Goal: Information Seeking & Learning: Learn about a topic

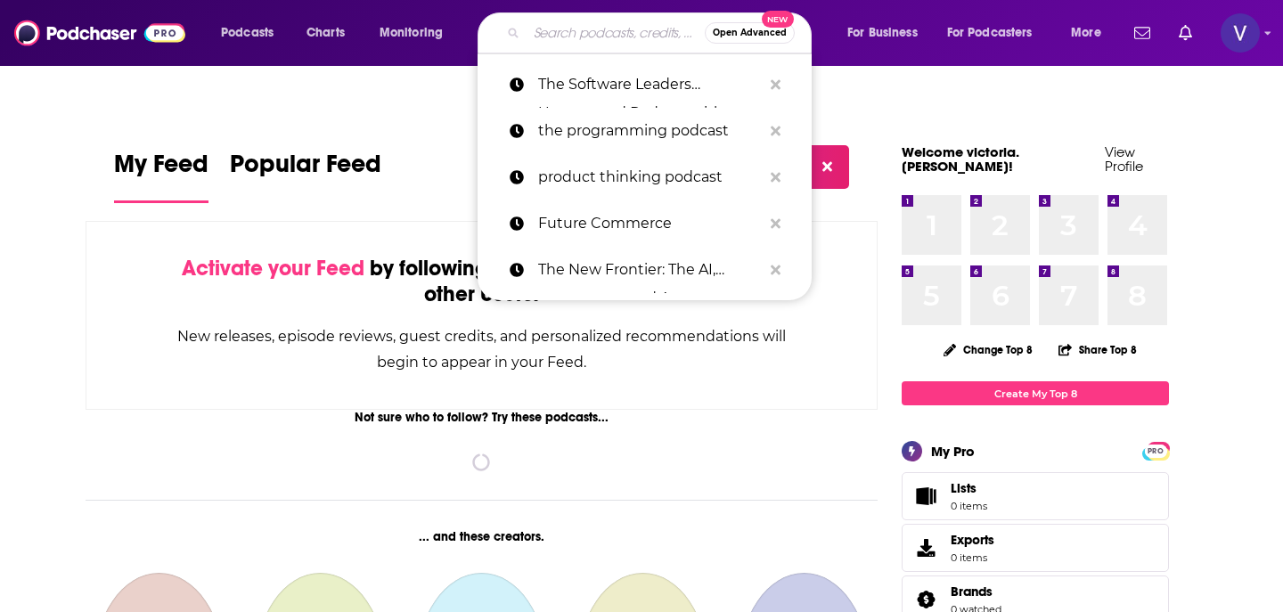
click at [597, 39] on input "Search podcasts, credits, & more..." at bounding box center [616, 33] width 178 height 29
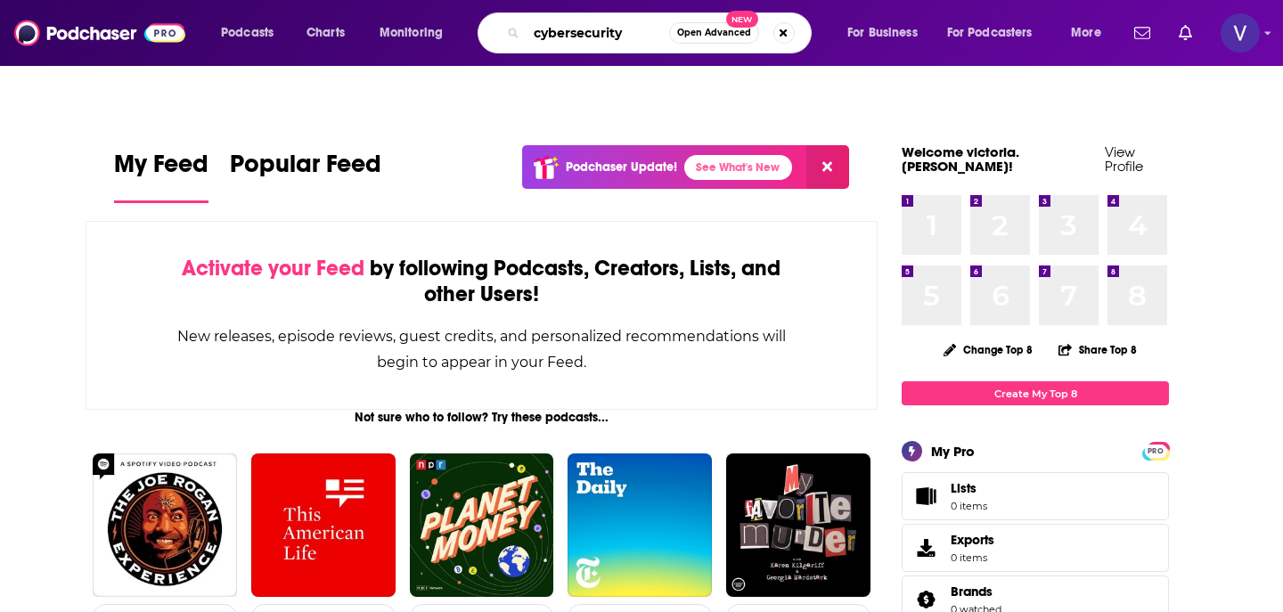
type input "cybersecurity"
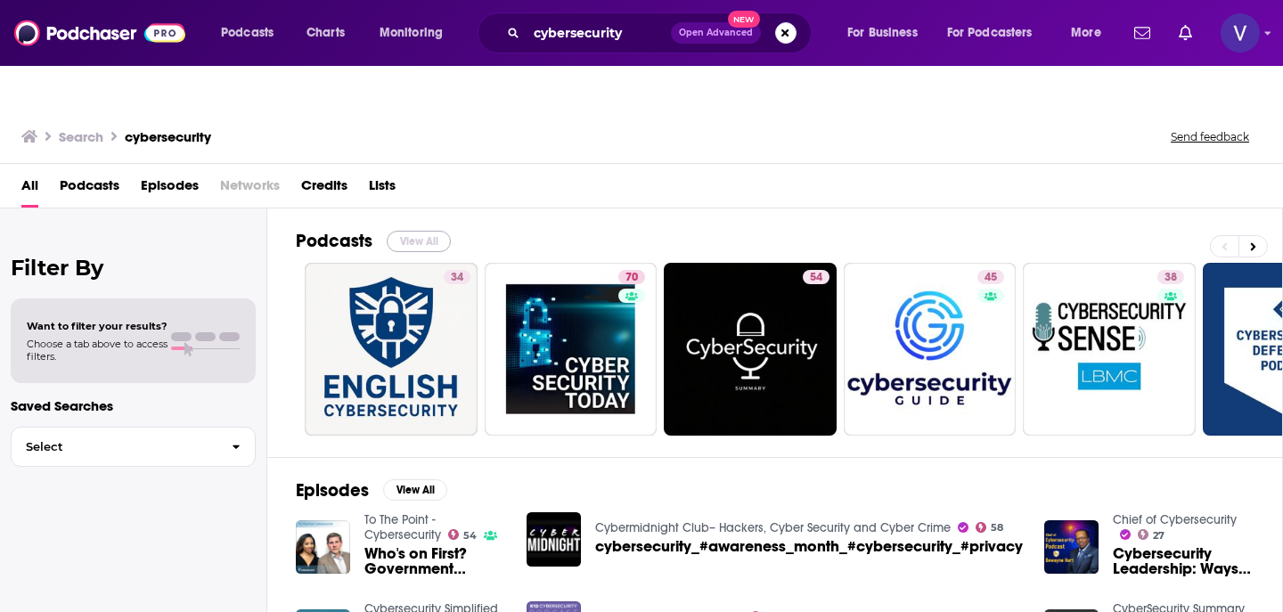
click at [436, 231] on button "View All" at bounding box center [419, 241] width 64 height 21
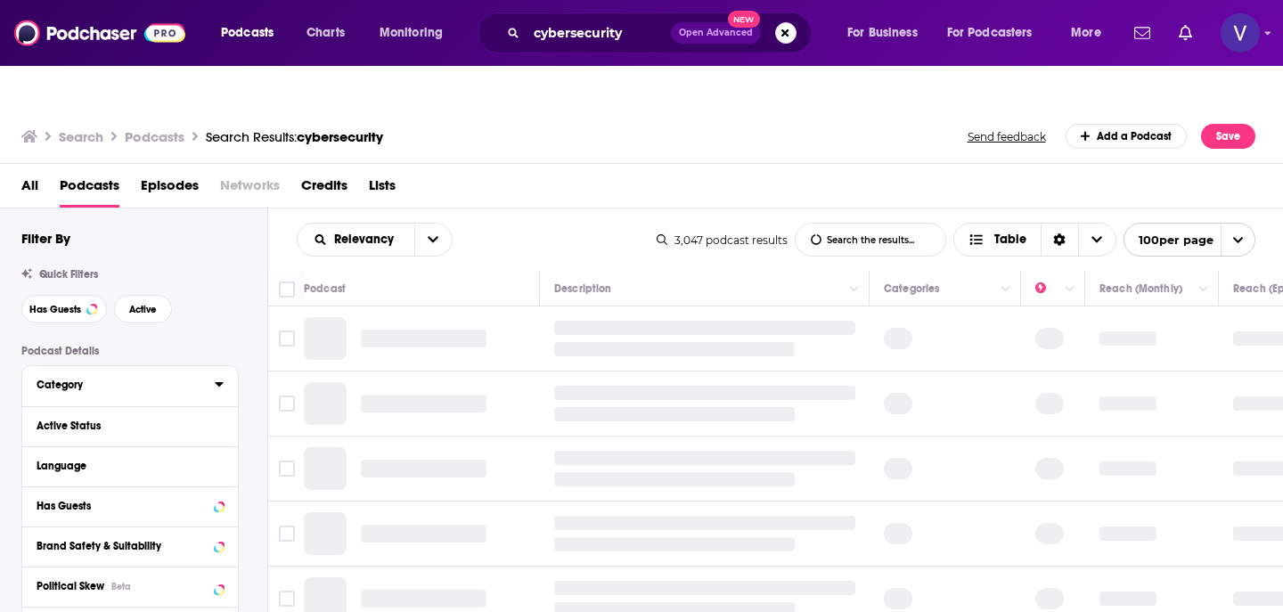
scroll to position [77, 0]
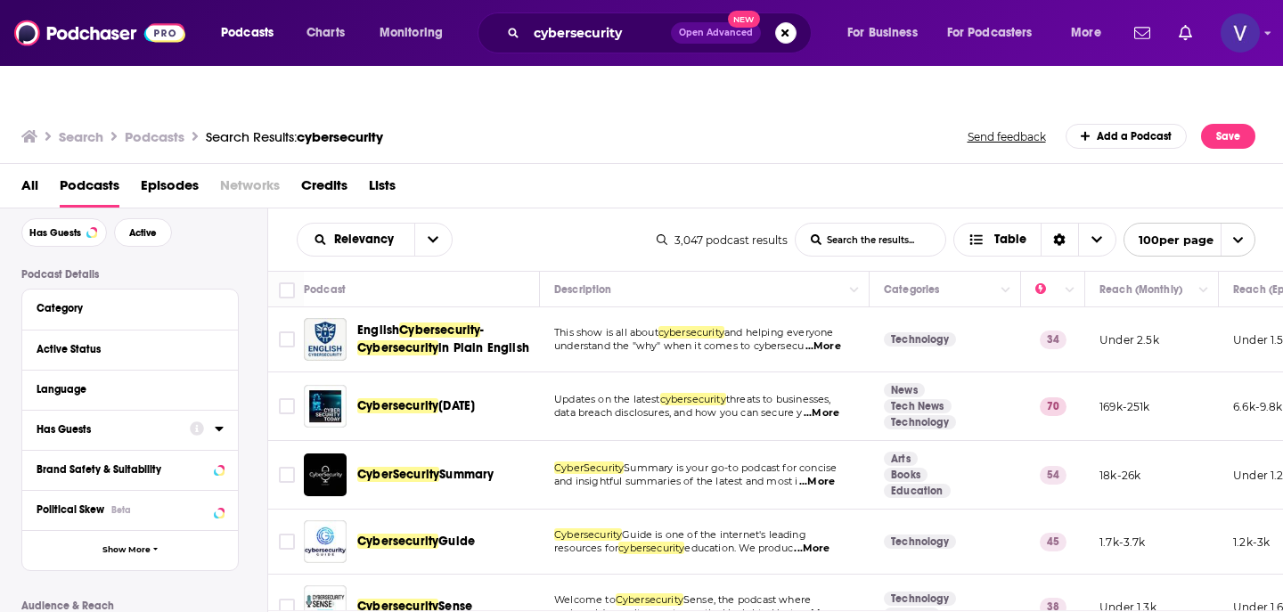
click at [78, 423] on div "Has Guests" at bounding box center [108, 429] width 142 height 12
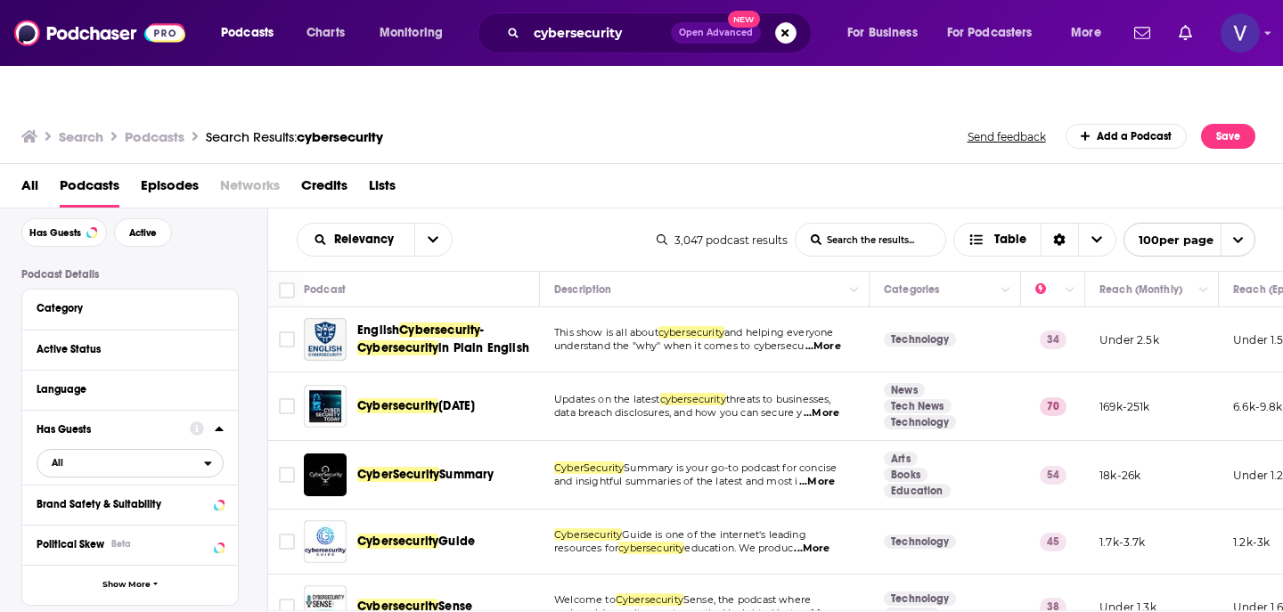
click at [92, 451] on span "All" at bounding box center [120, 462] width 167 height 23
click at [100, 517] on span "Has guests" at bounding box center [99, 522] width 108 height 10
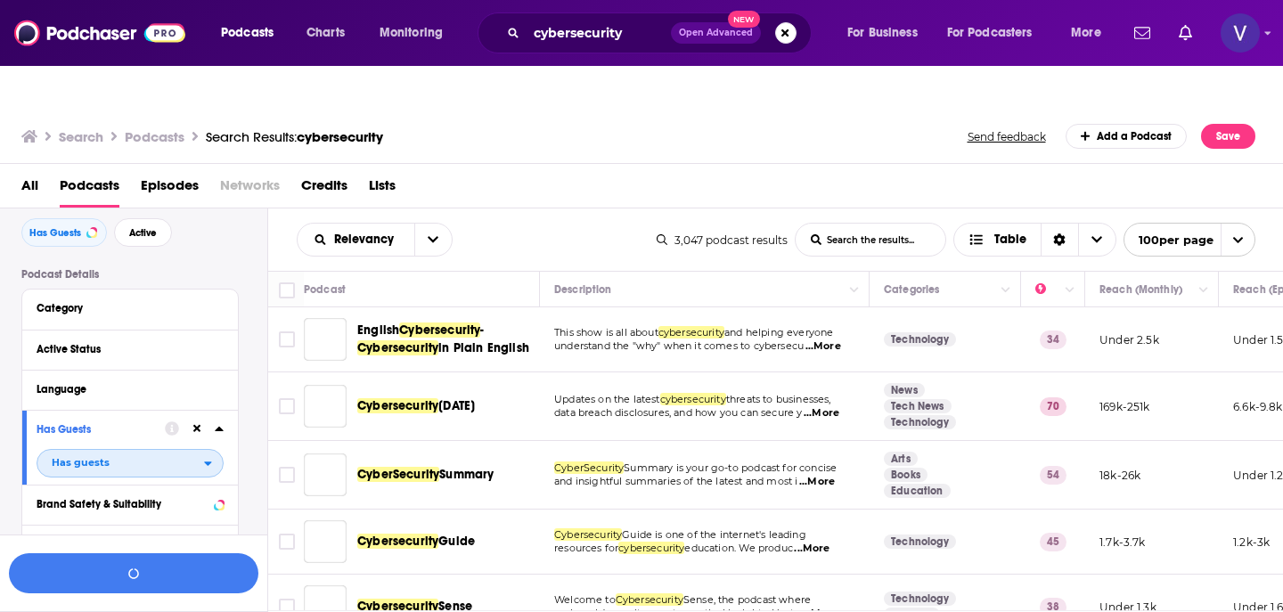
scroll to position [120, 0]
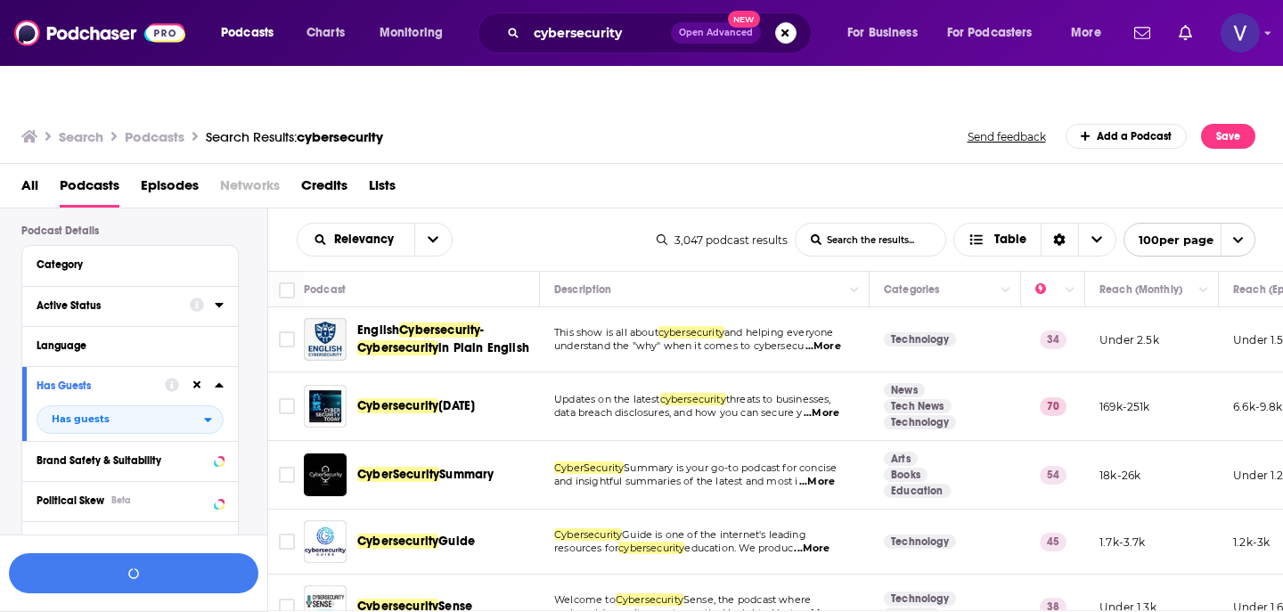
click at [213, 294] on div at bounding box center [207, 305] width 34 height 22
click at [217, 303] on icon at bounding box center [219, 305] width 8 height 4
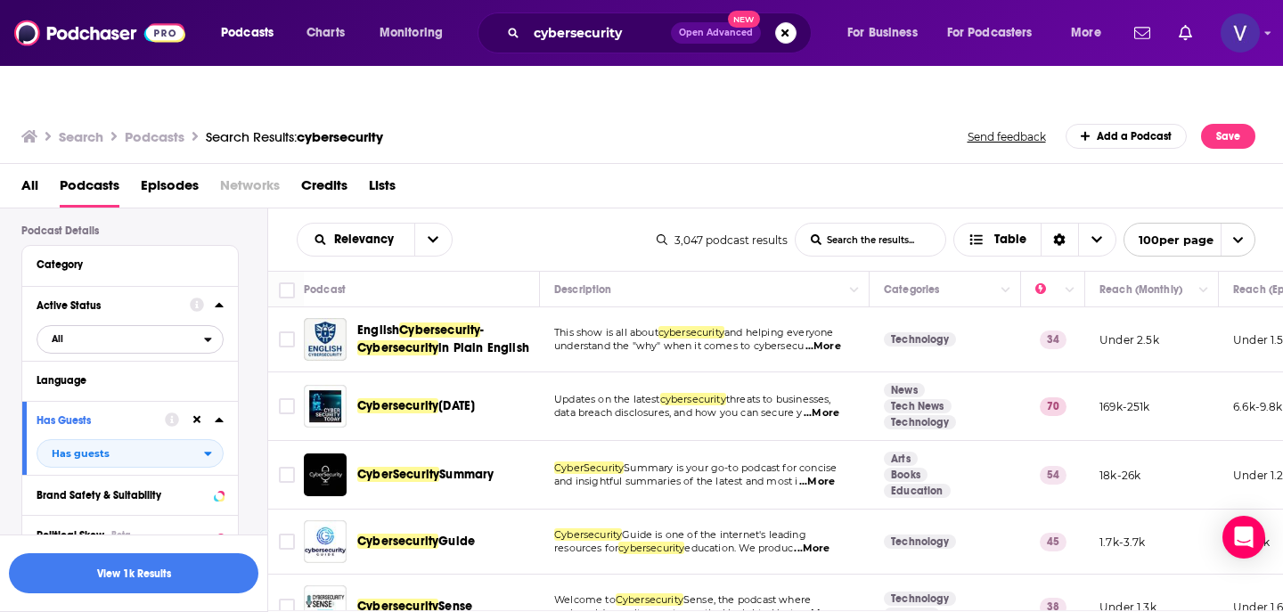
click at [75, 327] on span "All" at bounding box center [120, 338] width 167 height 23
click at [76, 393] on span "Active" at bounding box center [91, 398] width 93 height 10
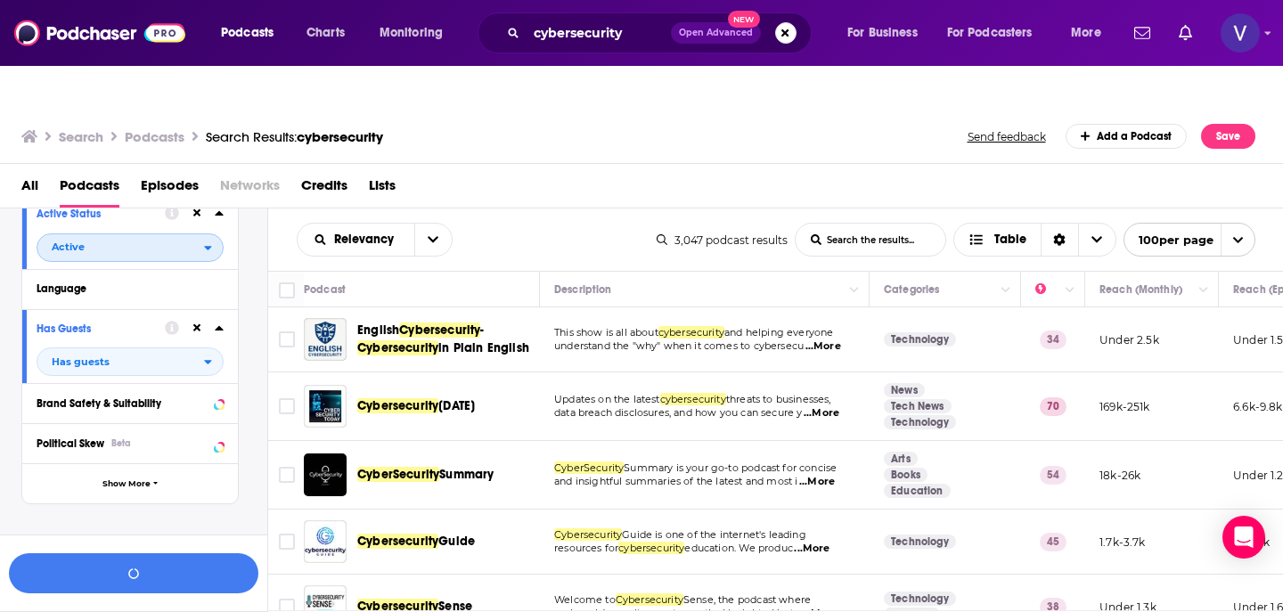
scroll to position [233, 0]
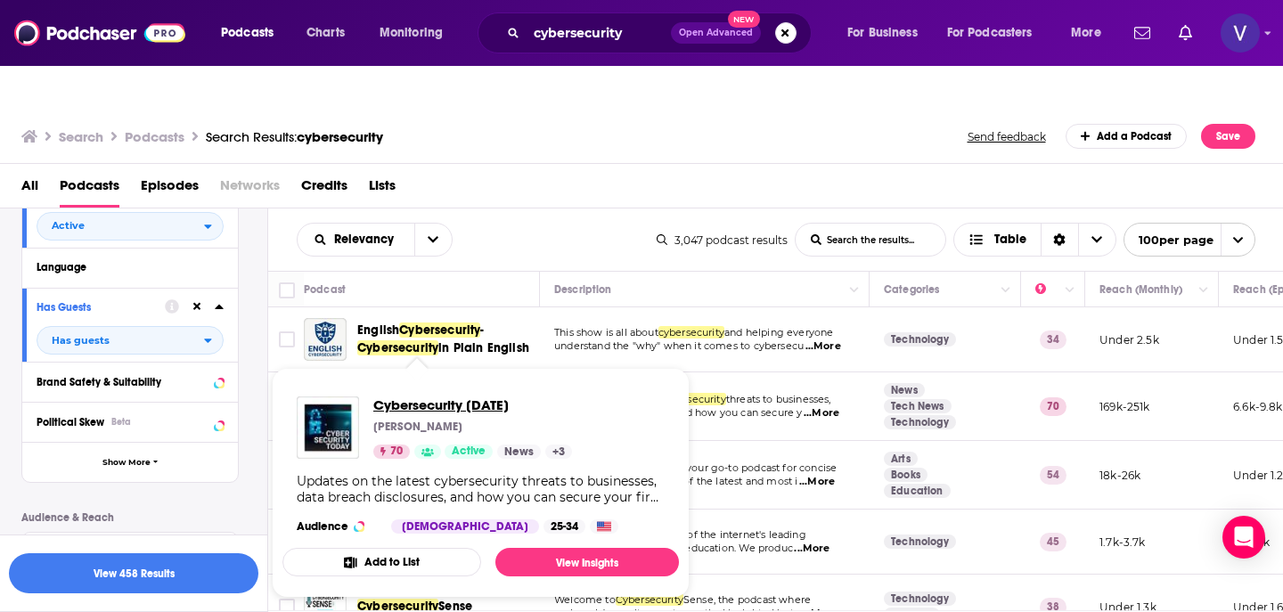
click at [458, 396] on span "Cybersecurity Today" at bounding box center [472, 404] width 199 height 17
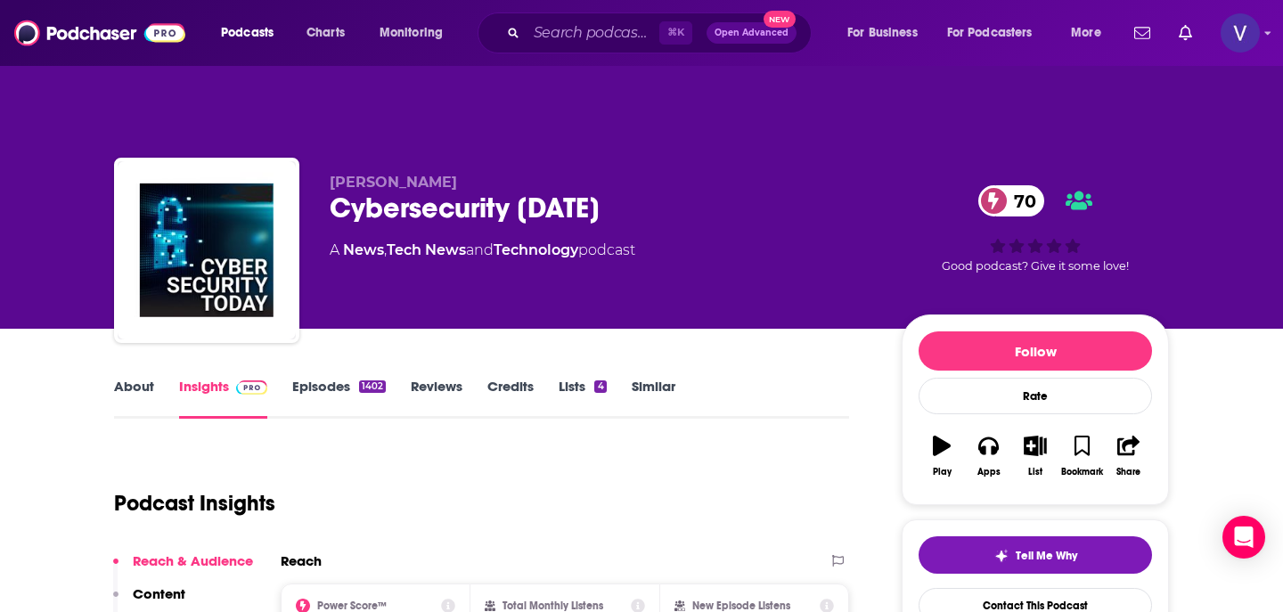
click at [948, 424] on button "Play" at bounding box center [942, 456] width 46 height 64
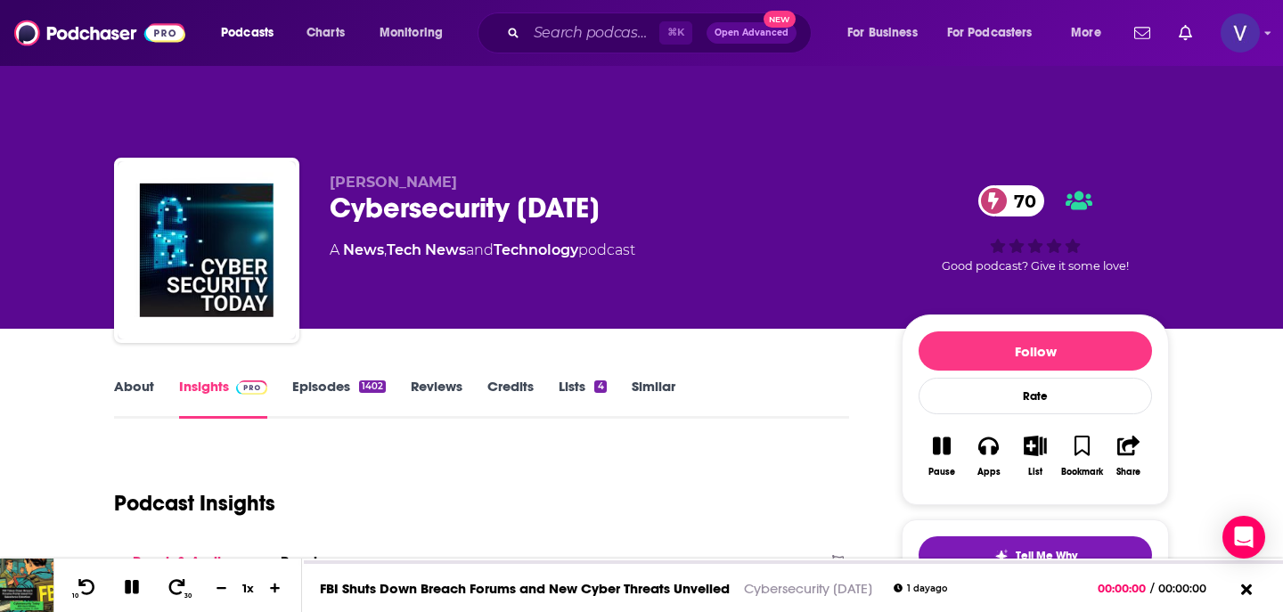
click at [948, 424] on button "Pause" at bounding box center [942, 456] width 46 height 64
click at [999, 424] on button "Apps" at bounding box center [988, 456] width 46 height 64
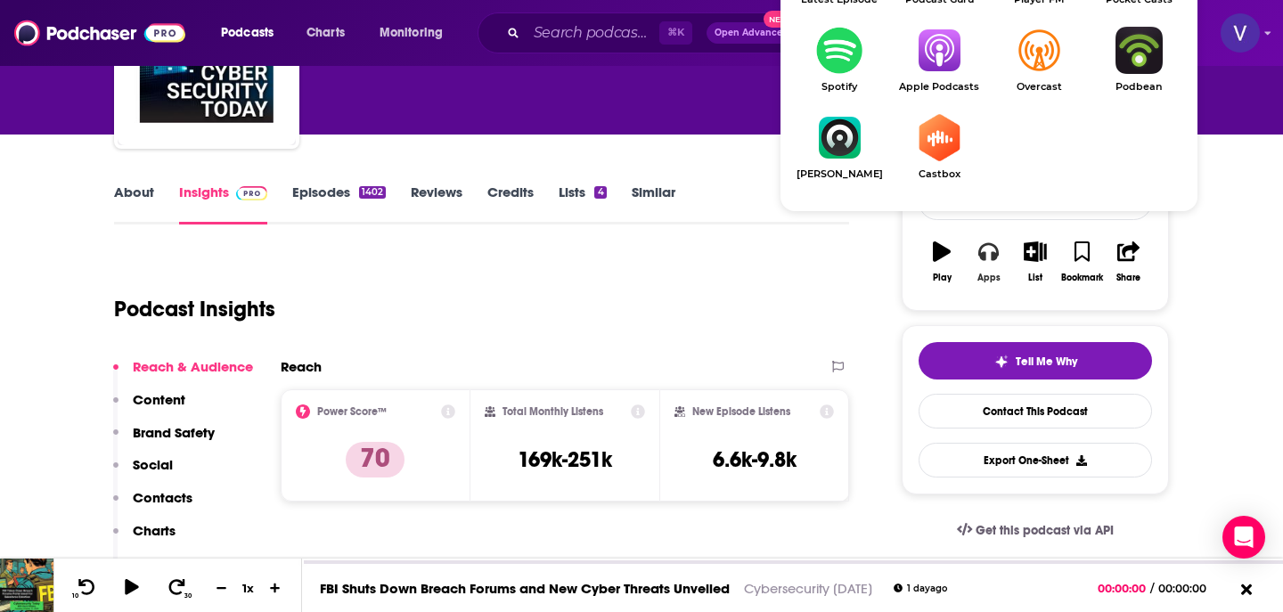
scroll to position [208, 0]
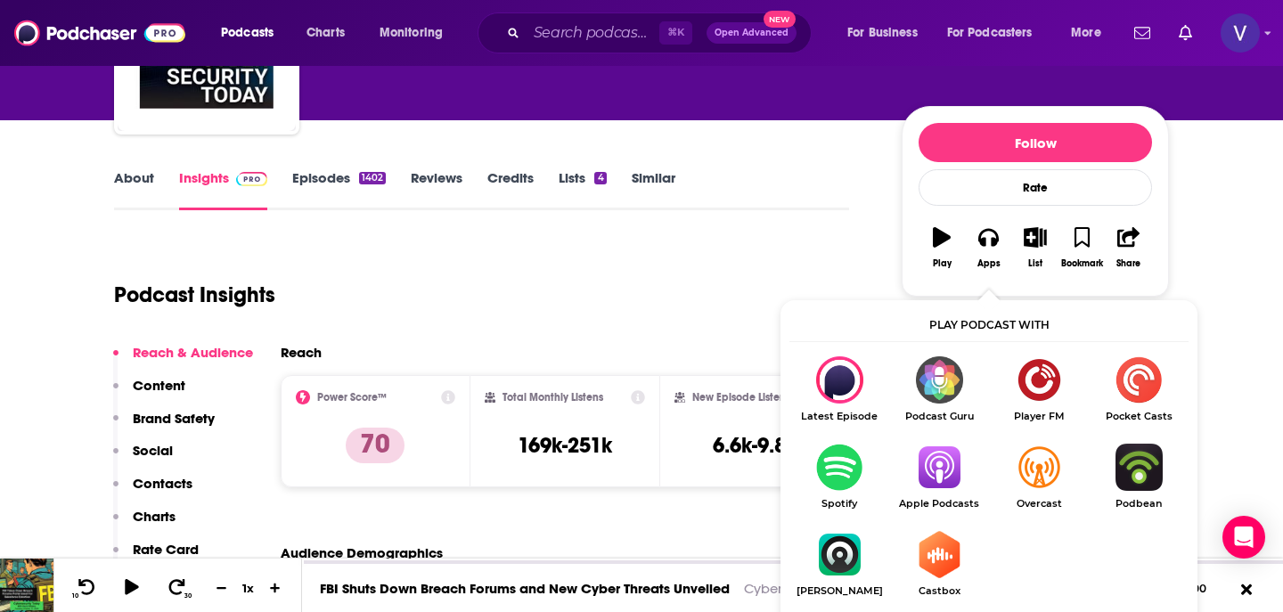
click at [949, 453] on link "Apple Podcasts" at bounding box center [939, 477] width 100 height 66
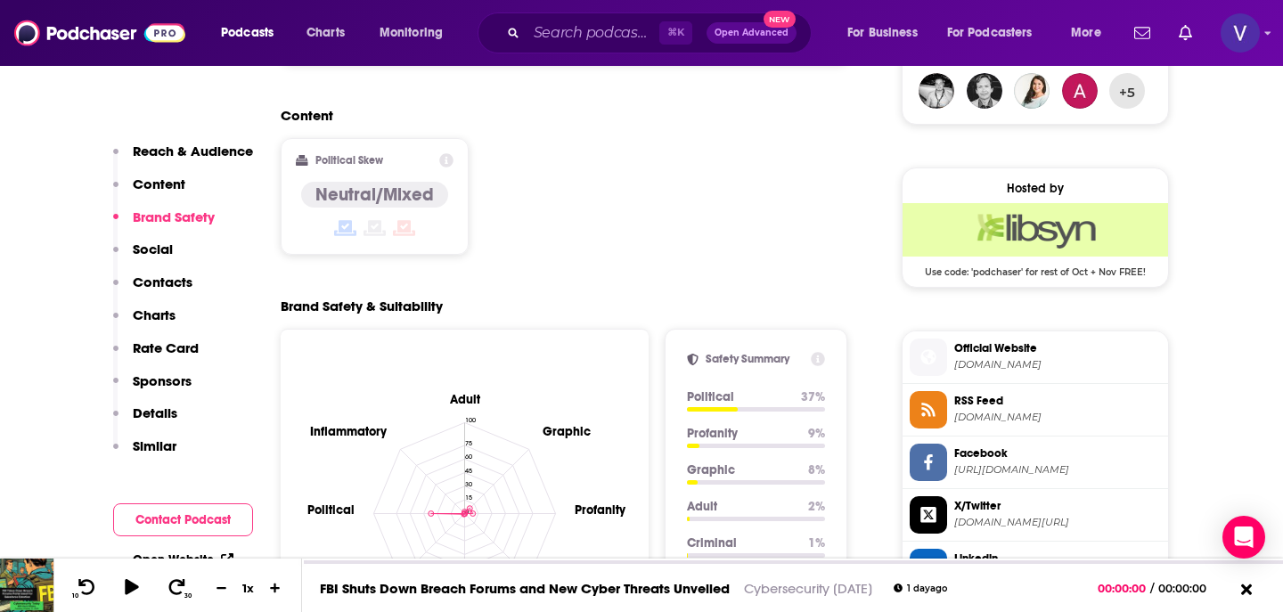
scroll to position [1416, 0]
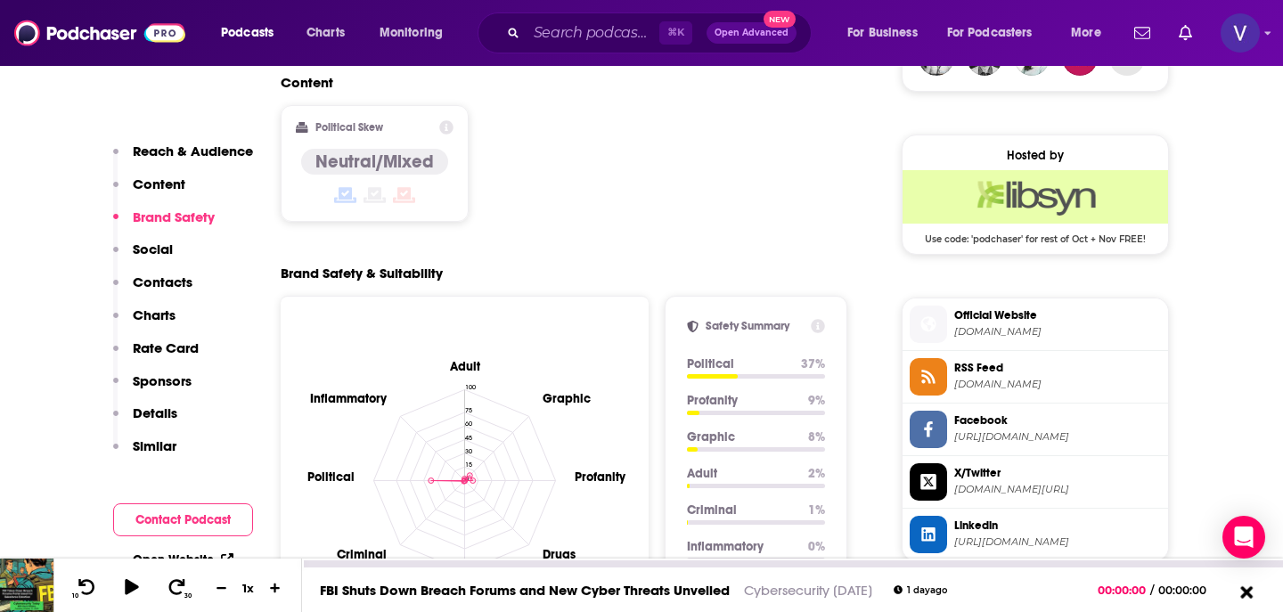
click at [1245, 593] on icon at bounding box center [1246, 591] width 12 height 12
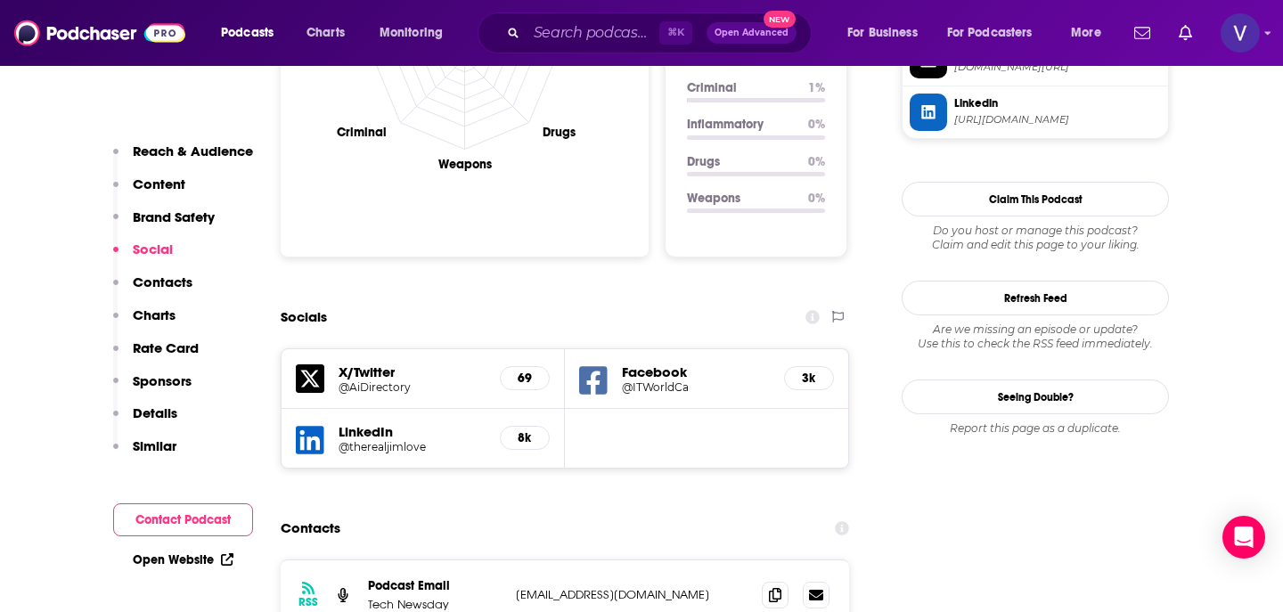
scroll to position [1842, 0]
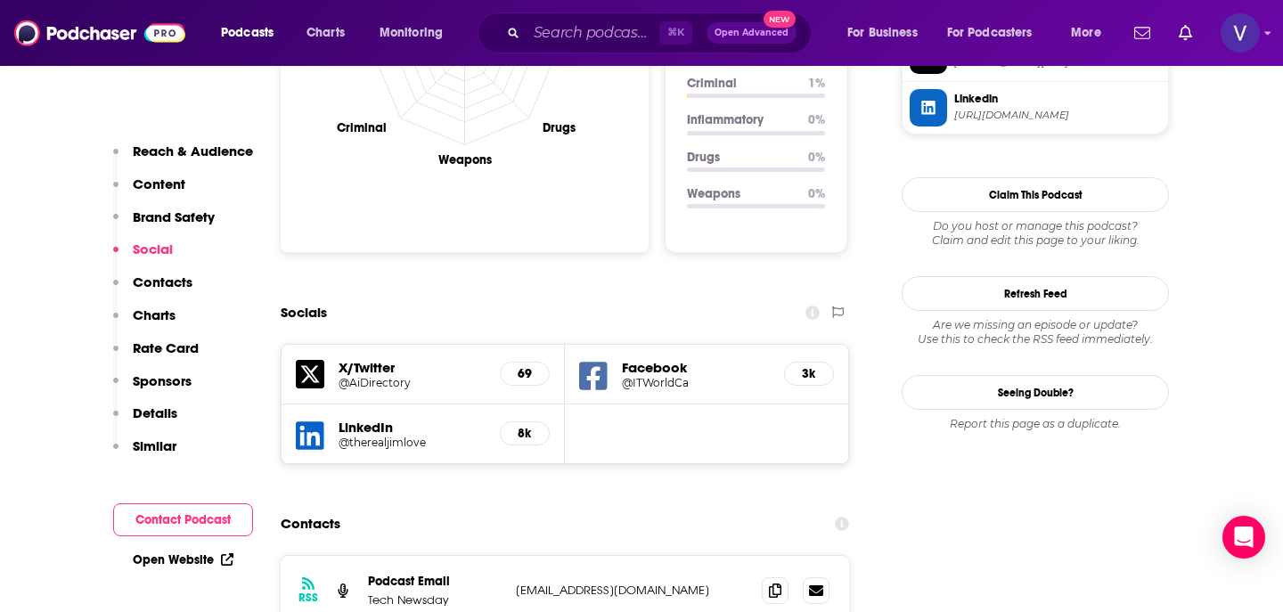
click at [414, 436] on h5 "@therealjimlove" at bounding box center [412, 442] width 147 height 13
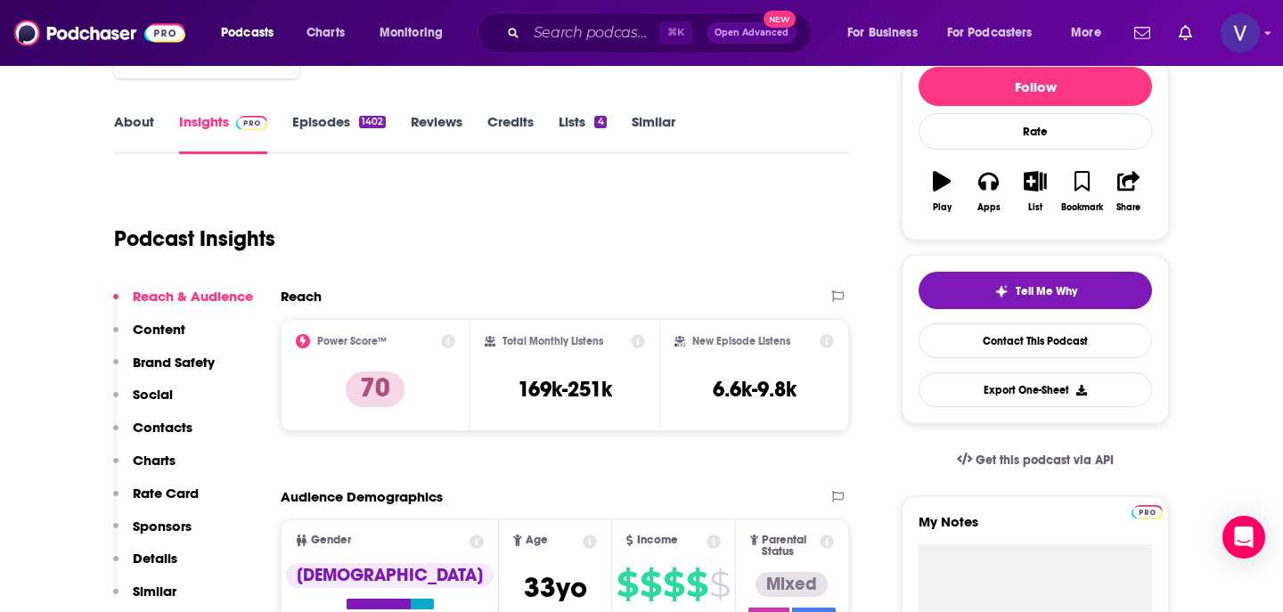
scroll to position [296, 0]
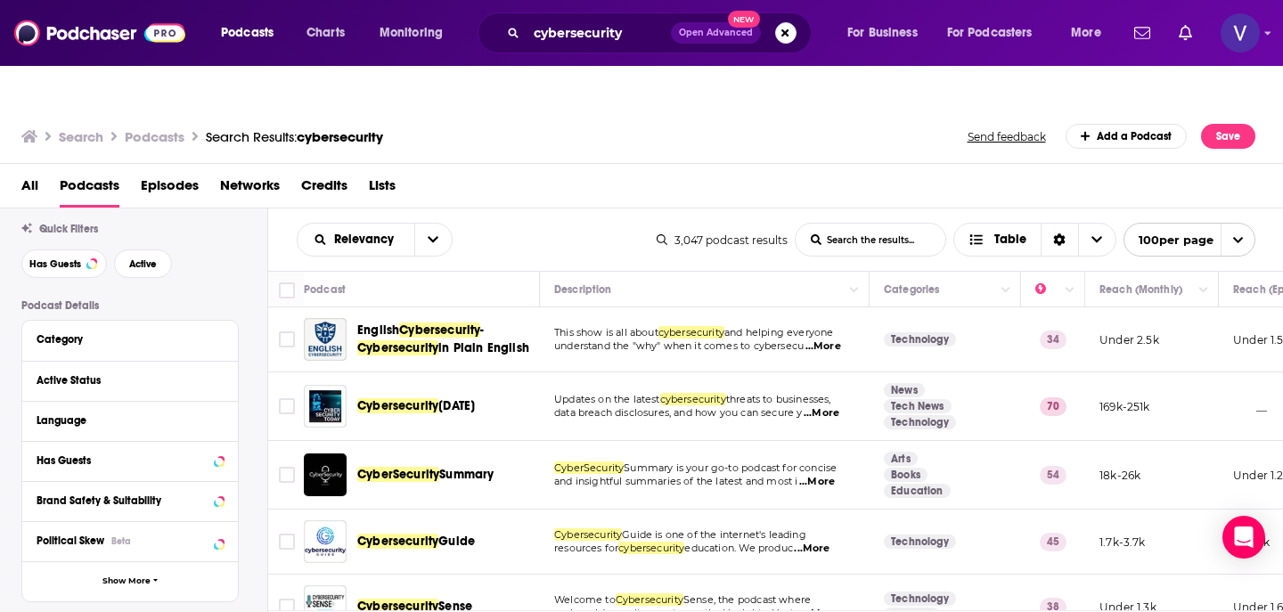
scroll to position [64, 0]
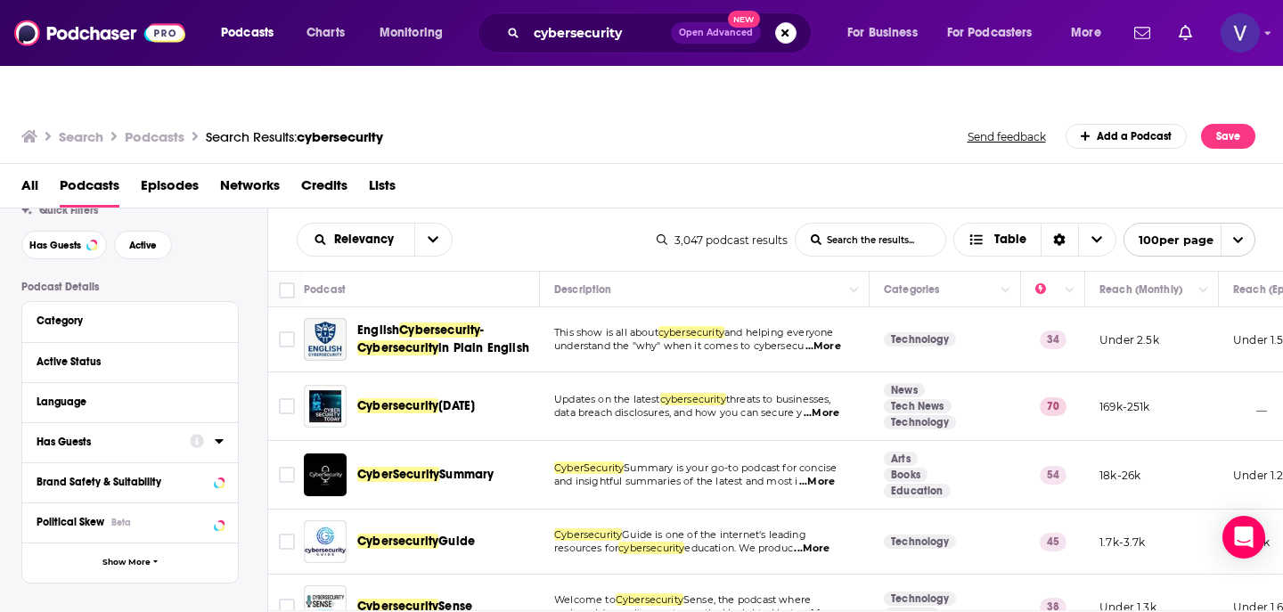
click at [101, 436] on div "Has Guests" at bounding box center [108, 442] width 142 height 12
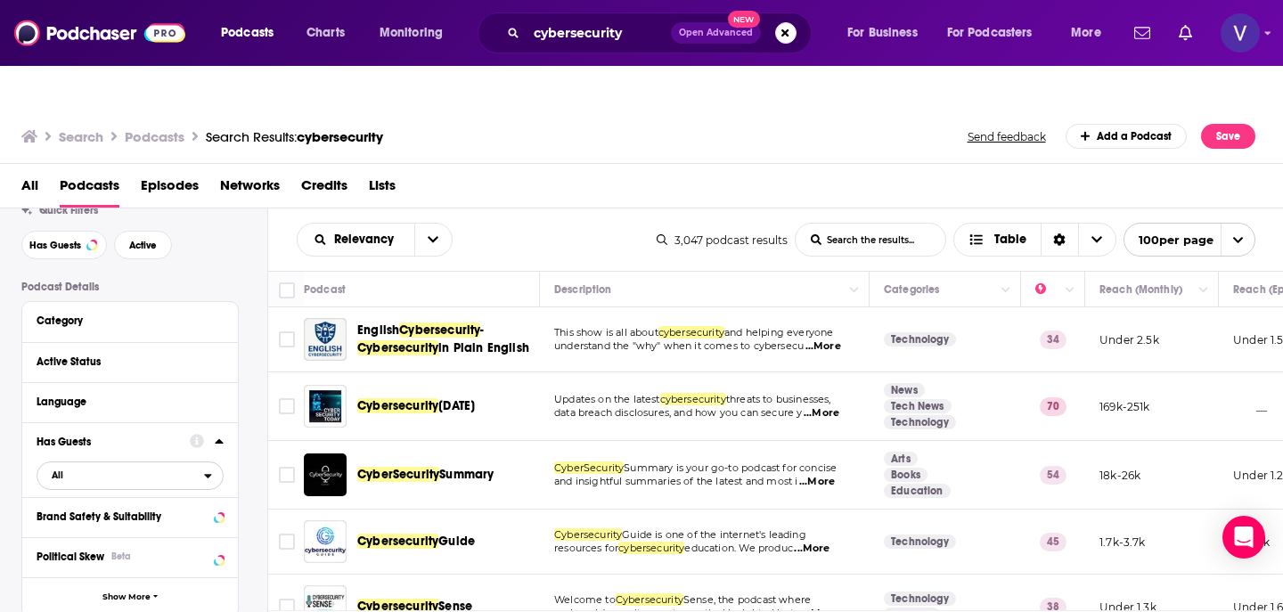
click at [99, 463] on span "All" at bounding box center [120, 474] width 167 height 23
click at [100, 529] on span "Has guests" at bounding box center [99, 534] width 108 height 10
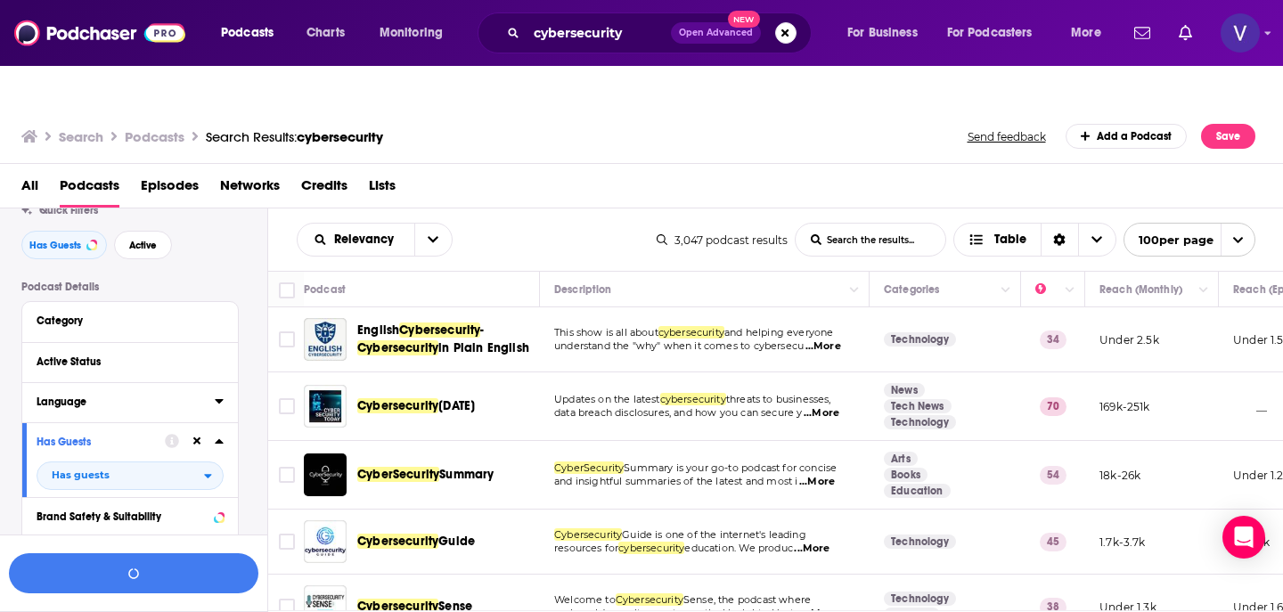
click at [98, 396] on div "Language" at bounding box center [120, 402] width 167 height 12
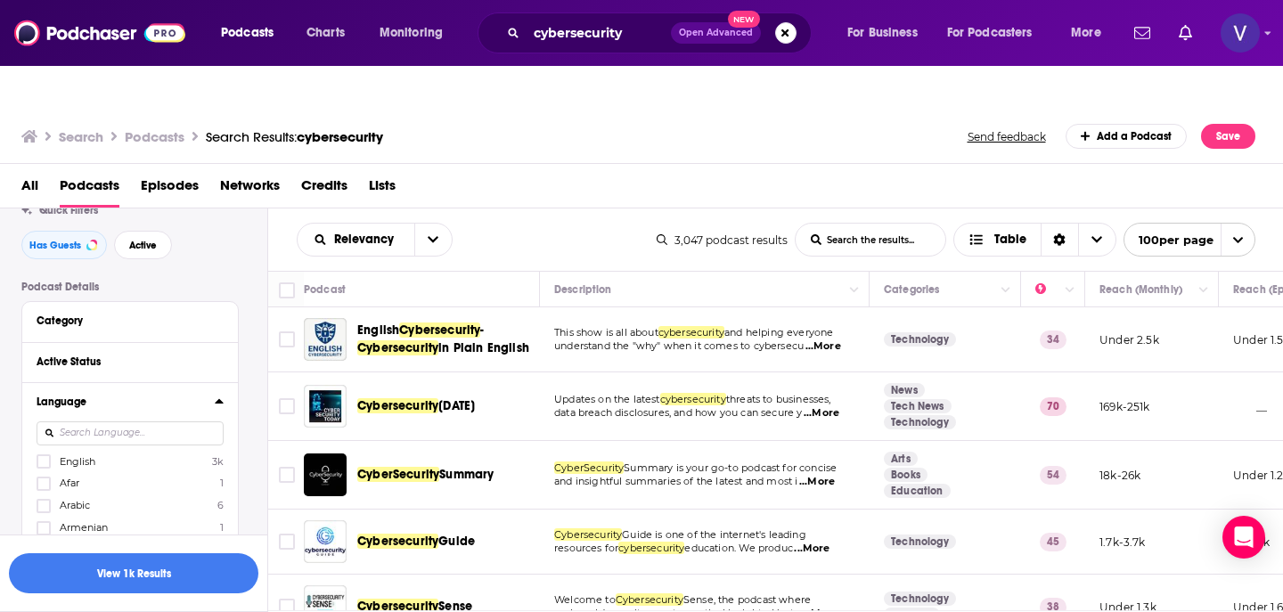
click at [74, 455] on span "English" at bounding box center [78, 461] width 36 height 12
click at [44, 467] on input "multiSelectOption-en-0" at bounding box center [44, 467] width 0 height 0
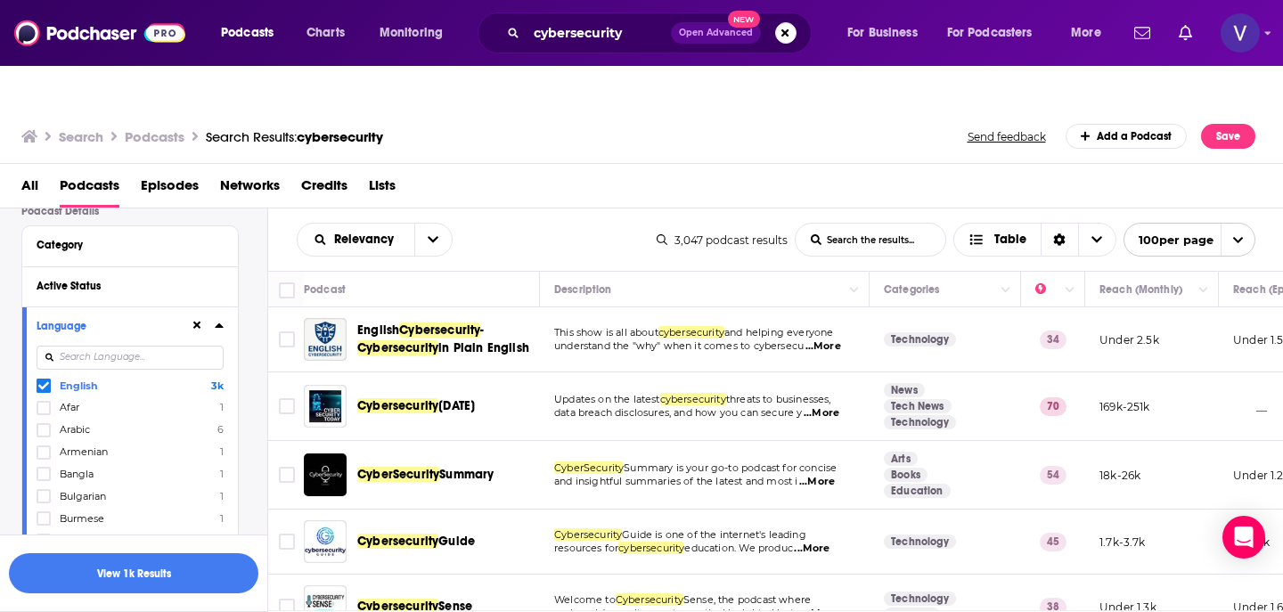
scroll to position [120, 0]
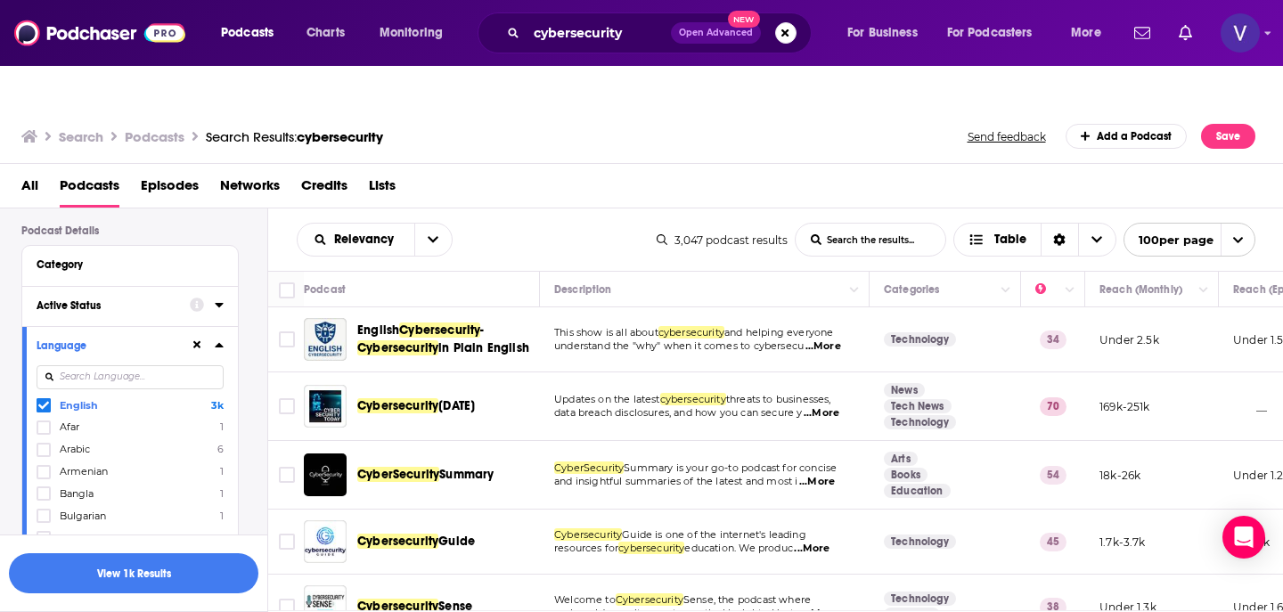
click at [111, 299] on div "Active Status" at bounding box center [108, 305] width 142 height 12
click at [93, 327] on span "All" at bounding box center [120, 338] width 167 height 23
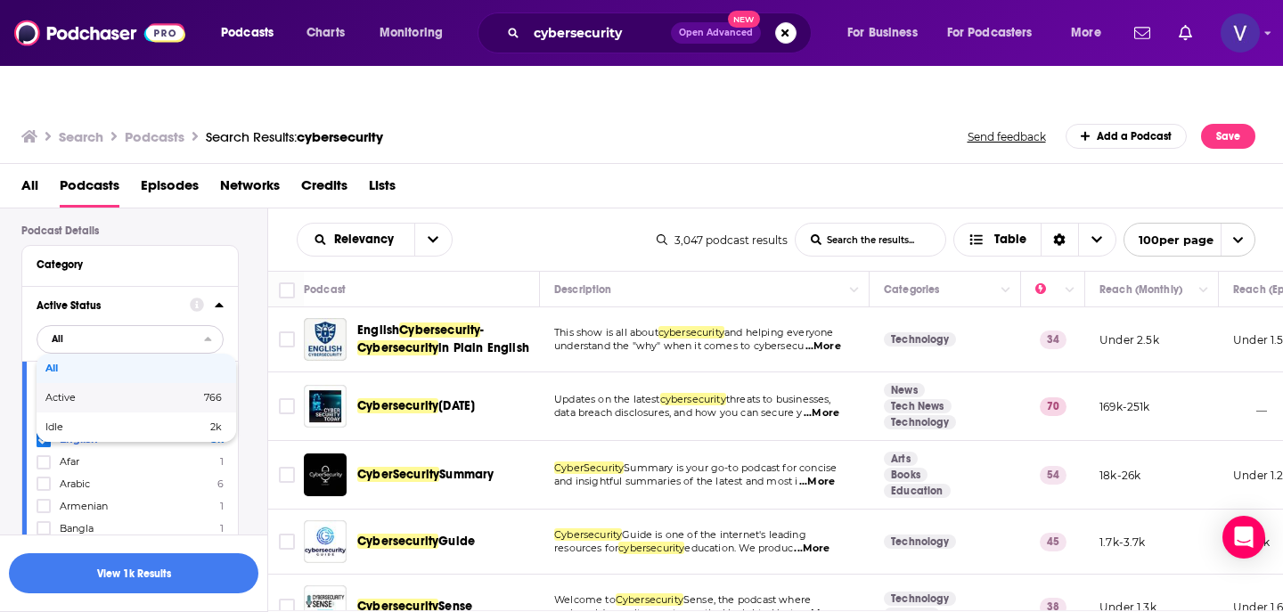
click at [89, 393] on span "Active" at bounding box center [91, 398] width 93 height 10
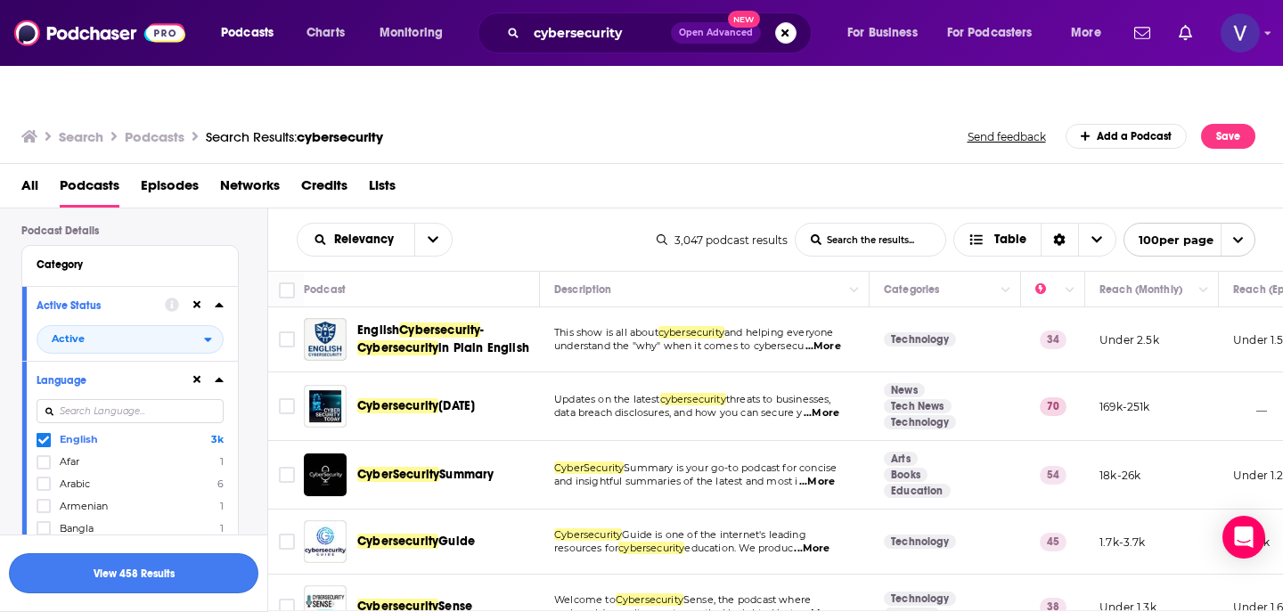
click at [127, 576] on button "View 458 Results" at bounding box center [133, 573] width 249 height 40
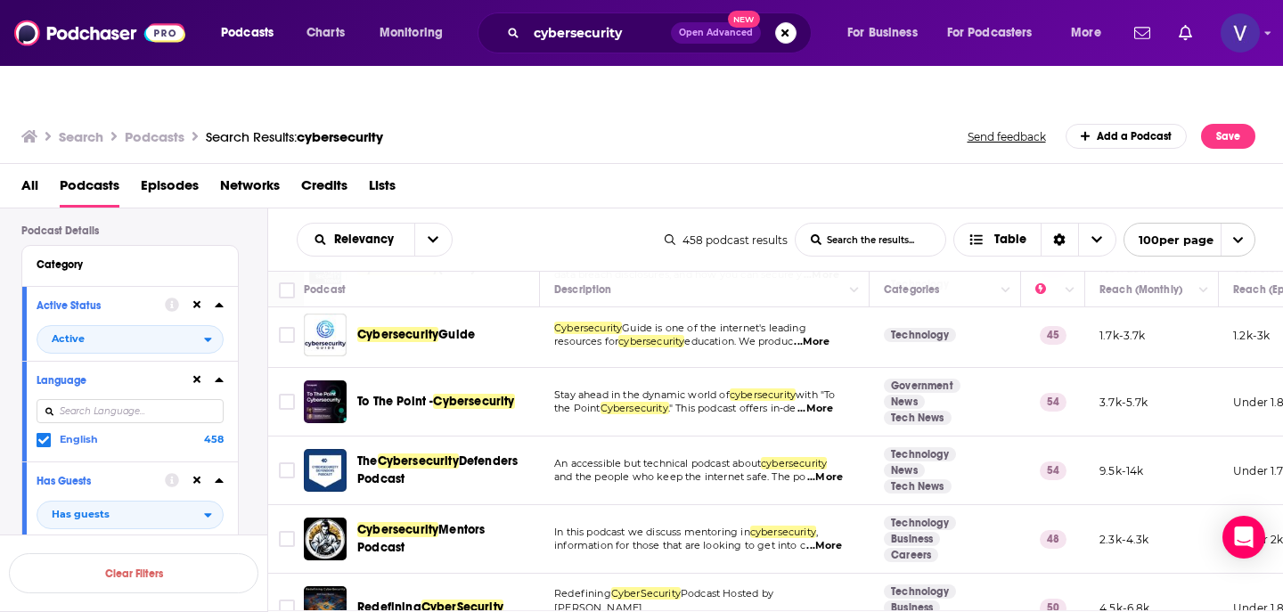
scroll to position [79, 0]
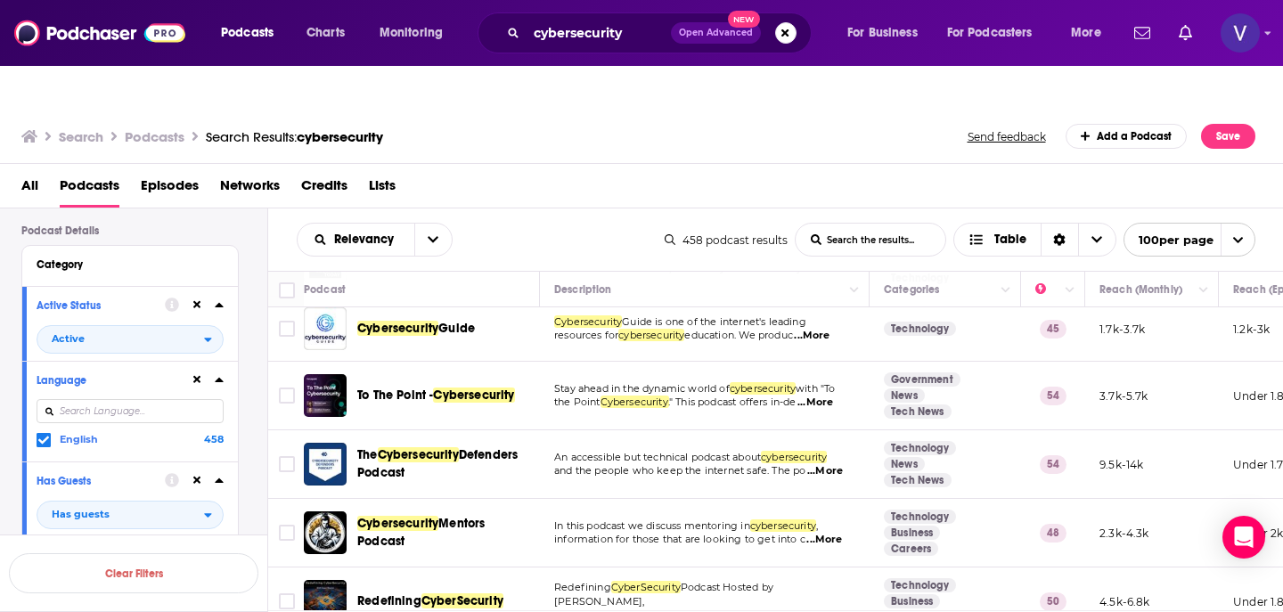
click at [828, 396] on span "...More" at bounding box center [815, 403] width 36 height 14
click at [603, 380] on td "Stay ahead in the dynamic world of cybersecurity with "To the Point Cybersecuri…" at bounding box center [705, 396] width 330 height 69
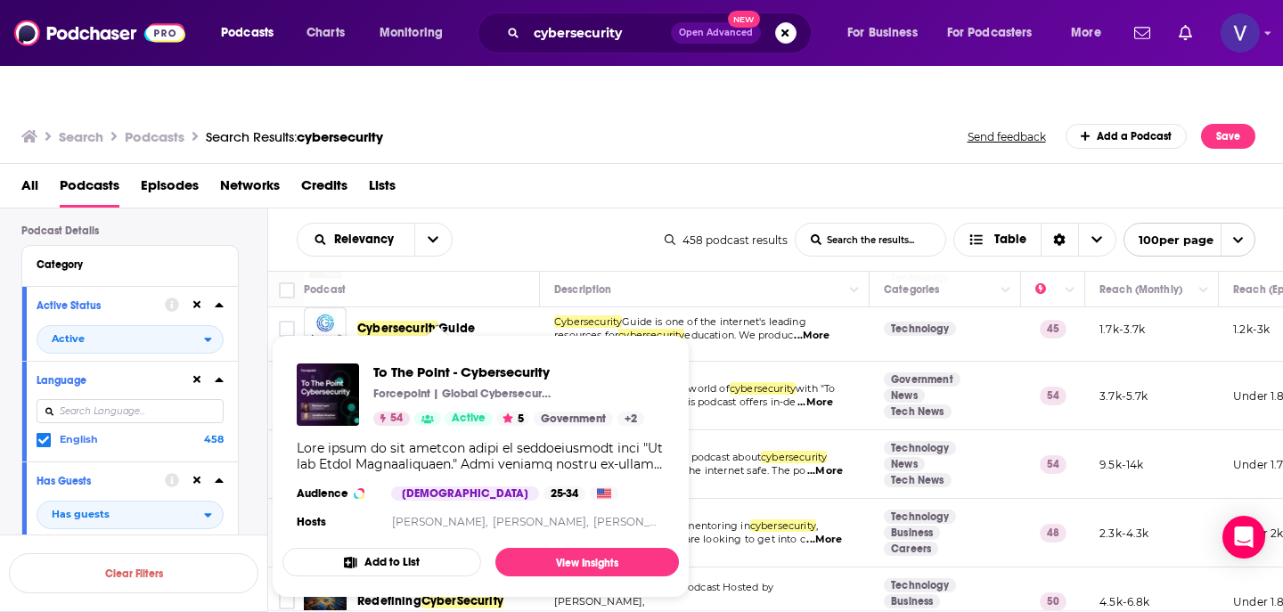
click at [796, 362] on td "Stay ahead in the dynamic world of cybersecurity with "To the Point Cybersecuri…" at bounding box center [705, 396] width 330 height 69
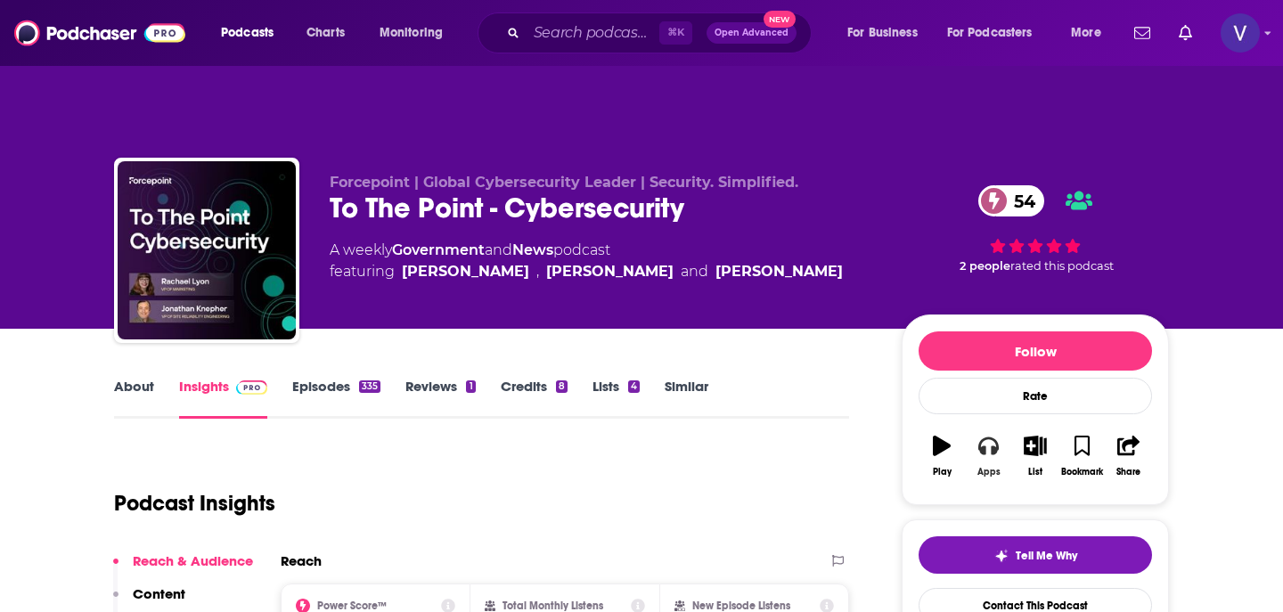
click at [986, 424] on button "Apps" at bounding box center [988, 456] width 46 height 64
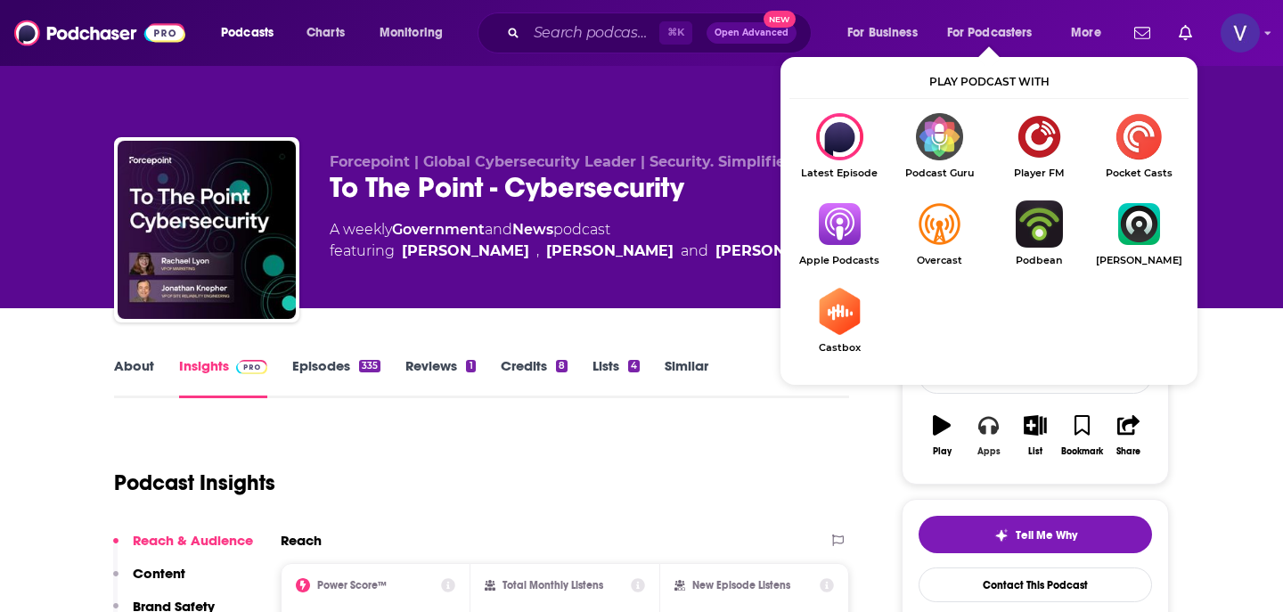
scroll to position [13, 0]
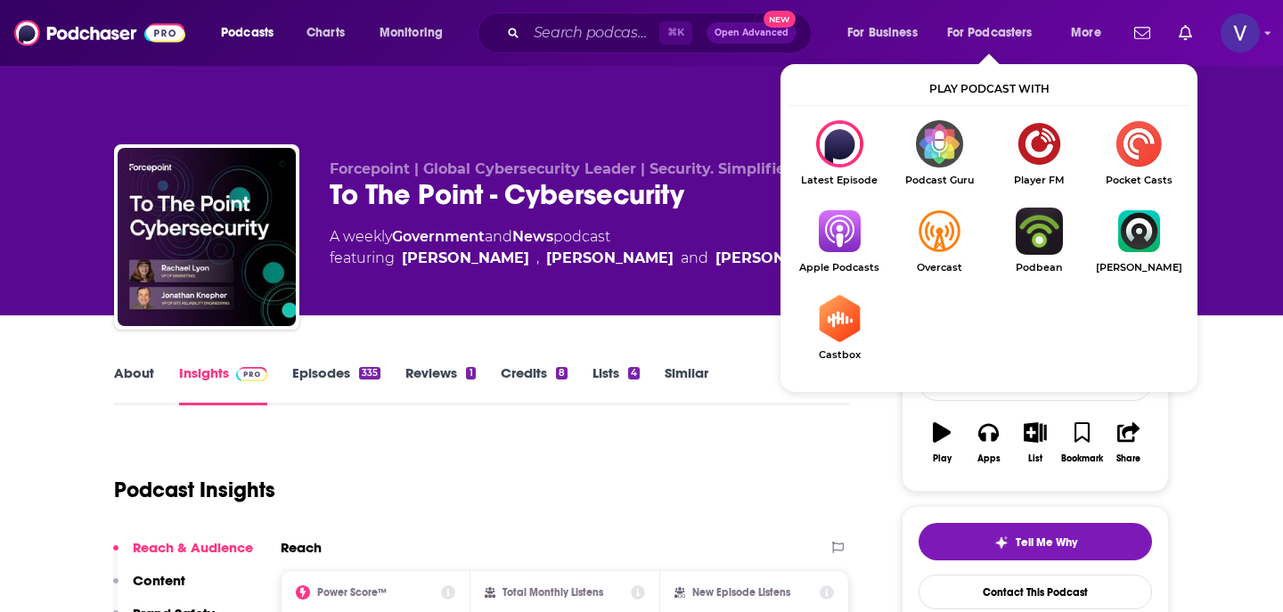
click at [849, 208] on img "Show Listen On dropdown" at bounding box center [839, 231] width 100 height 47
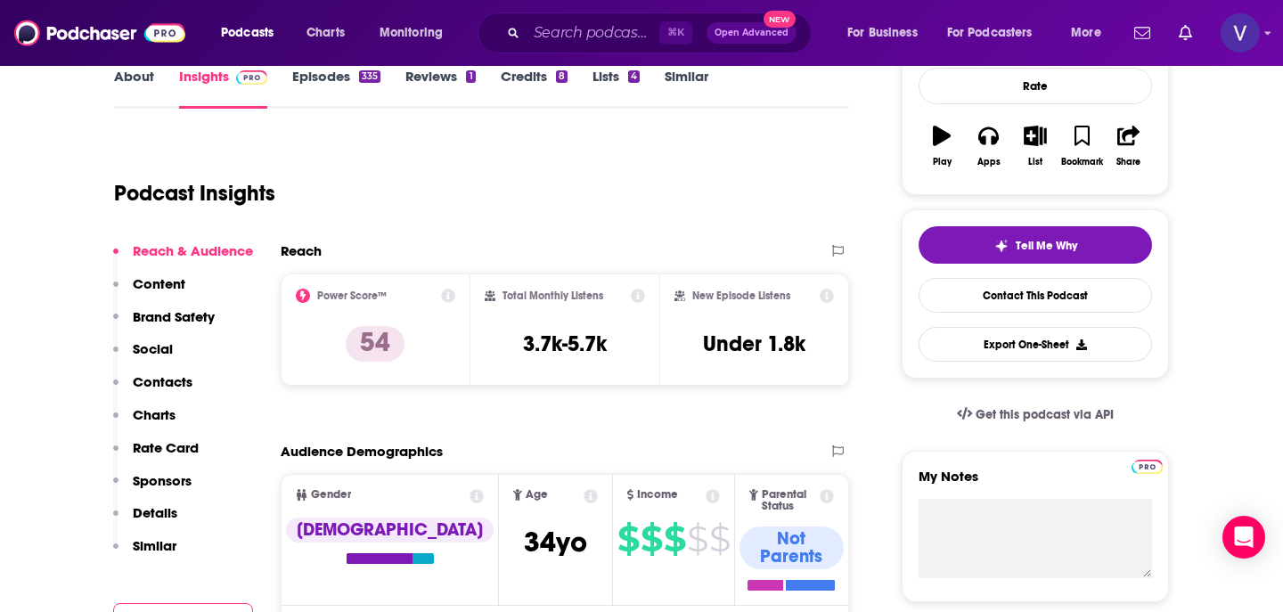
scroll to position [317, 0]
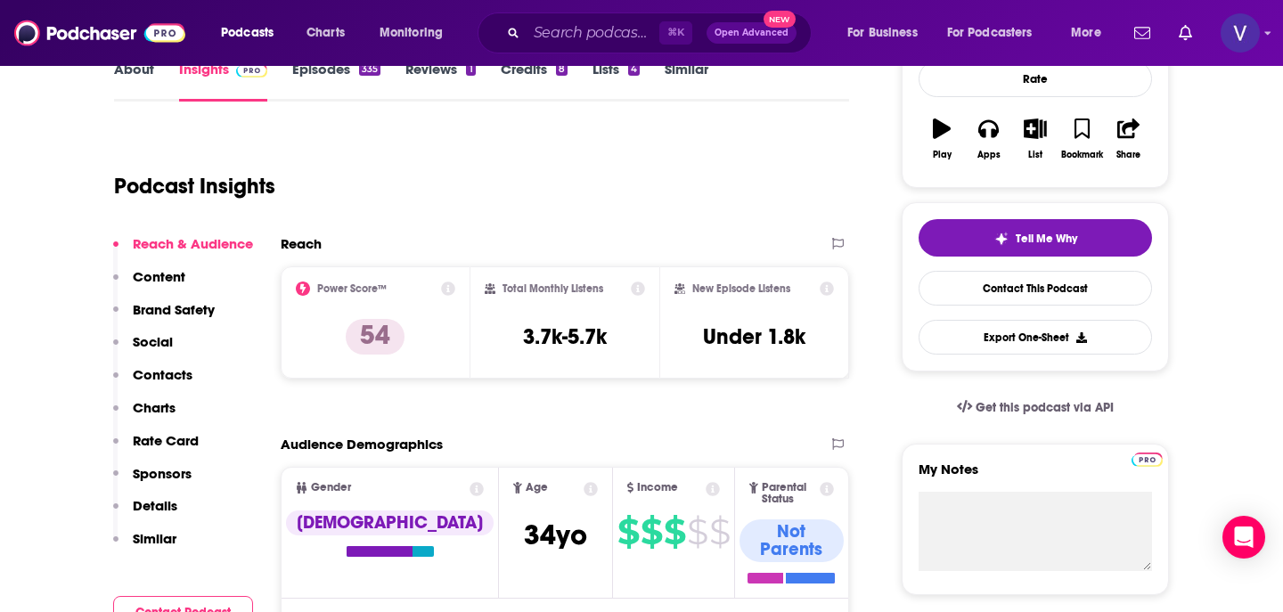
click at [151, 497] on p "Details" at bounding box center [155, 505] width 45 height 17
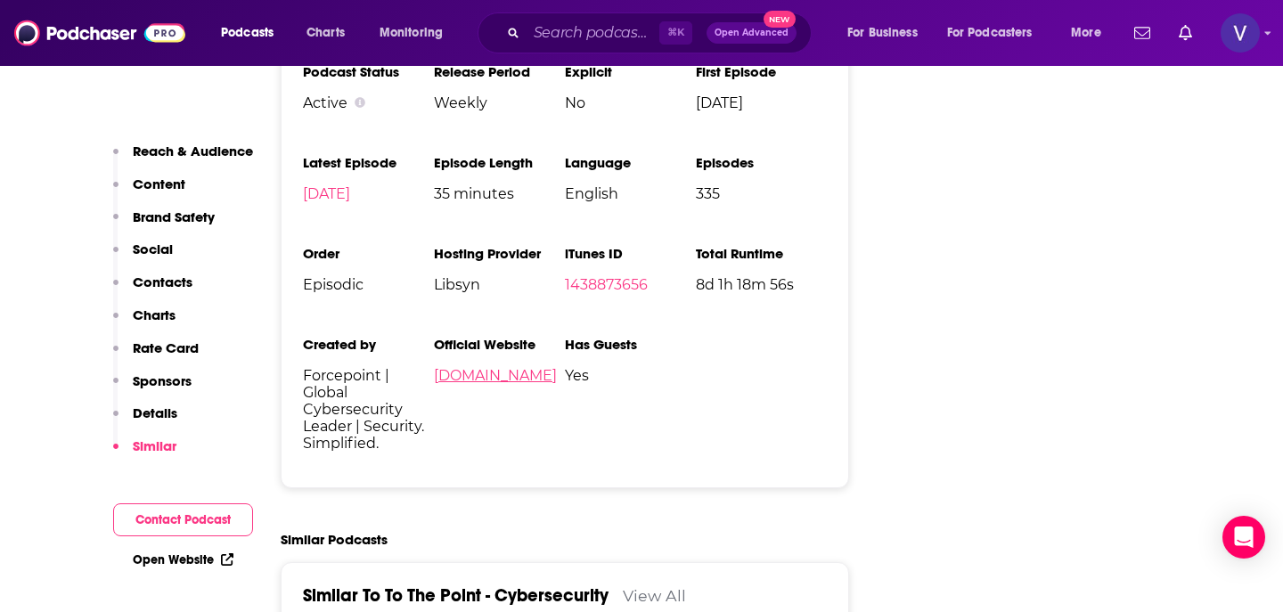
scroll to position [3337, 0]
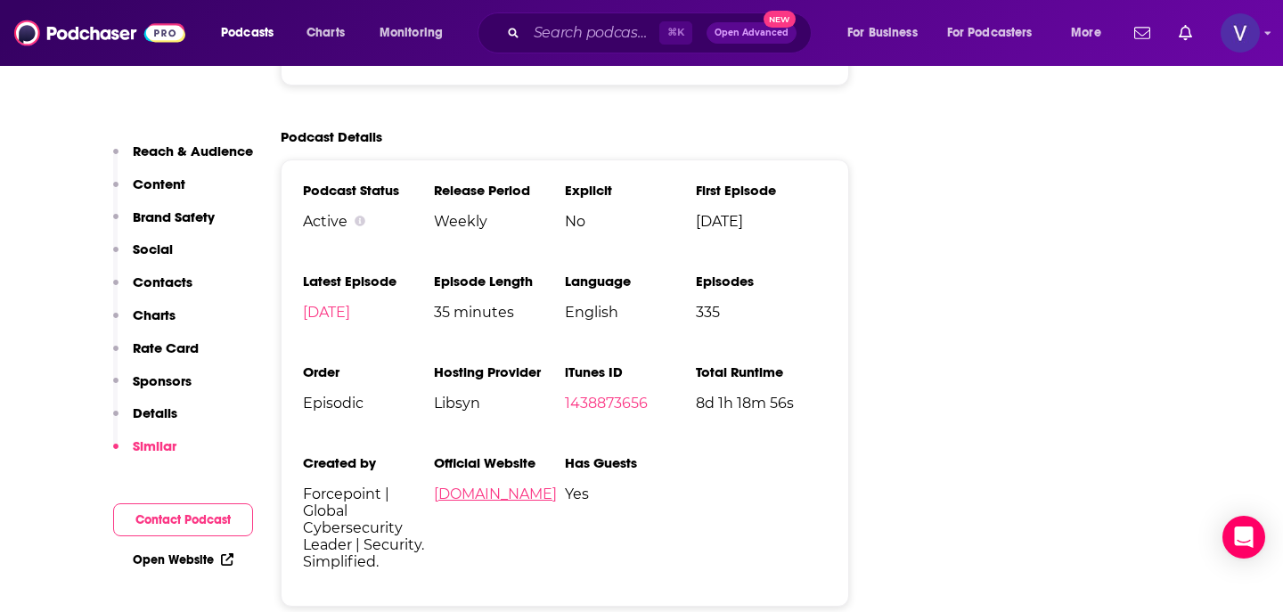
click at [505, 486] on link "forcepoint.com" at bounding box center [495, 494] width 123 height 17
click at [490, 486] on link "forcepoint.com" at bounding box center [495, 494] width 123 height 17
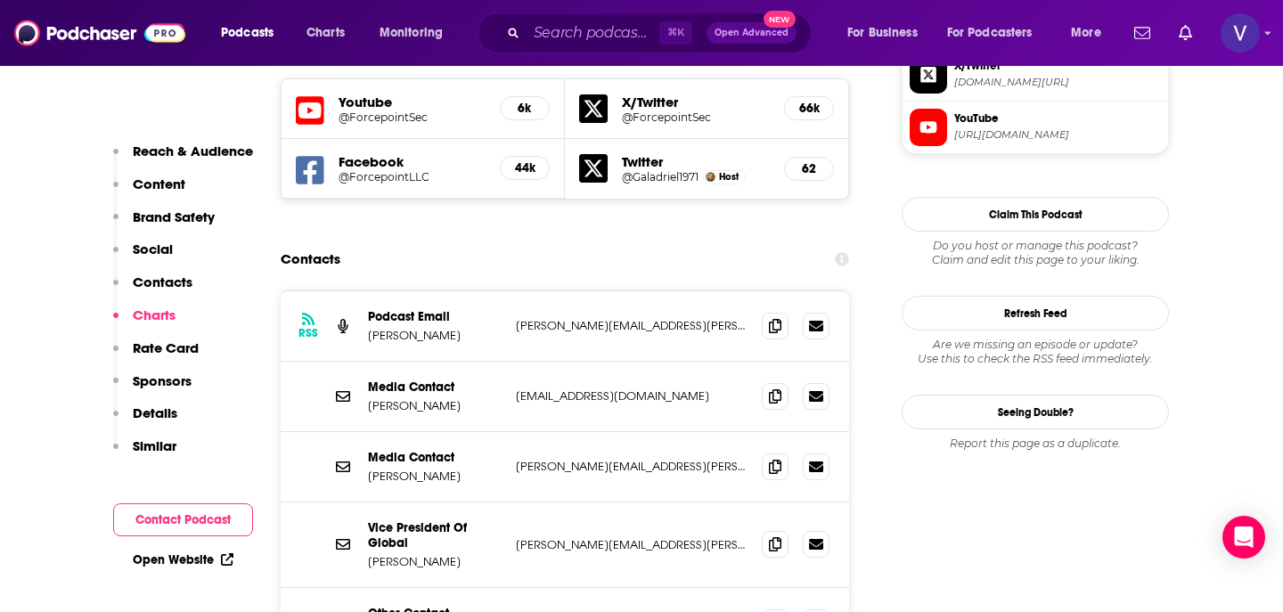
scroll to position [1821, 0]
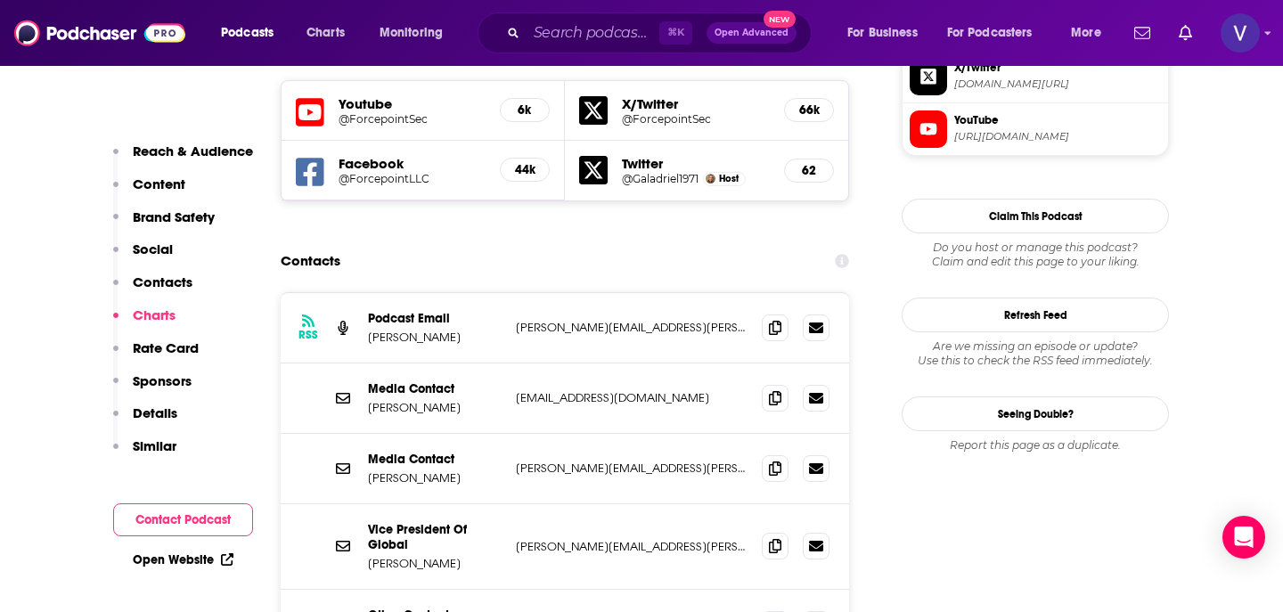
click at [708, 363] on div "Media Contact Rachael Lyon Rachael.lyon@forcepoint.com Rachael.lyon@forcepoint.…" at bounding box center [565, 398] width 568 height 70
click at [774, 390] on icon at bounding box center [775, 397] width 12 height 14
click at [776, 320] on icon at bounding box center [775, 327] width 12 height 14
click at [781, 384] on span at bounding box center [775, 397] width 27 height 27
click at [772, 320] on icon at bounding box center [775, 327] width 12 height 14
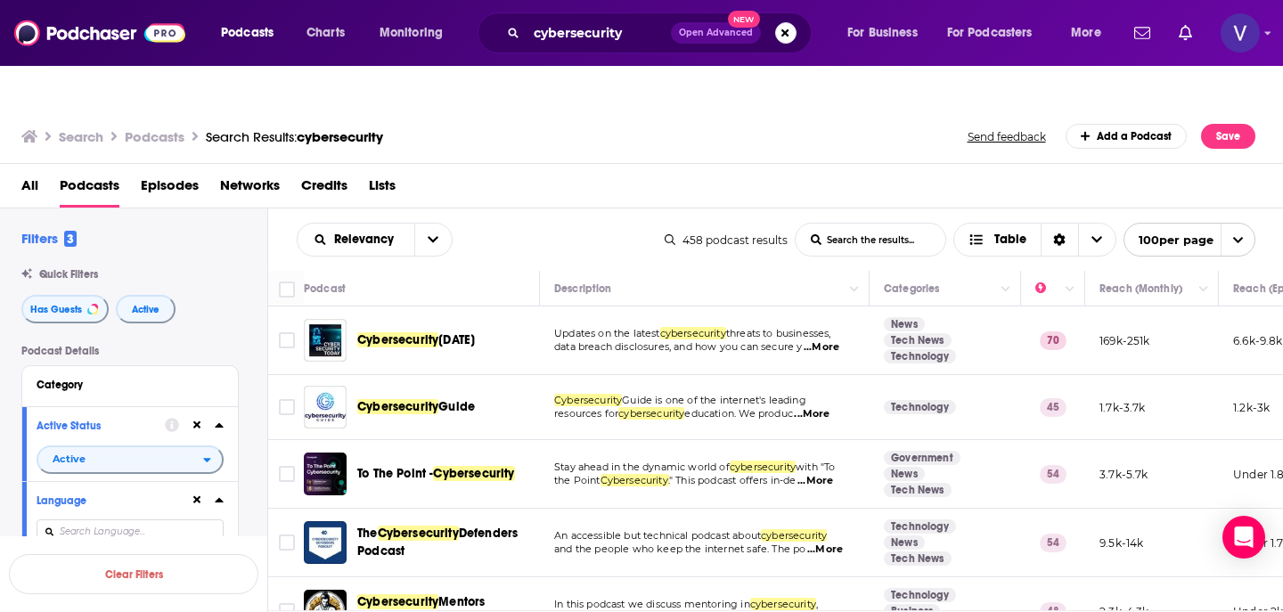
scroll to position [79, 0]
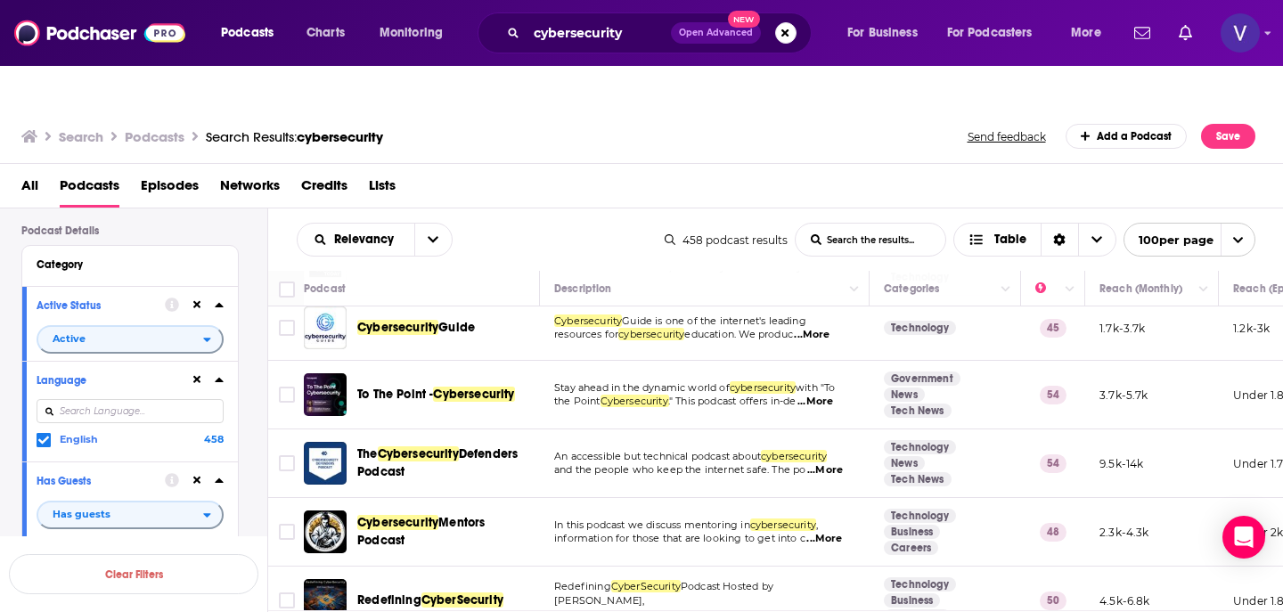
click at [826, 463] on span "...More" at bounding box center [825, 470] width 36 height 14
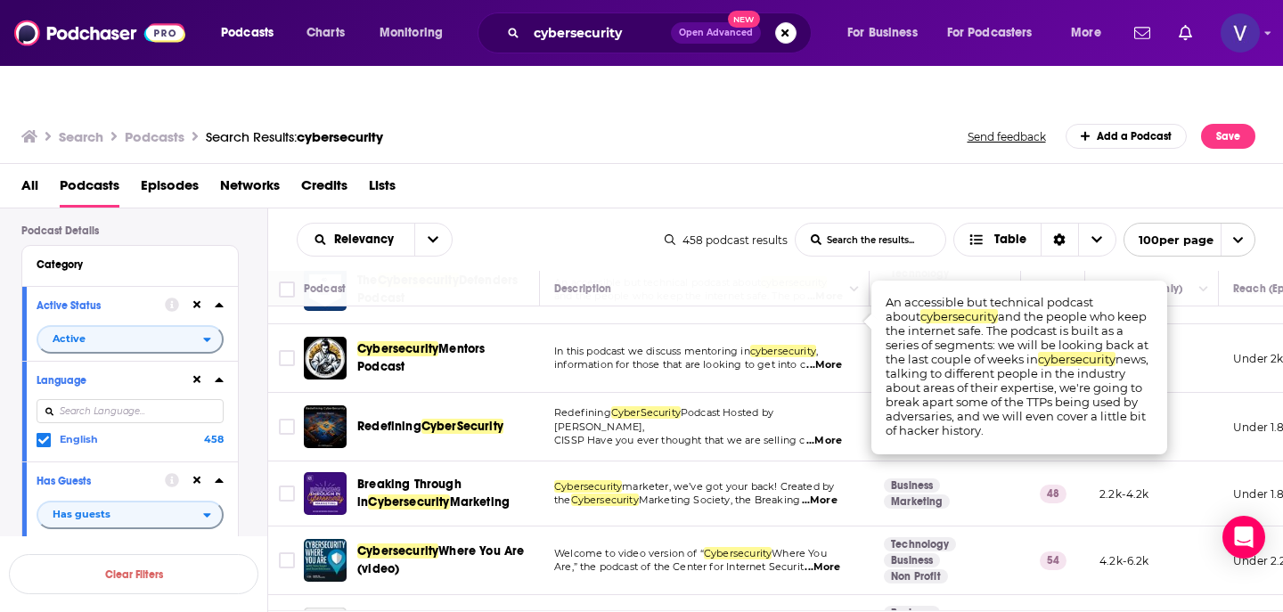
scroll to position [257, 0]
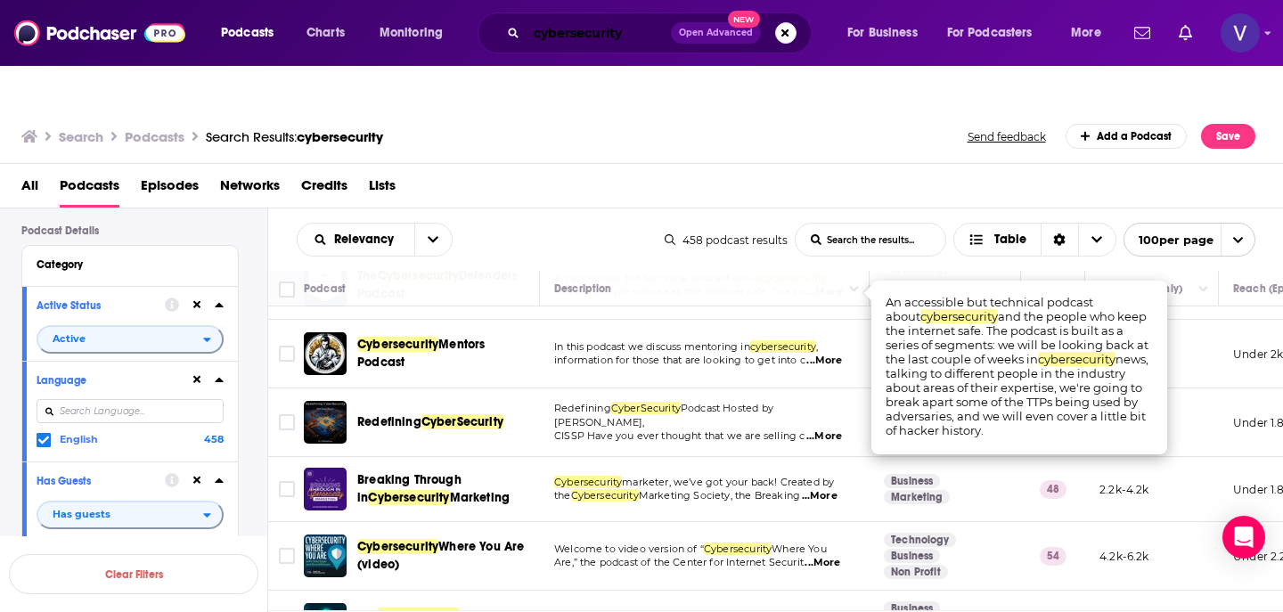
click at [632, 37] on input "cybersecurity" at bounding box center [599, 33] width 144 height 29
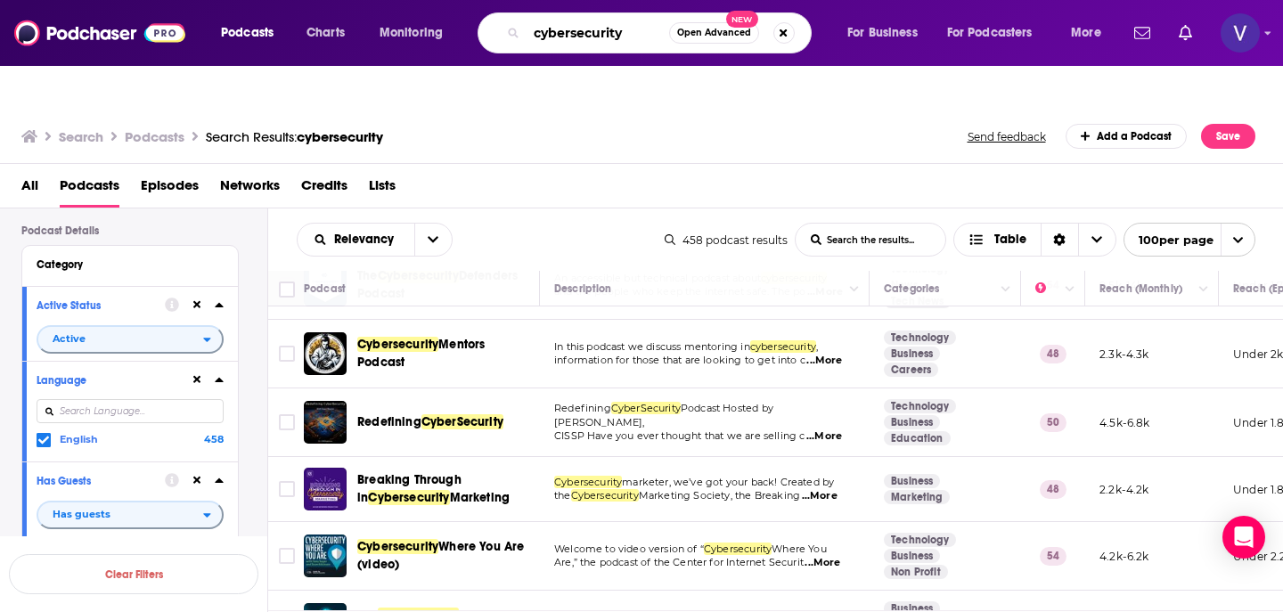
drag, startPoint x: 632, startPoint y: 37, endPoint x: 502, endPoint y: 34, distance: 130.1
click at [502, 34] on div "cybersecurity Open Advanced New" at bounding box center [645, 32] width 334 height 41
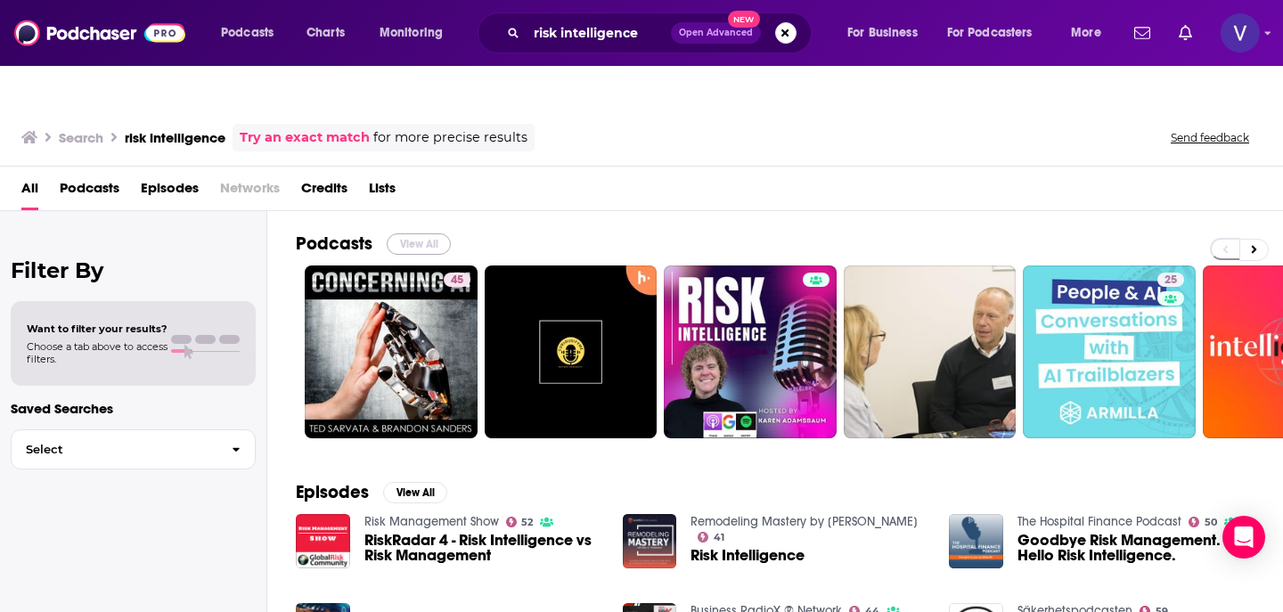
click at [413, 233] on button "View All" at bounding box center [419, 243] width 64 height 21
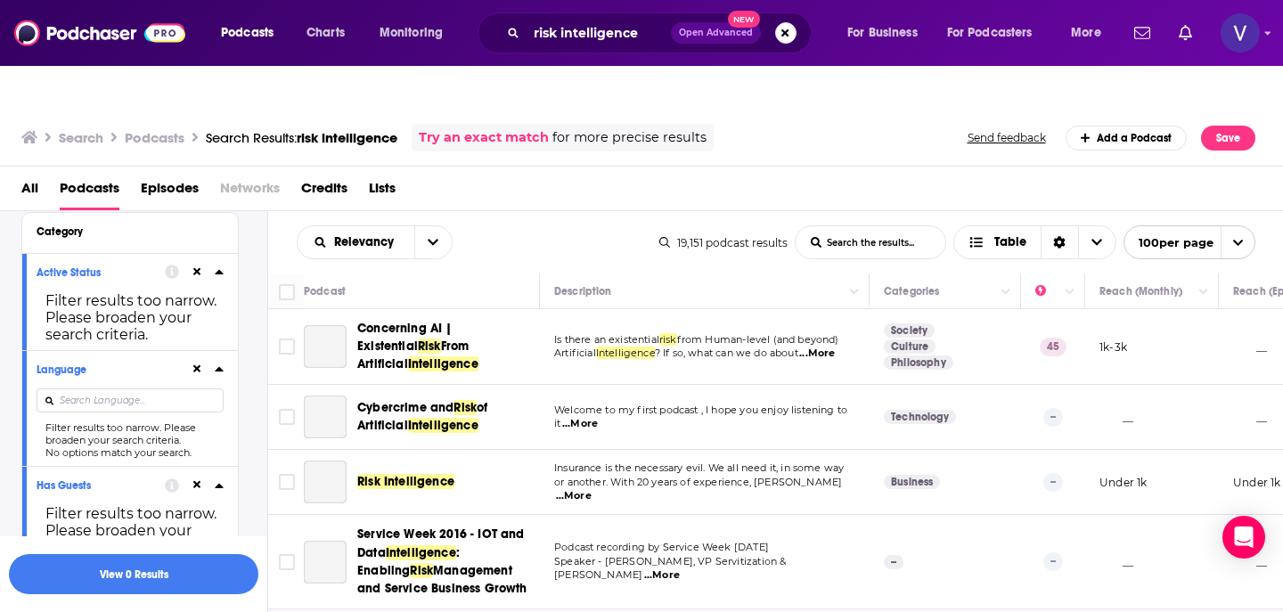
scroll to position [110, 0]
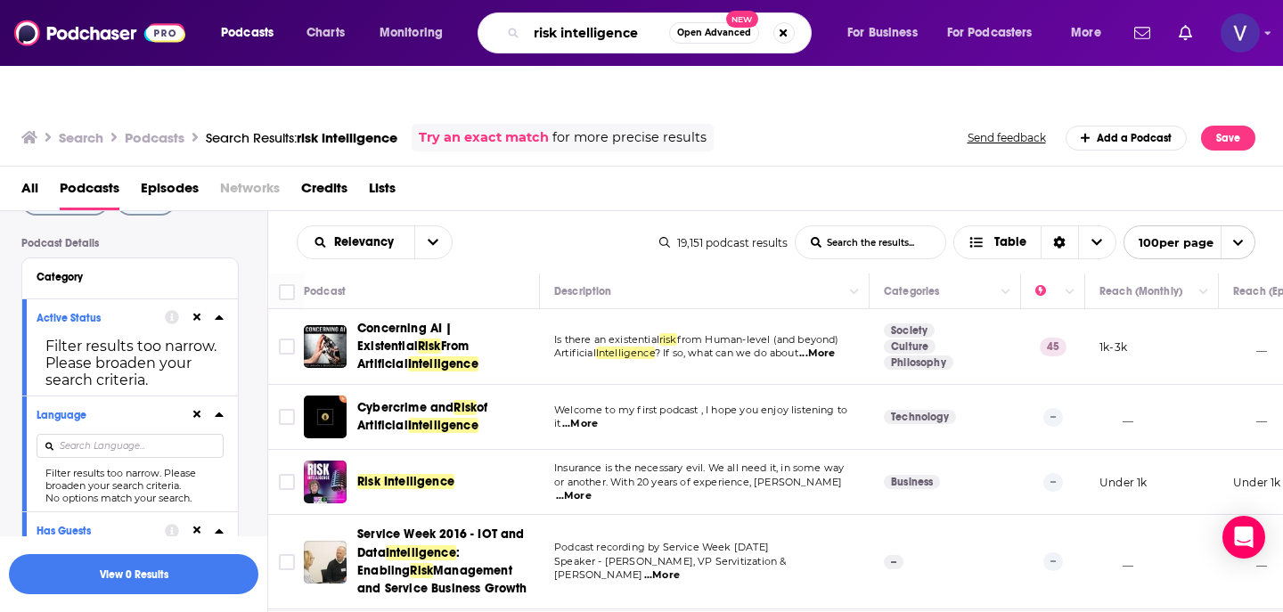
drag, startPoint x: 641, startPoint y: 37, endPoint x: 558, endPoint y: 37, distance: 83.8
click at [558, 37] on input "risk intelligence" at bounding box center [598, 33] width 143 height 29
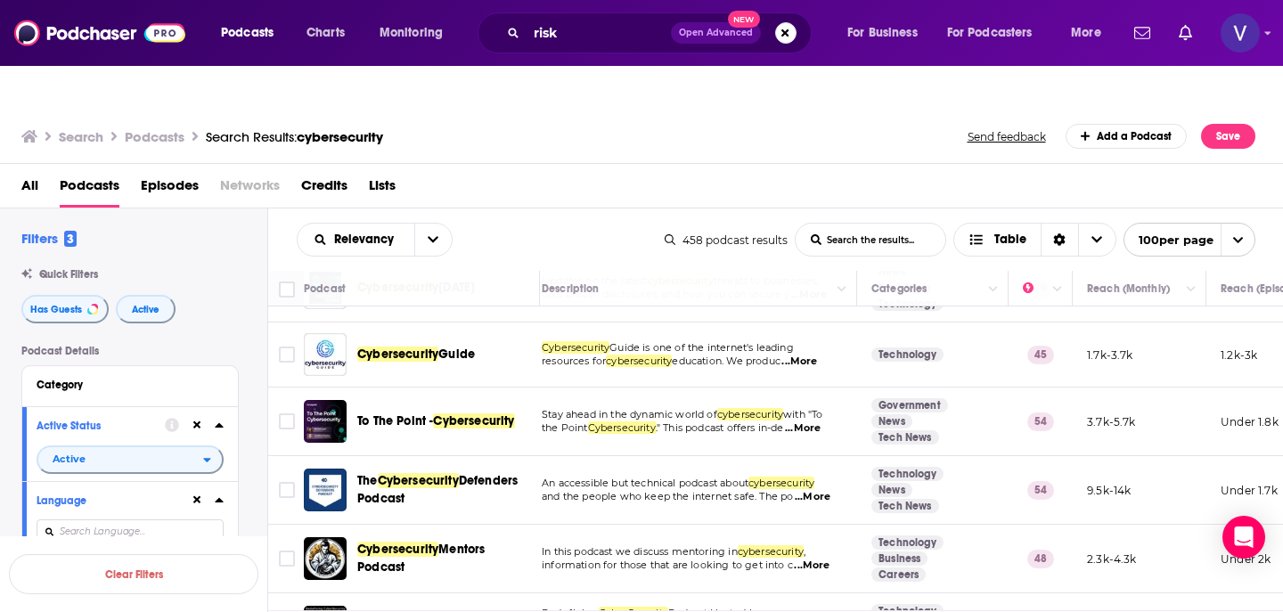
scroll to position [59, 12]
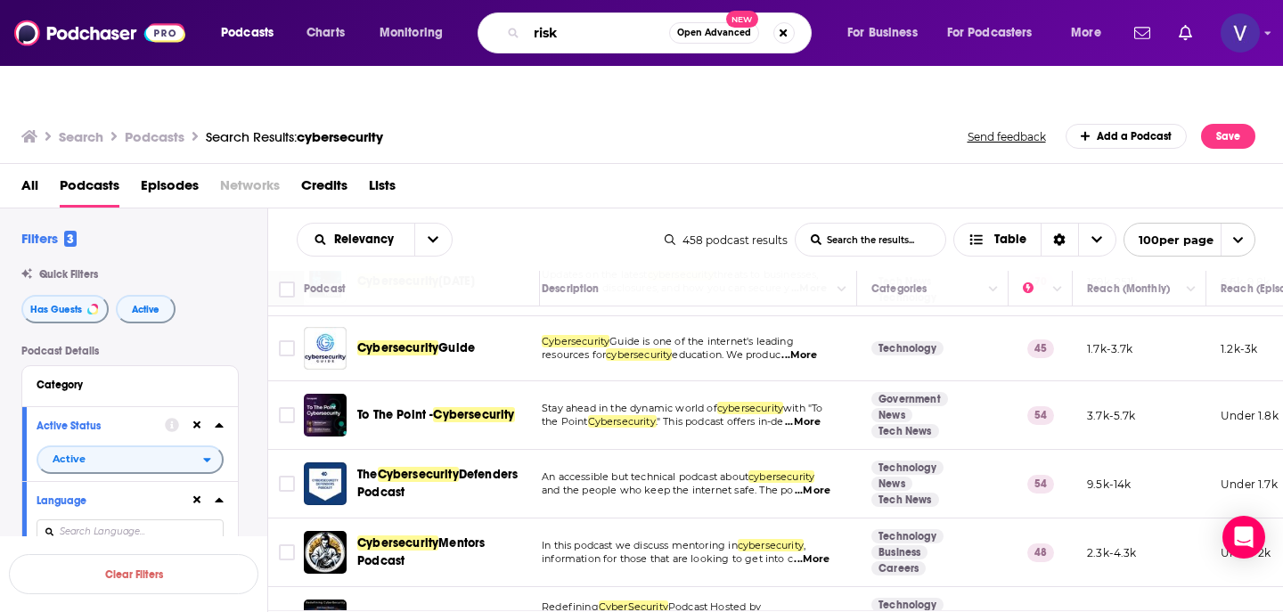
drag, startPoint x: 568, startPoint y: 37, endPoint x: 500, endPoint y: 37, distance: 68.6
click at [500, 37] on div "risk Open Advanced New" at bounding box center [645, 32] width 334 height 41
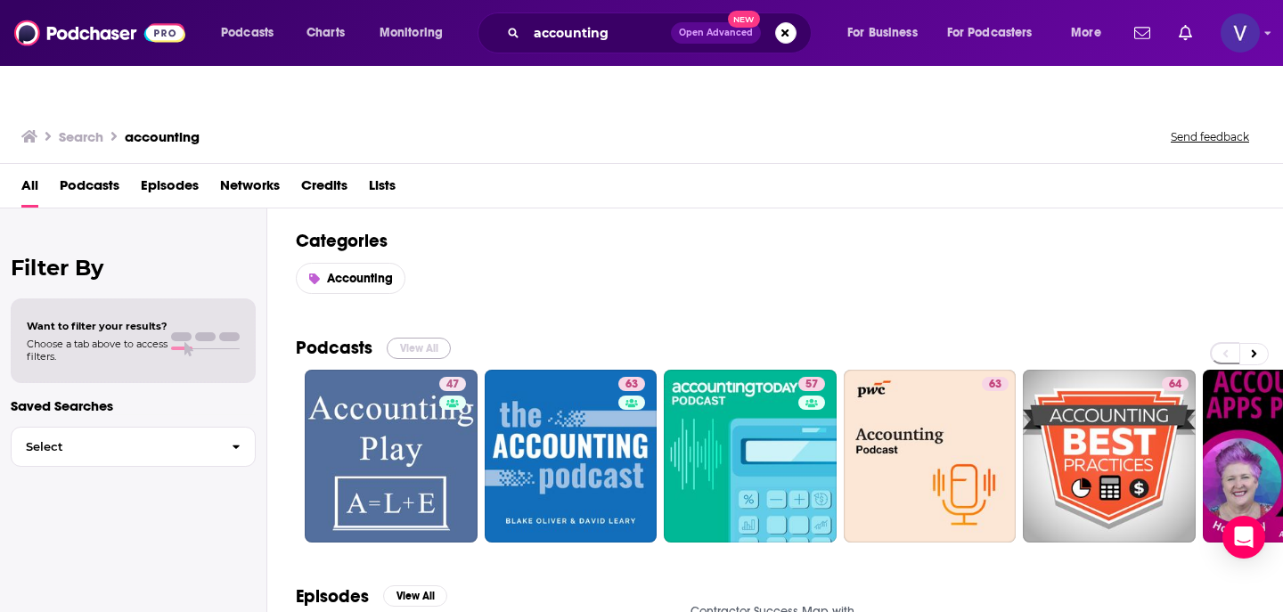
click at [404, 338] on button "View All" at bounding box center [419, 348] width 64 height 21
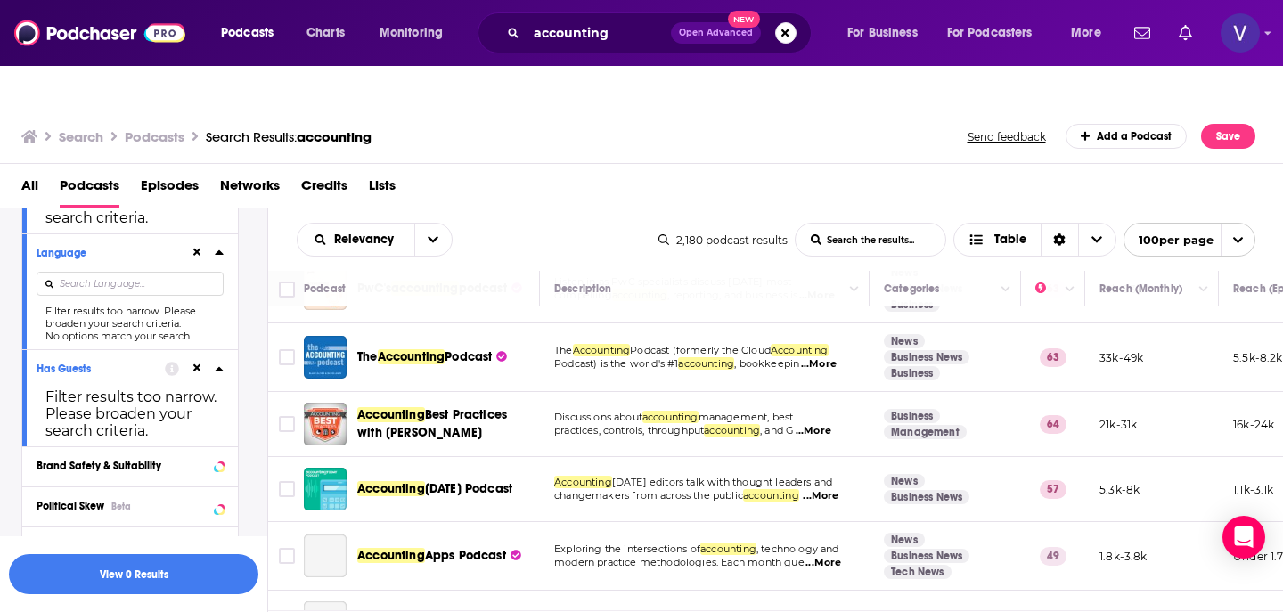
scroll to position [186, 0]
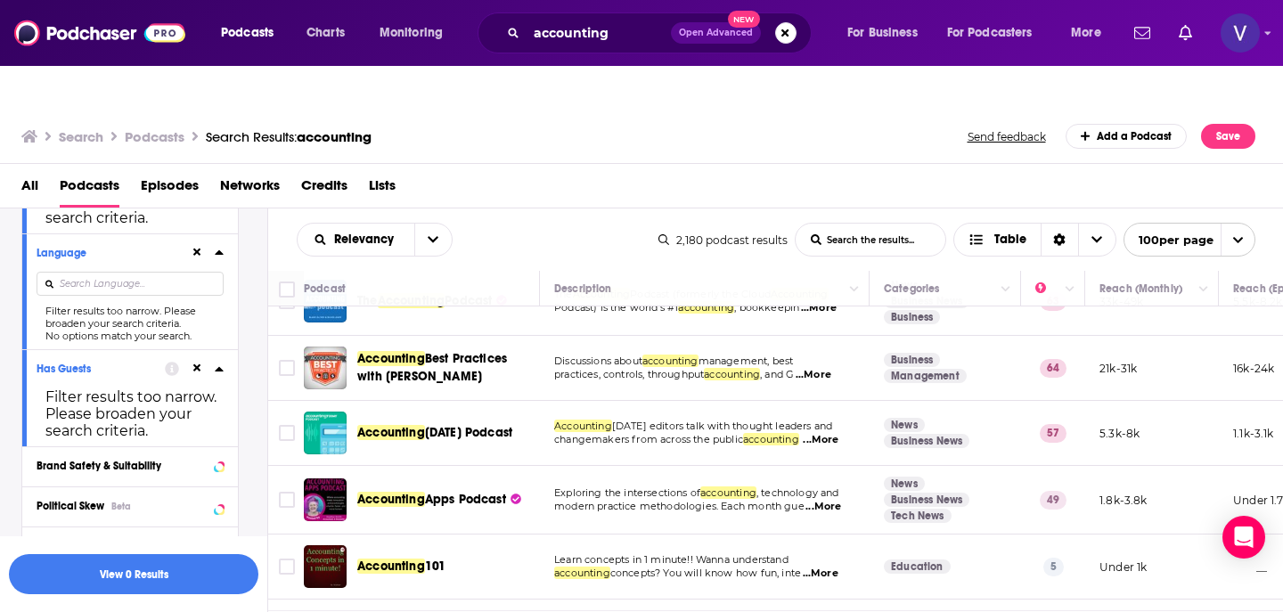
click at [828, 433] on span "...More" at bounding box center [821, 440] width 36 height 14
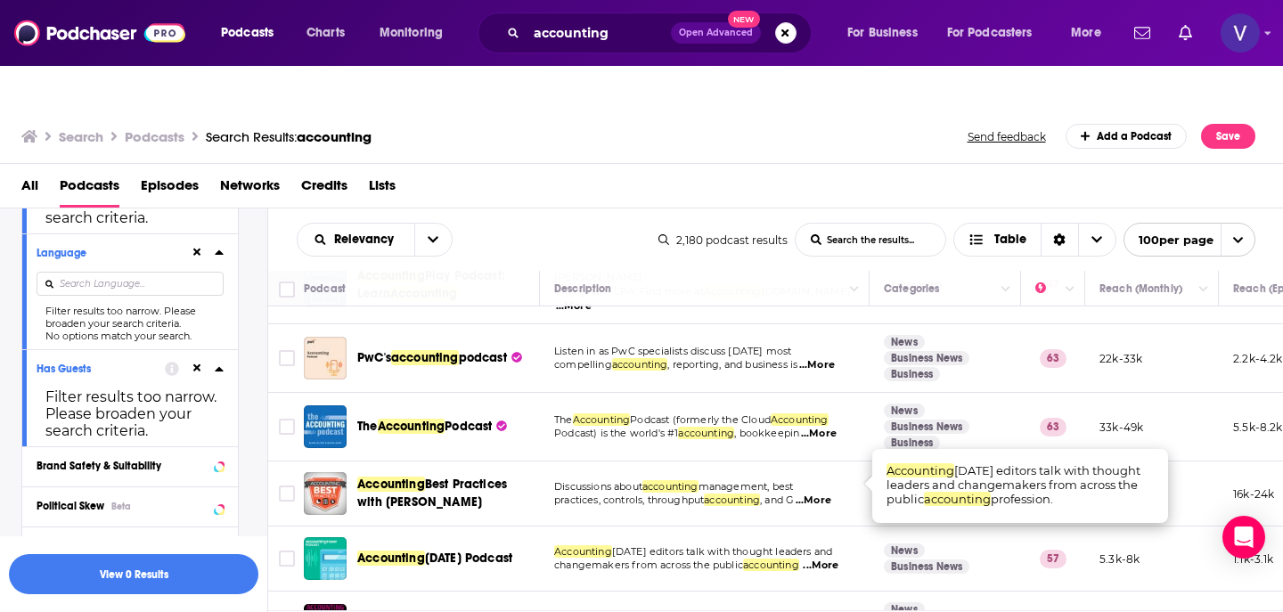
scroll to position [0, 0]
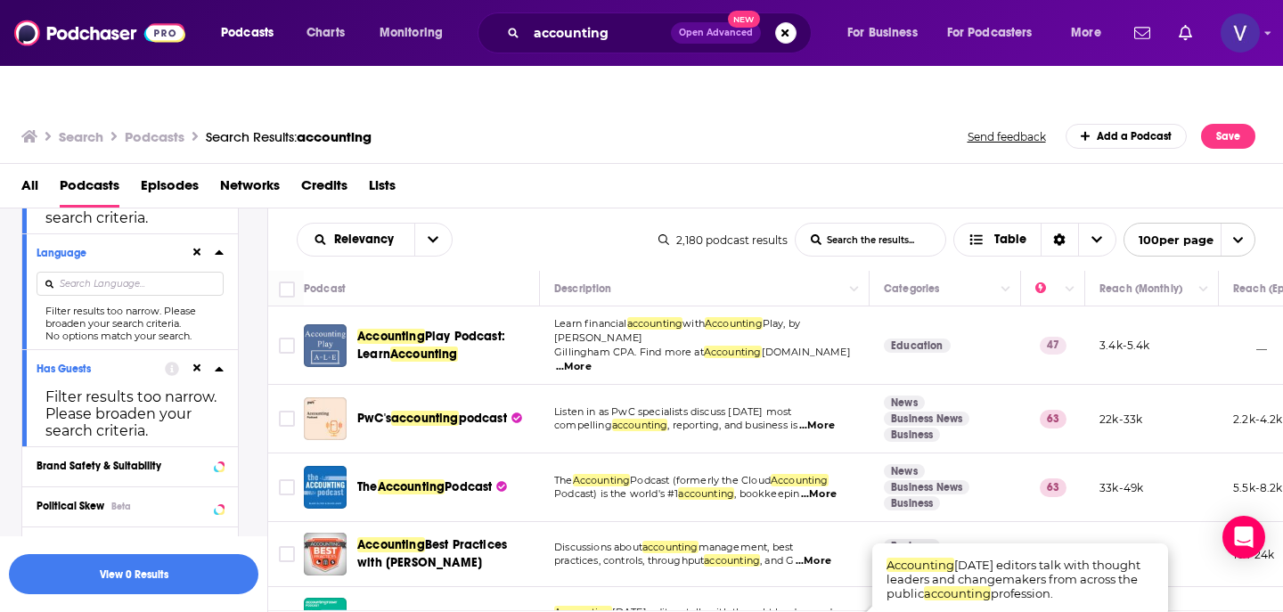
click at [818, 419] on span "...More" at bounding box center [817, 426] width 36 height 14
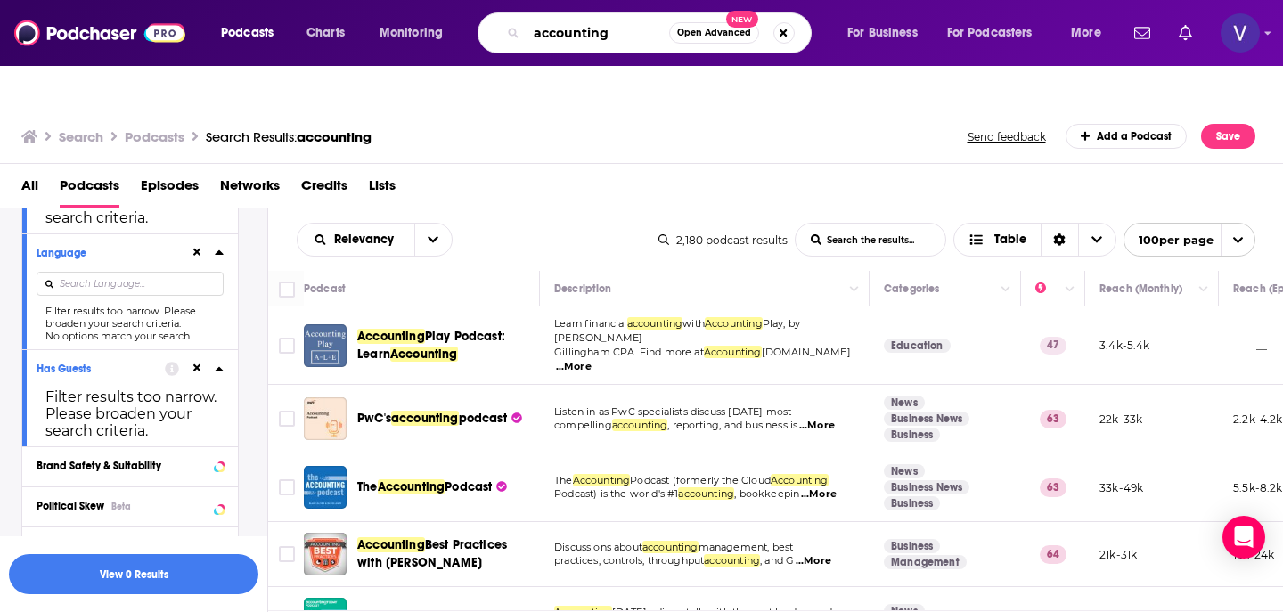
drag, startPoint x: 635, startPoint y: 34, endPoint x: 511, endPoint y: 20, distance: 124.6
click at [511, 20] on div "accounting Open Advanced New" at bounding box center [645, 32] width 334 height 41
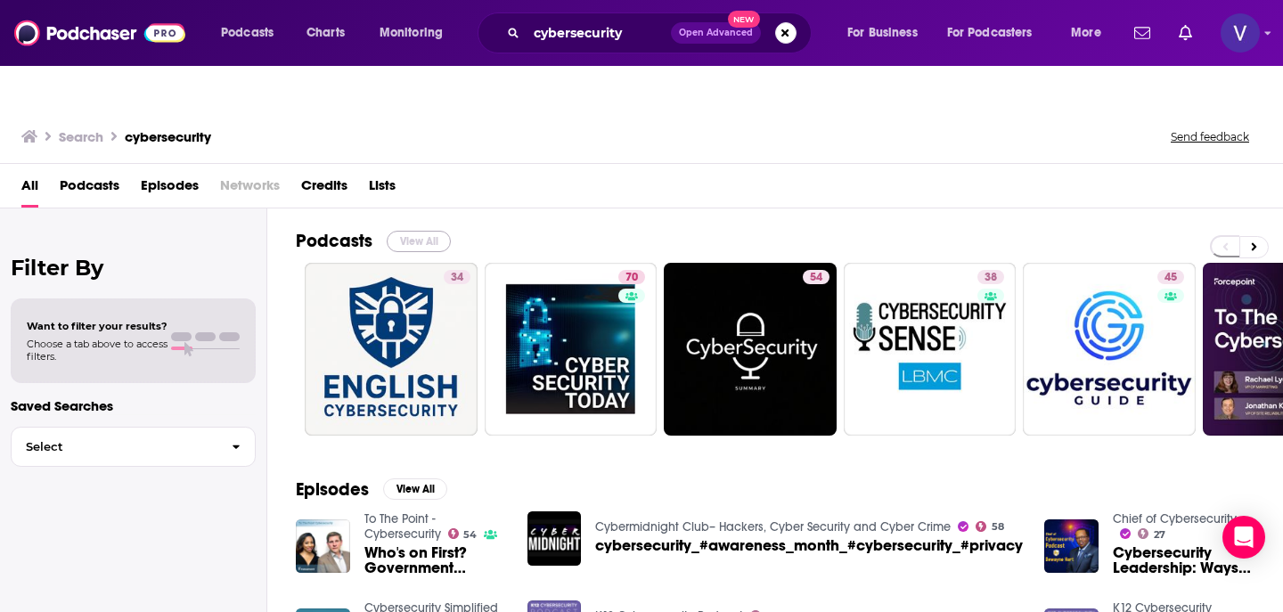
click at [410, 231] on button "View All" at bounding box center [419, 241] width 64 height 21
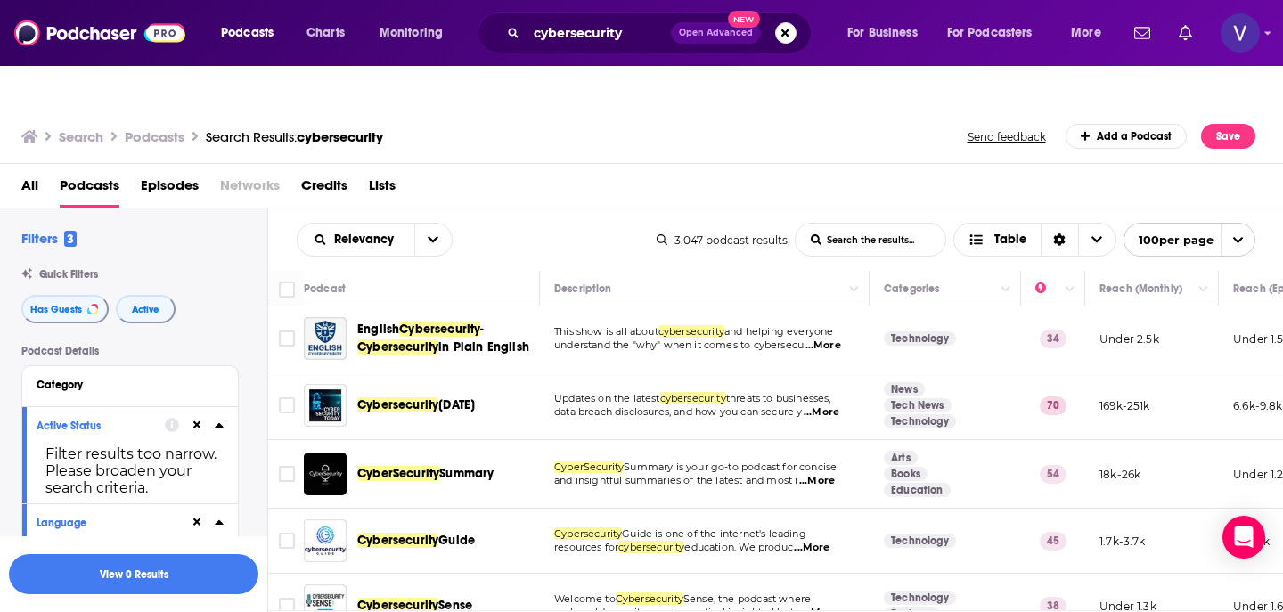
click at [215, 418] on icon at bounding box center [219, 425] width 9 height 14
click at [221, 458] on icon at bounding box center [219, 465] width 9 height 14
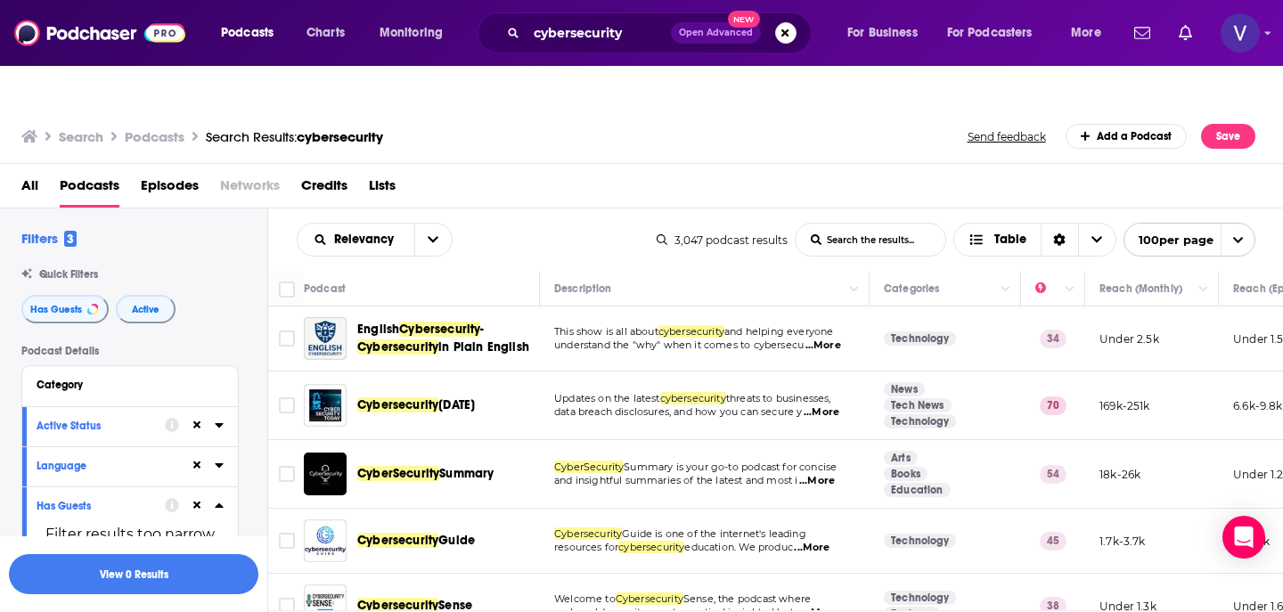
click at [222, 498] on icon at bounding box center [219, 505] width 9 height 14
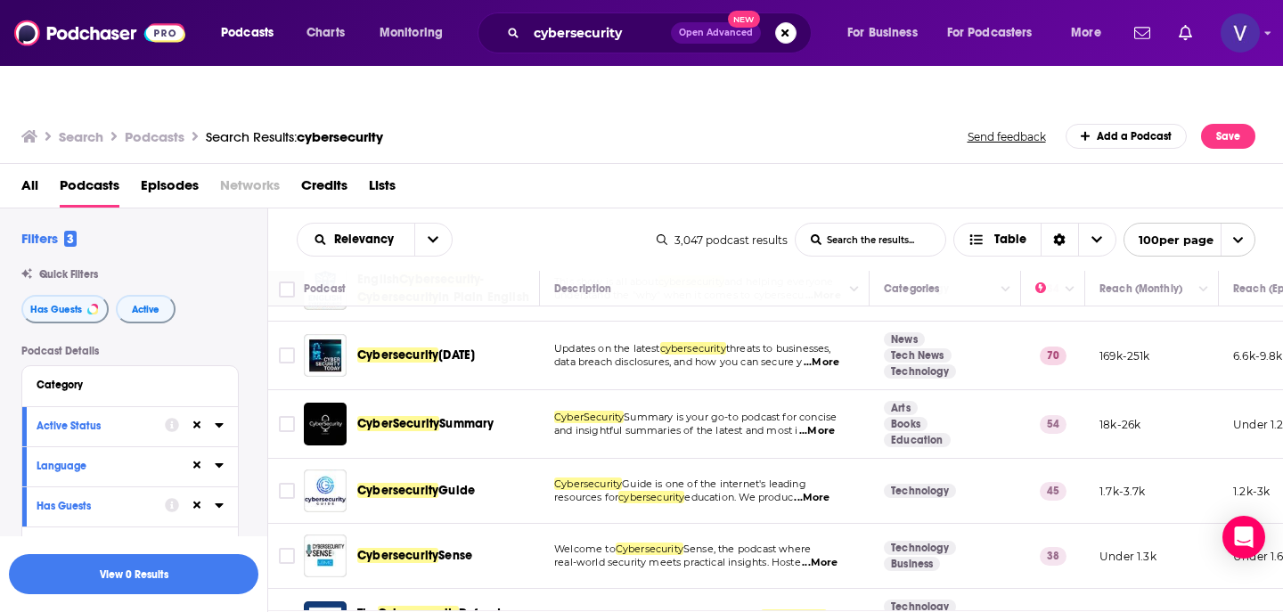
scroll to position [53, 0]
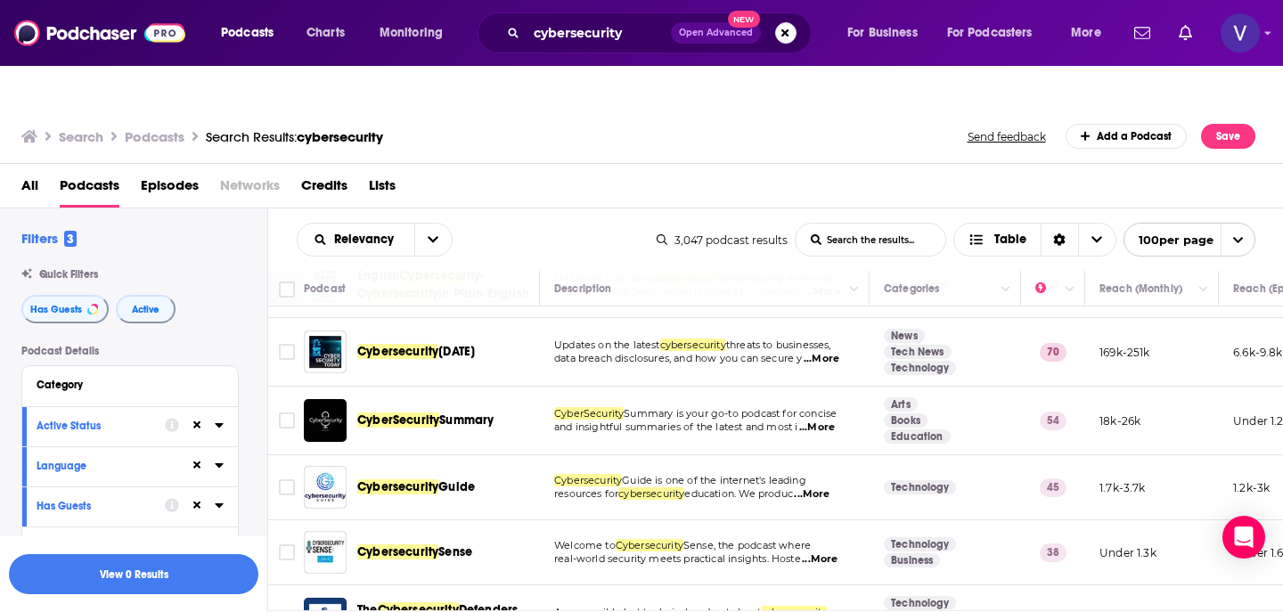
click at [823, 421] on span "...More" at bounding box center [817, 428] width 36 height 14
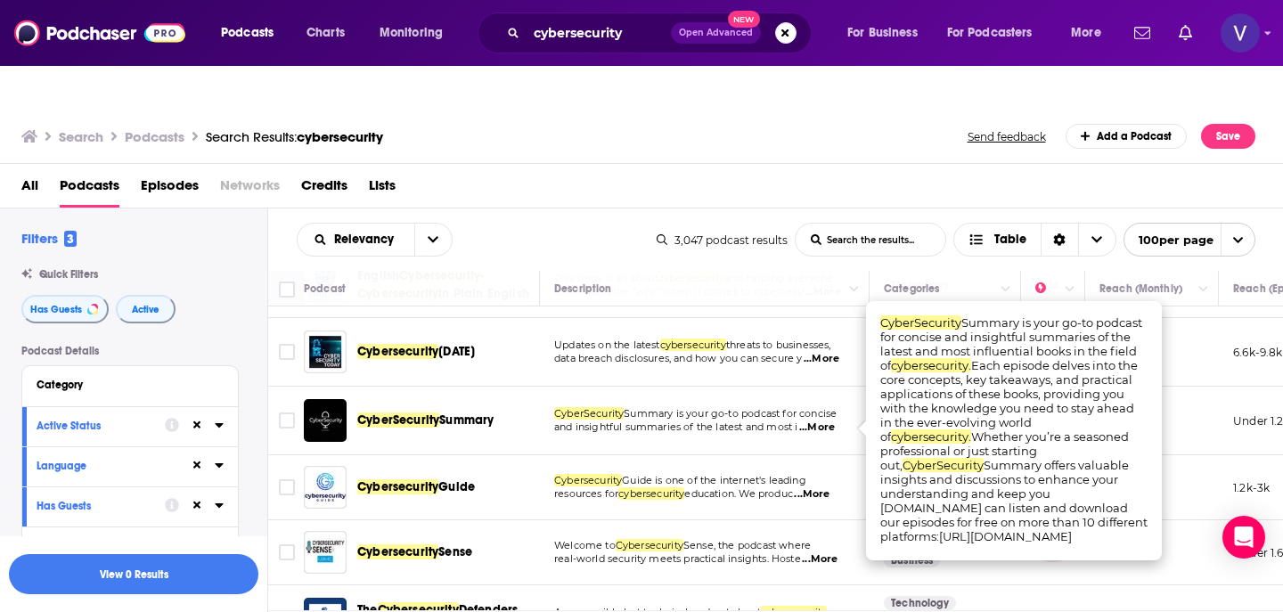
click at [708, 407] on span "Summary is your go-to podcast for concise" at bounding box center [730, 413] width 213 height 12
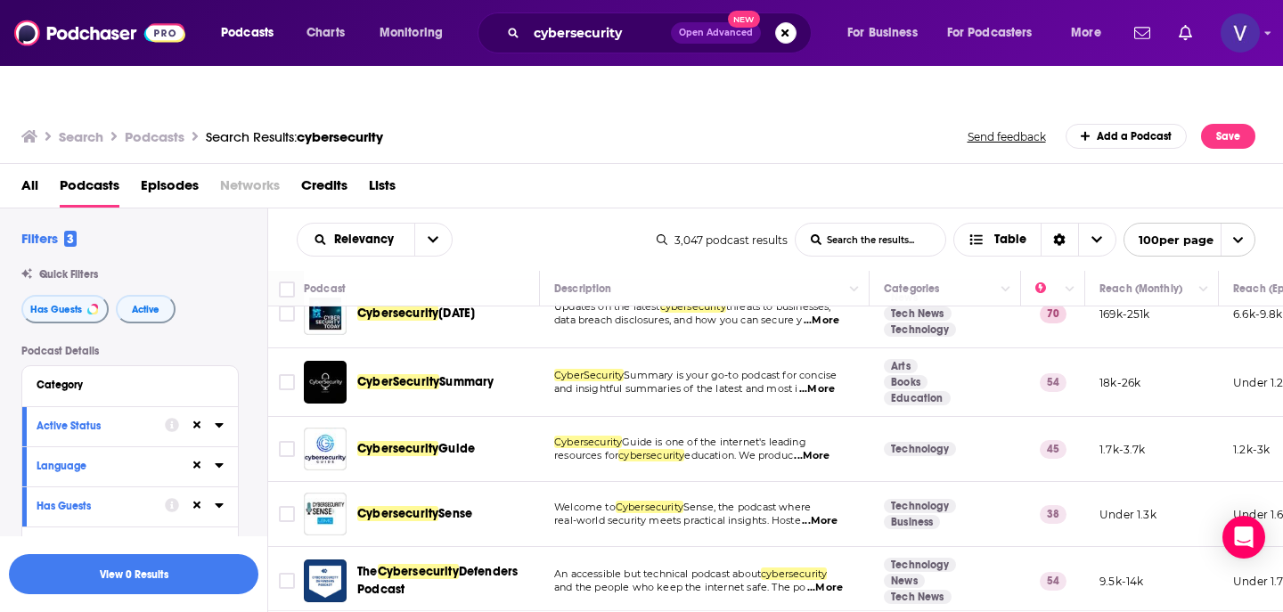
scroll to position [0, 0]
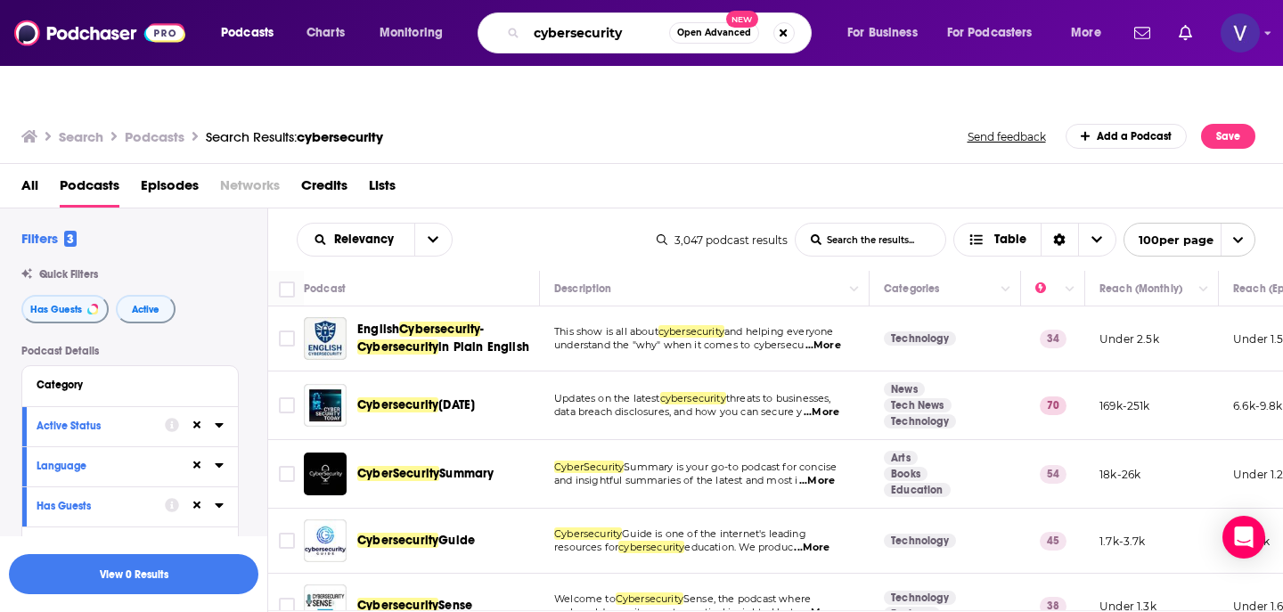
drag, startPoint x: 633, startPoint y: 37, endPoint x: 495, endPoint y: 35, distance: 137.2
click at [495, 35] on div "cybersecurity Open Advanced New" at bounding box center [645, 32] width 334 height 41
type input "risk management"
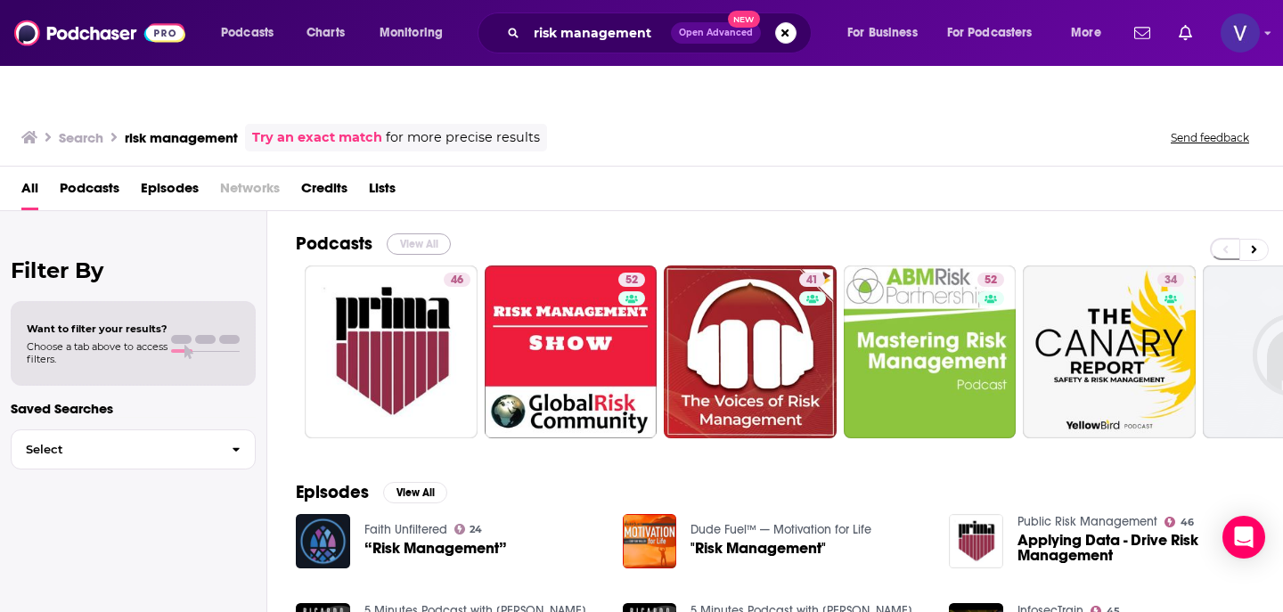
click at [414, 233] on button "View All" at bounding box center [419, 243] width 64 height 21
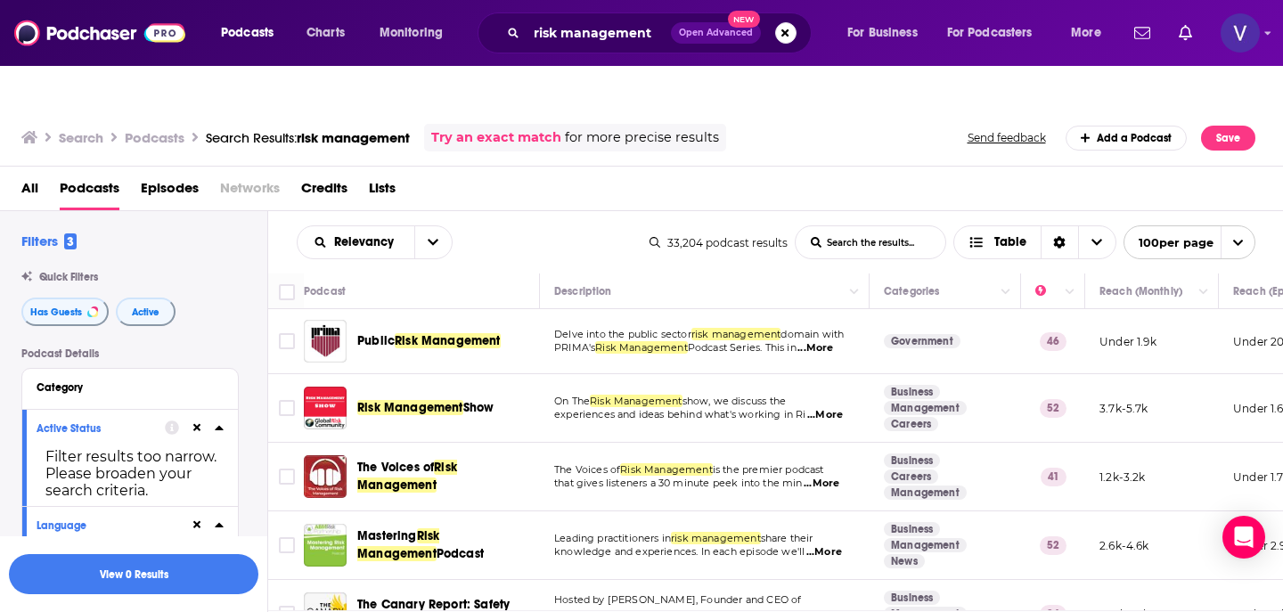
click at [814, 341] on span "...More" at bounding box center [815, 348] width 36 height 14
click at [829, 408] on span "...More" at bounding box center [825, 415] width 36 height 14
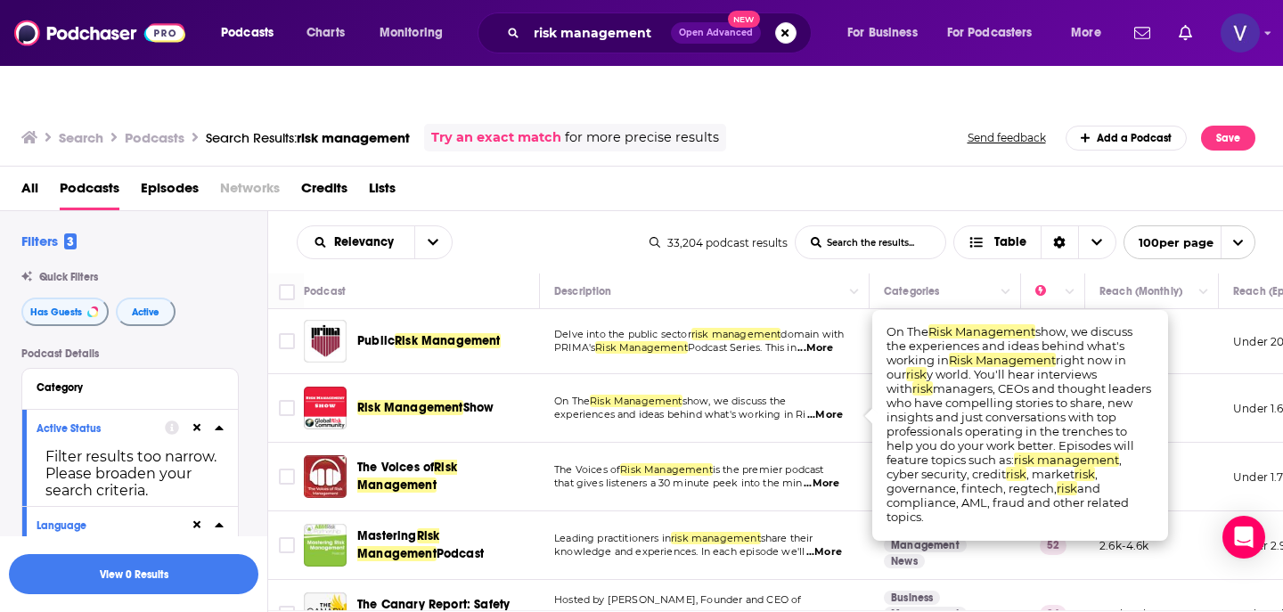
click at [796, 374] on td "On The Risk Management show, we discuss the experiences and ideas behind what's…" at bounding box center [705, 408] width 330 height 69
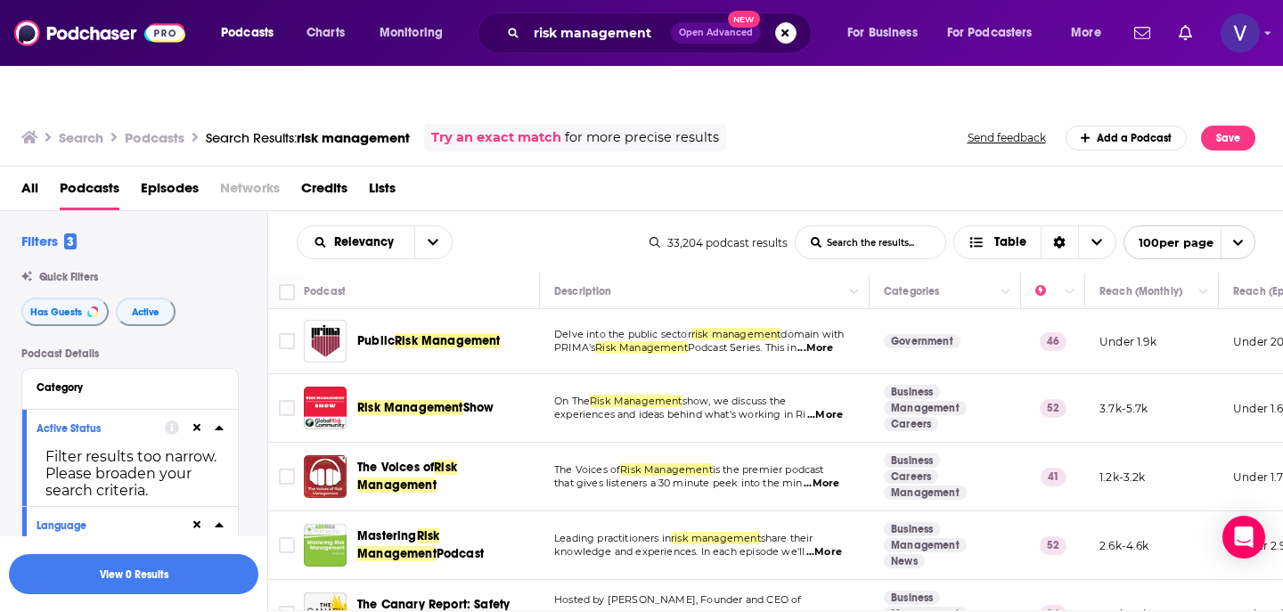
click at [832, 408] on span "...More" at bounding box center [825, 415] width 36 height 14
click at [219, 426] on icon at bounding box center [219, 428] width 8 height 4
click at [220, 461] on icon at bounding box center [219, 468] width 9 height 14
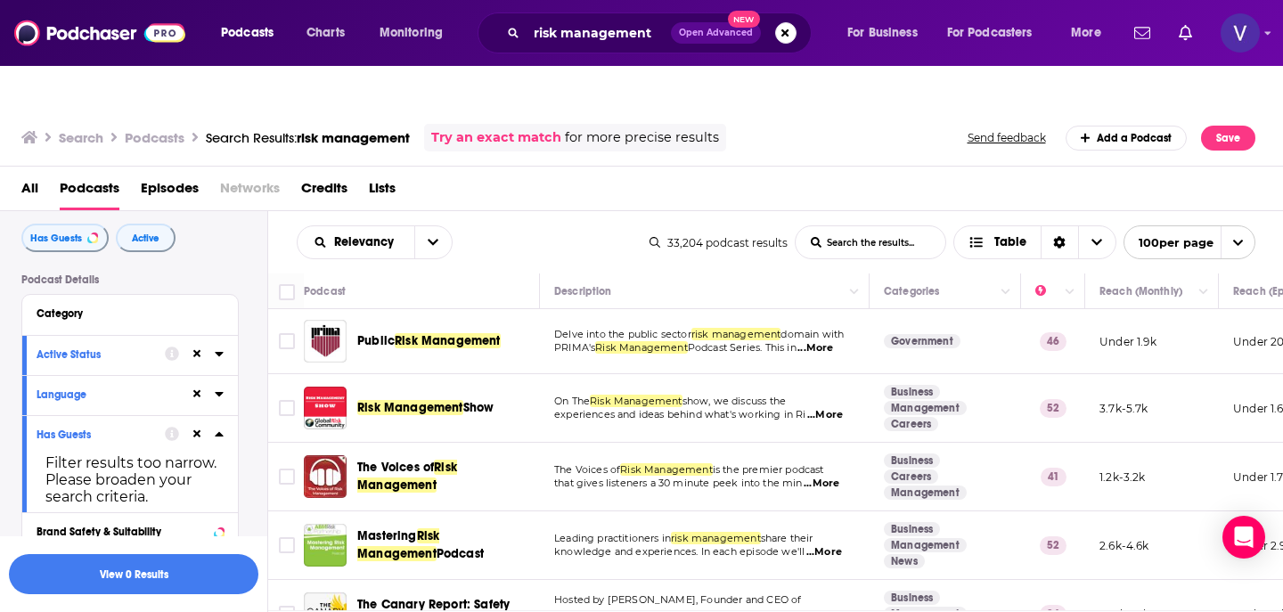
scroll to position [76, 0]
click at [218, 425] on icon at bounding box center [219, 432] width 9 height 14
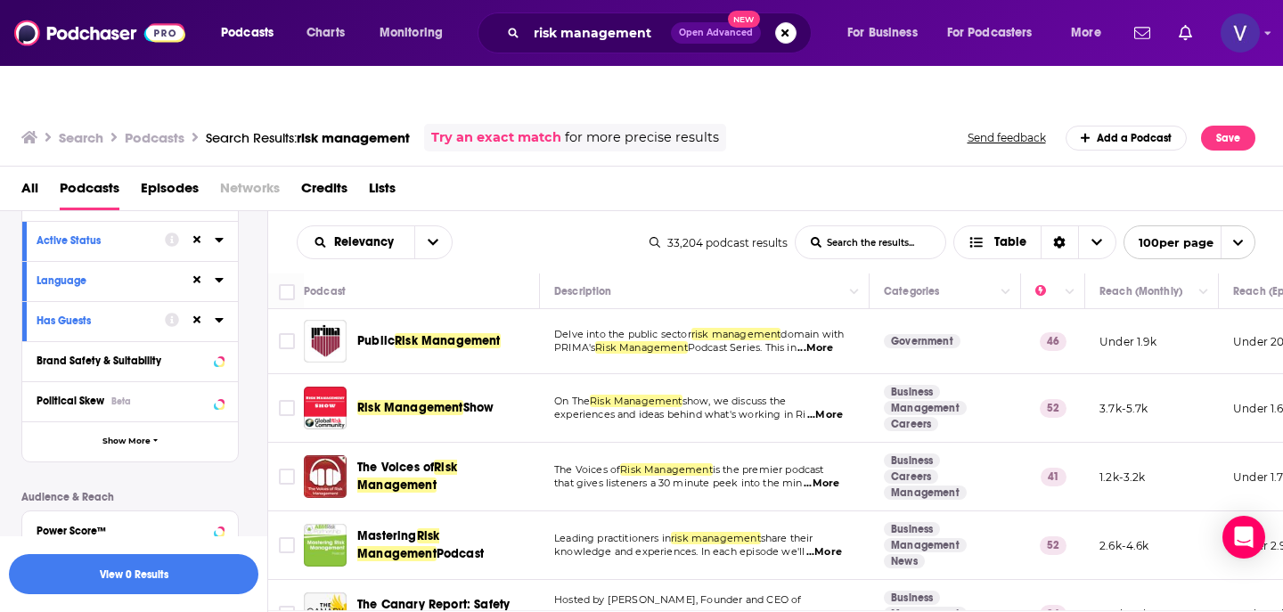
scroll to position [201, 0]
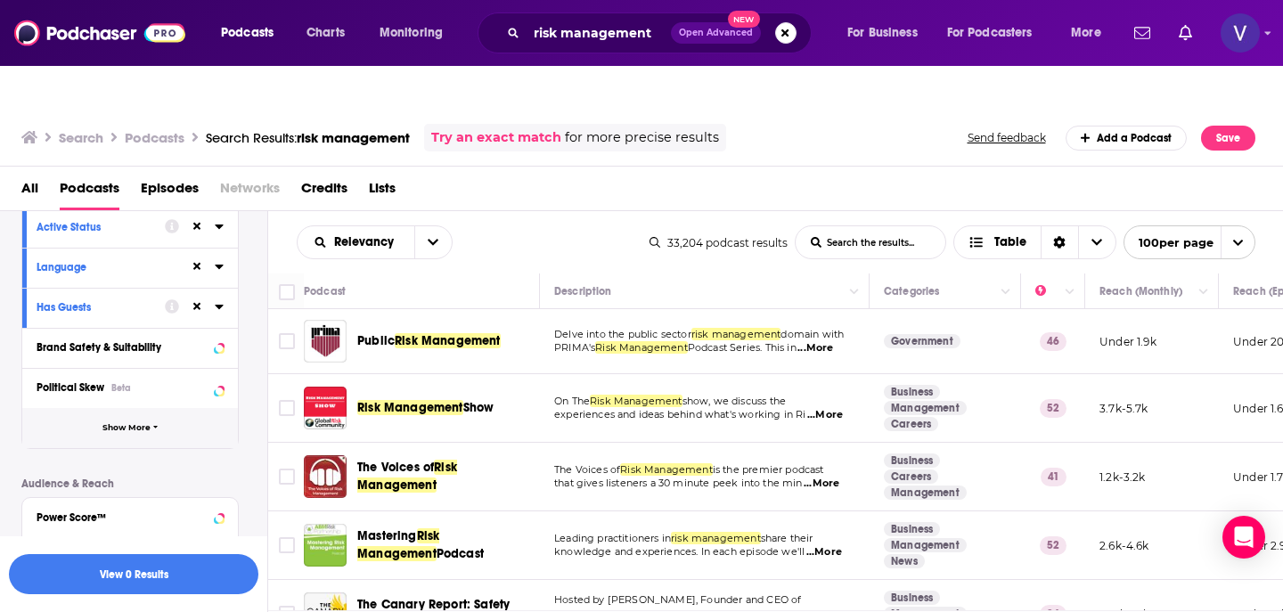
click at [138, 423] on span "Show More" at bounding box center [126, 428] width 48 height 10
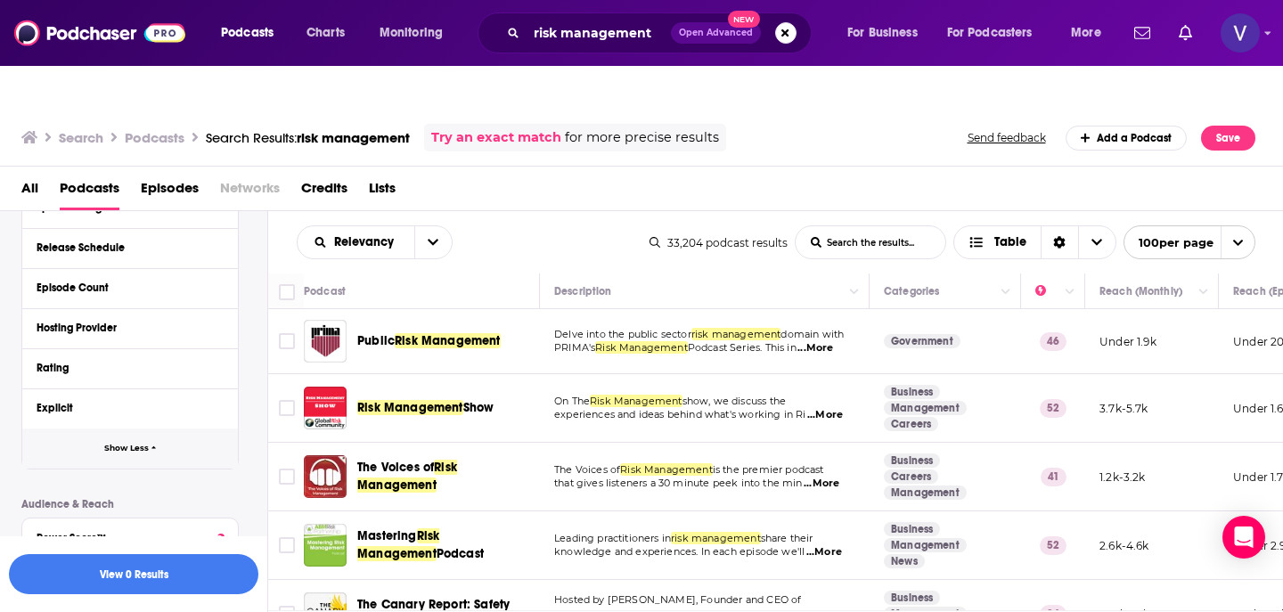
scroll to position [536, 0]
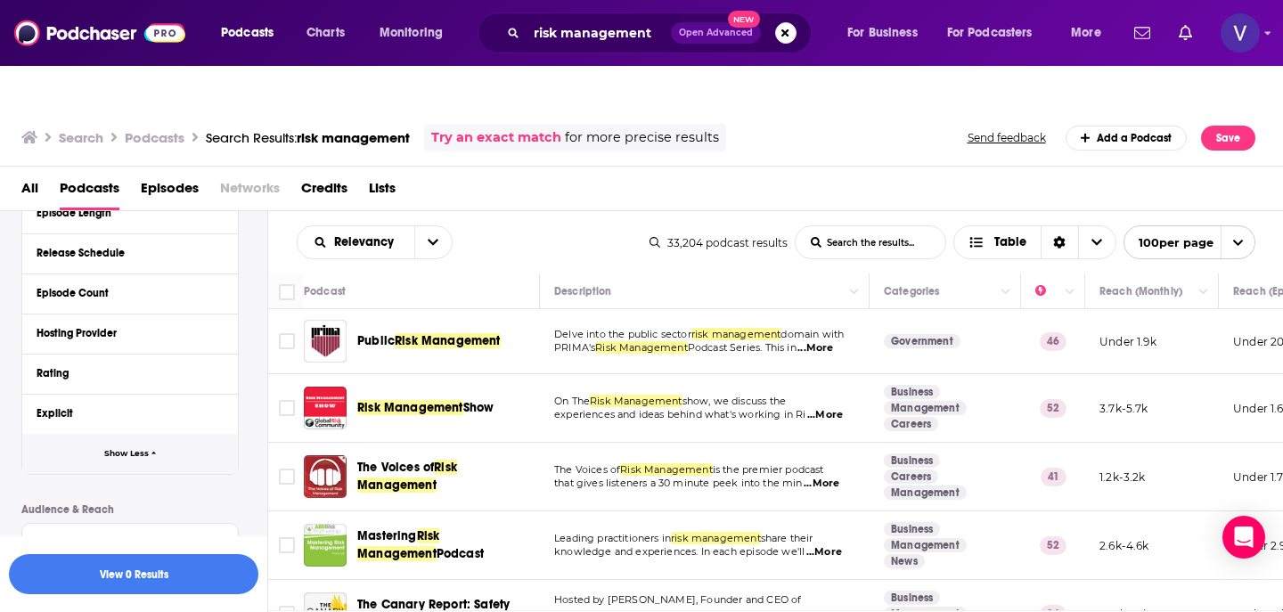
click at [143, 434] on button "Show Less" at bounding box center [130, 454] width 216 height 40
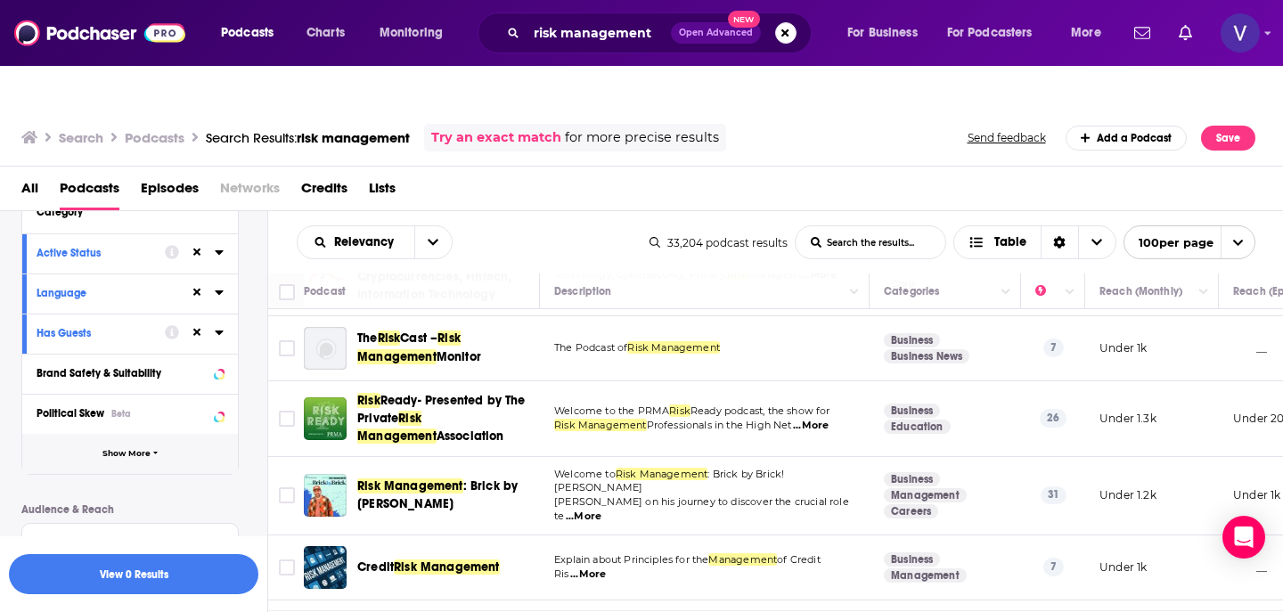
scroll to position [0, 0]
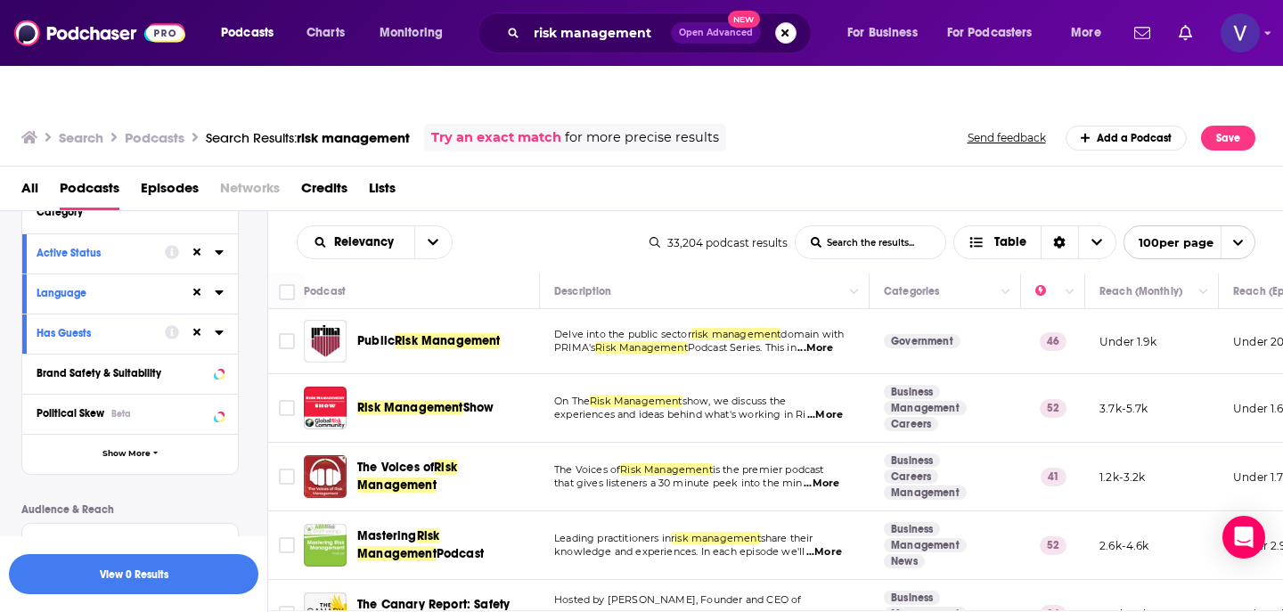
click at [786, 33] on button "Search podcasts, credits, & more..." at bounding box center [785, 32] width 21 height 21
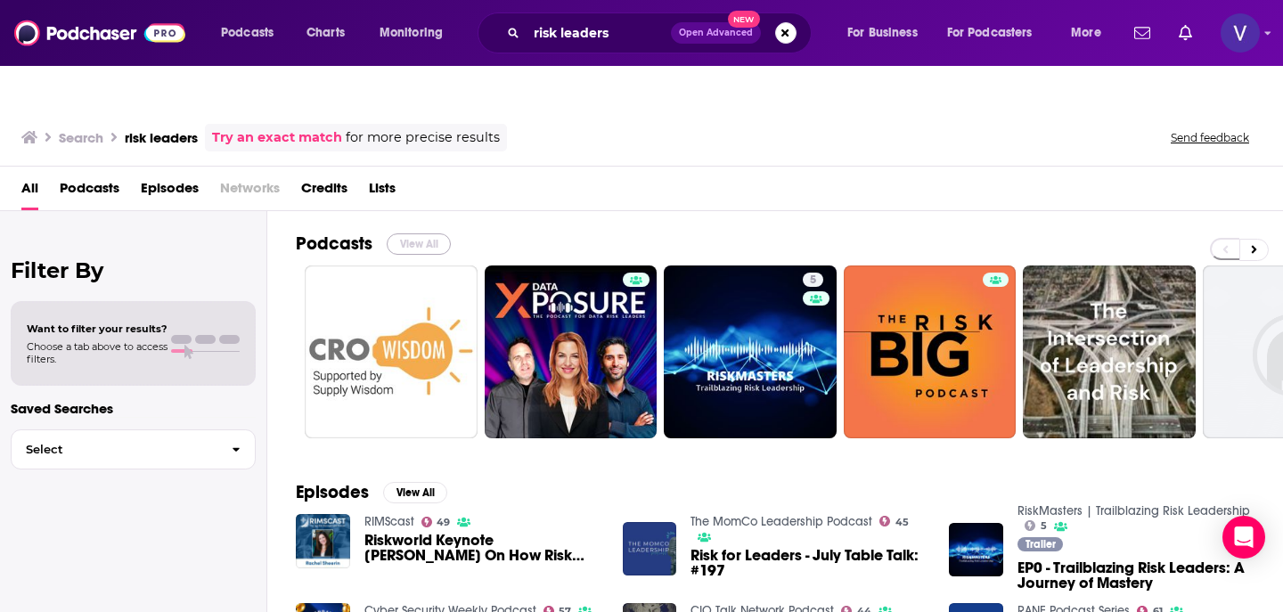
click at [434, 233] on button "View All" at bounding box center [419, 243] width 64 height 21
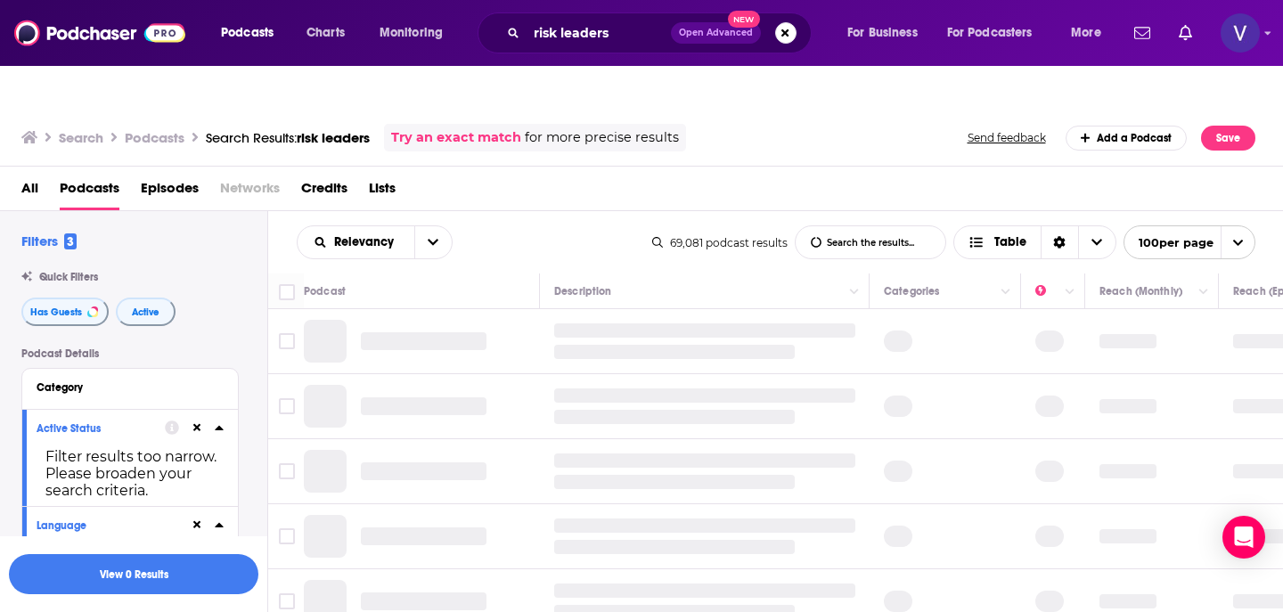
click at [617, 50] on div "risk leaders Open Advanced New" at bounding box center [645, 32] width 334 height 41
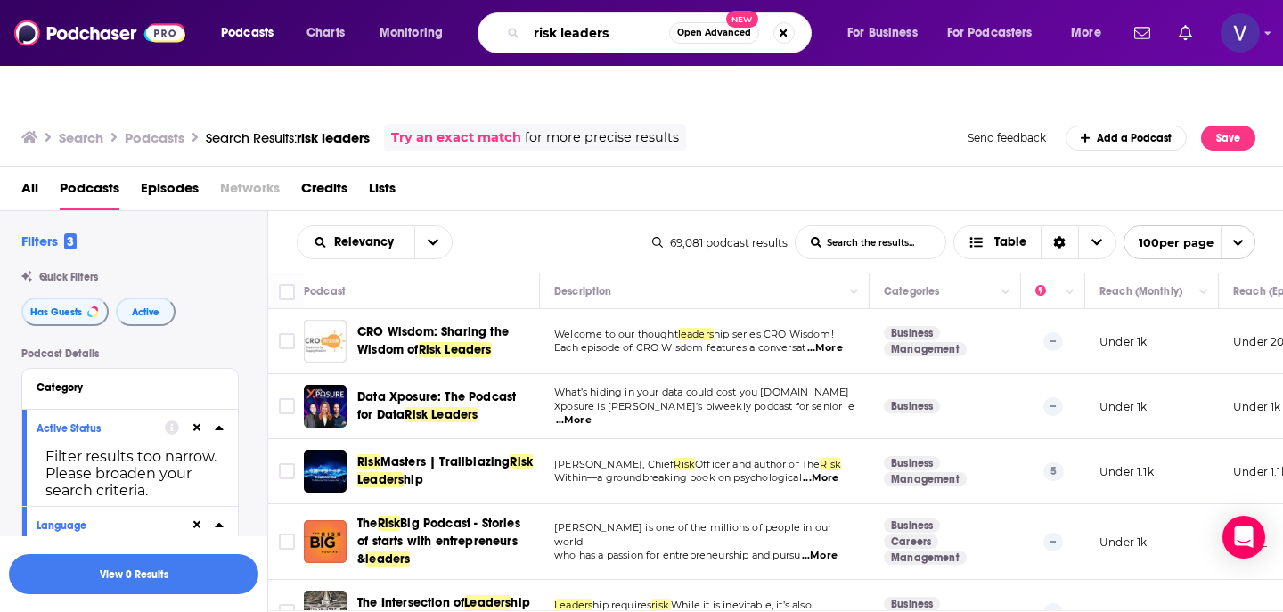
drag, startPoint x: 627, startPoint y: 37, endPoint x: 506, endPoint y: 35, distance: 121.2
click at [506, 35] on div "risk leaders Open Advanced New" at bounding box center [645, 32] width 334 height 41
type input "CISO"
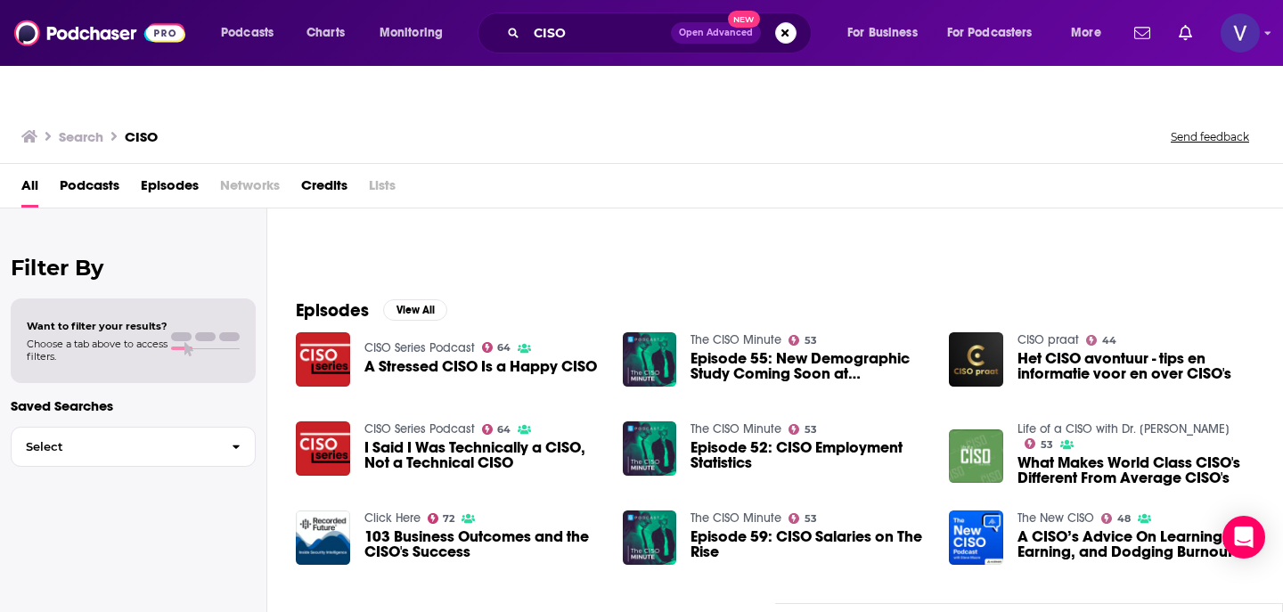
scroll to position [196, 0]
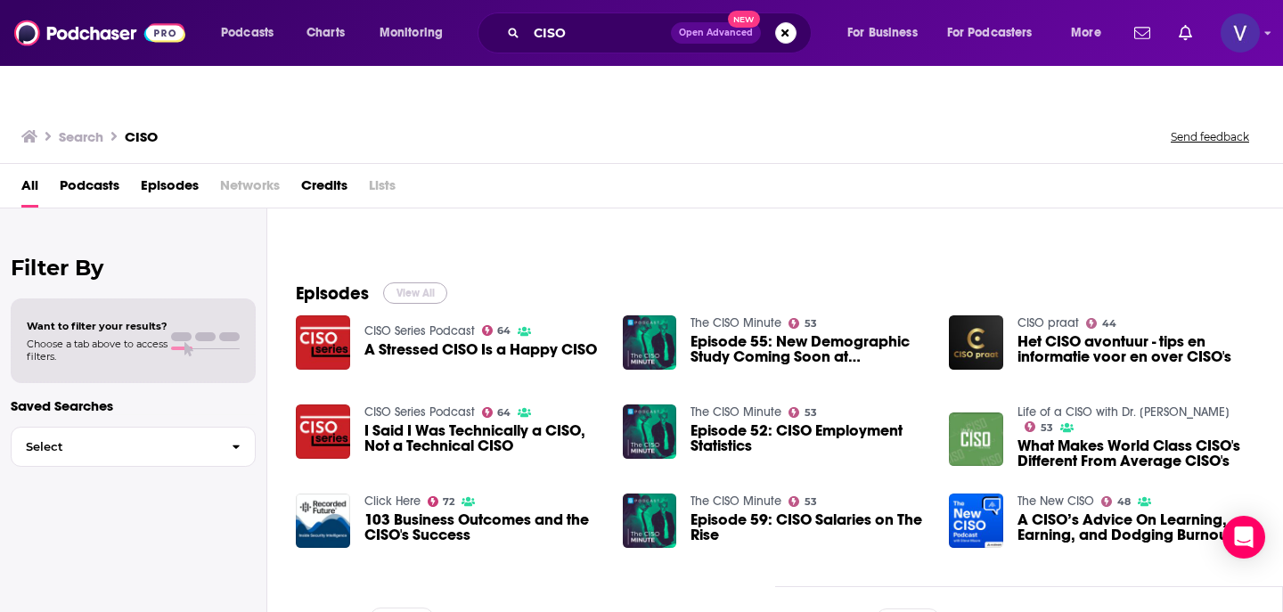
click at [424, 282] on button "View All" at bounding box center [415, 292] width 64 height 21
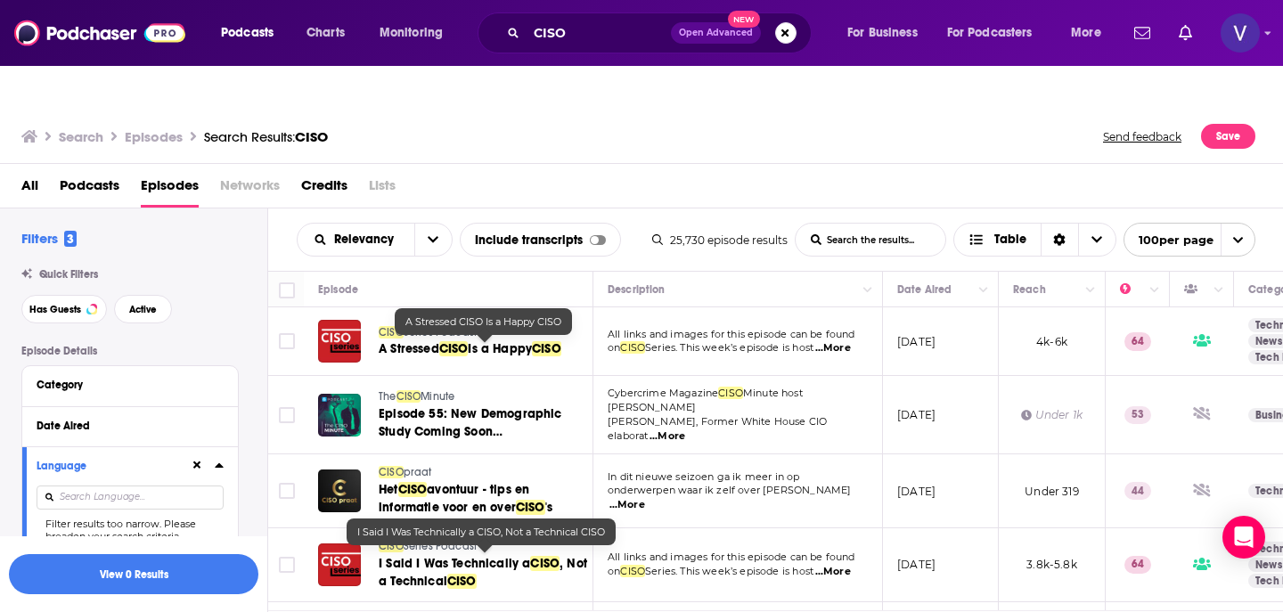
click at [452, 341] on span "CISO" at bounding box center [453, 348] width 29 height 15
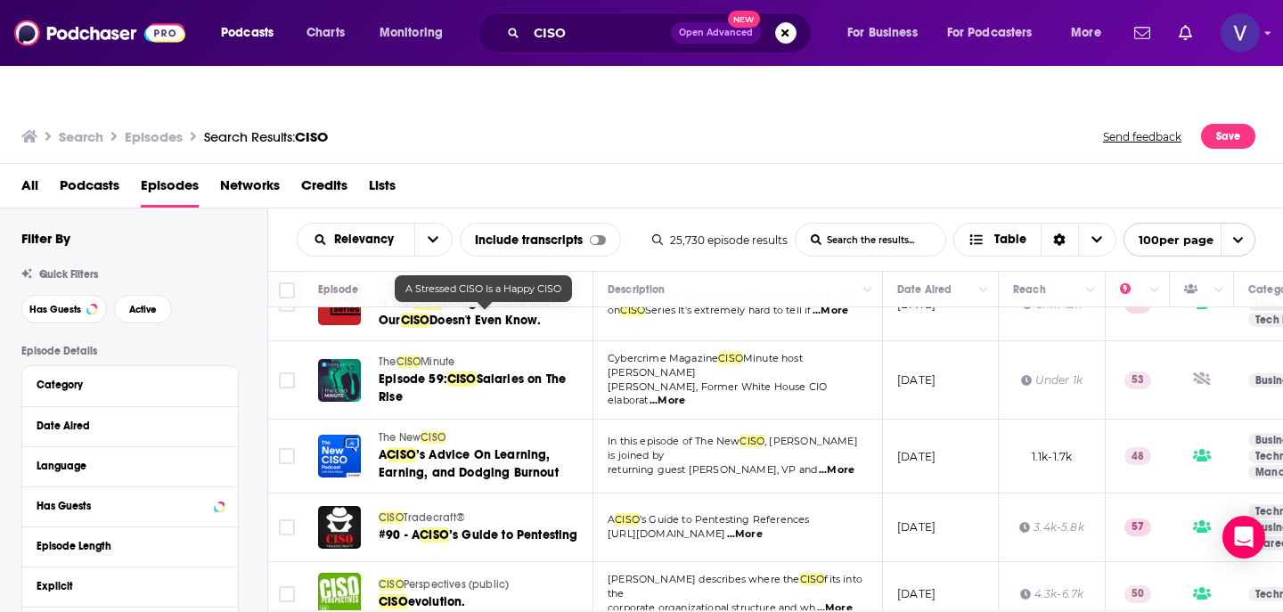
scroll to position [653, 0]
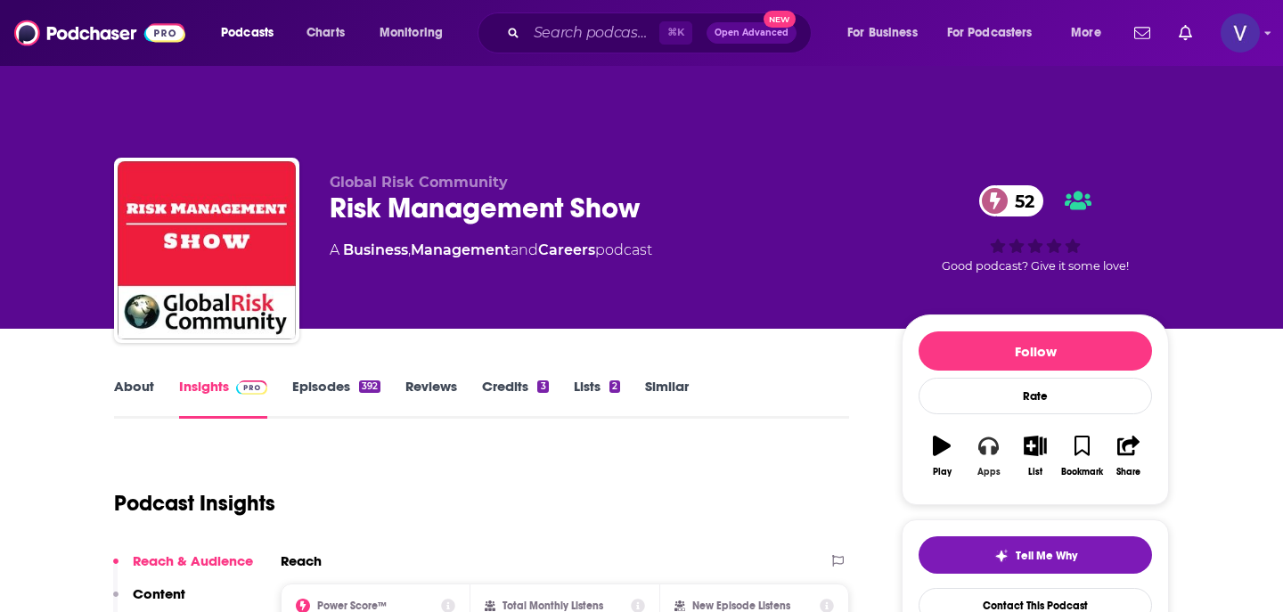
click at [989, 436] on icon "button" at bounding box center [988, 446] width 20 height 20
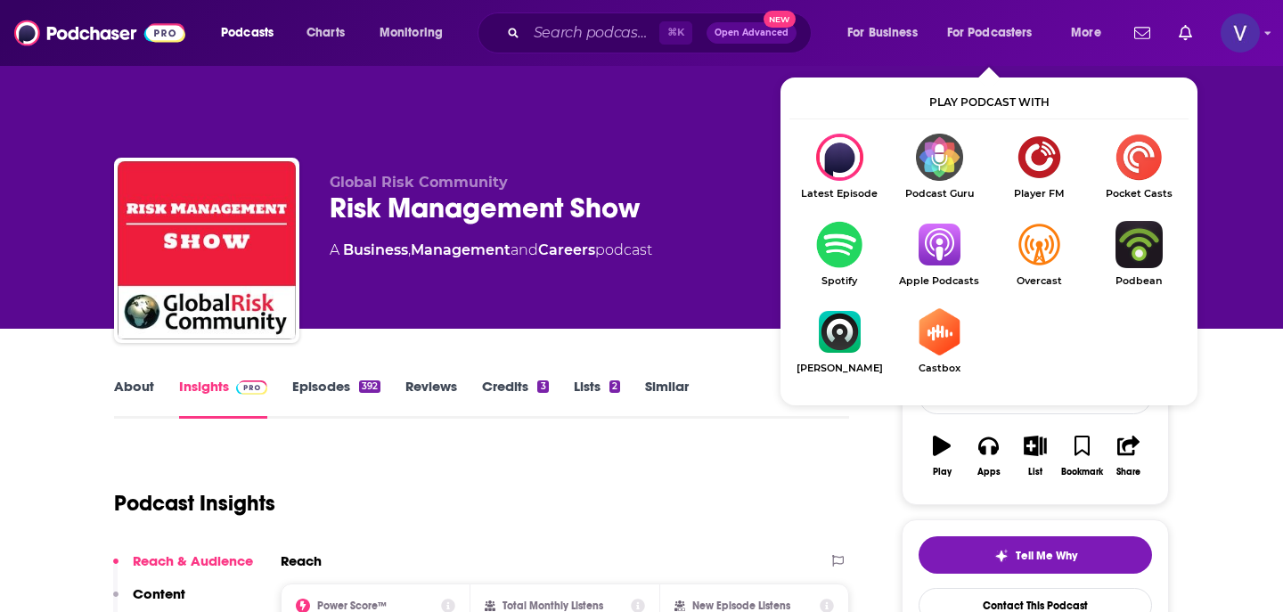
click at [927, 221] on img "Show Listen On dropdown" at bounding box center [939, 244] width 100 height 47
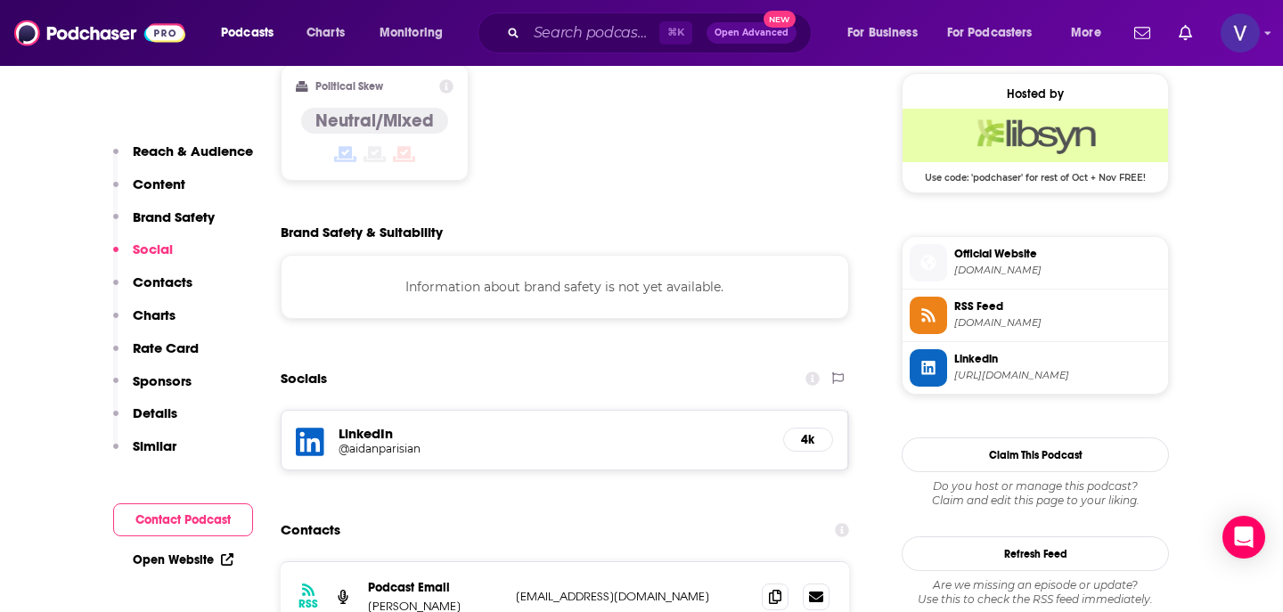
scroll to position [1480, 0]
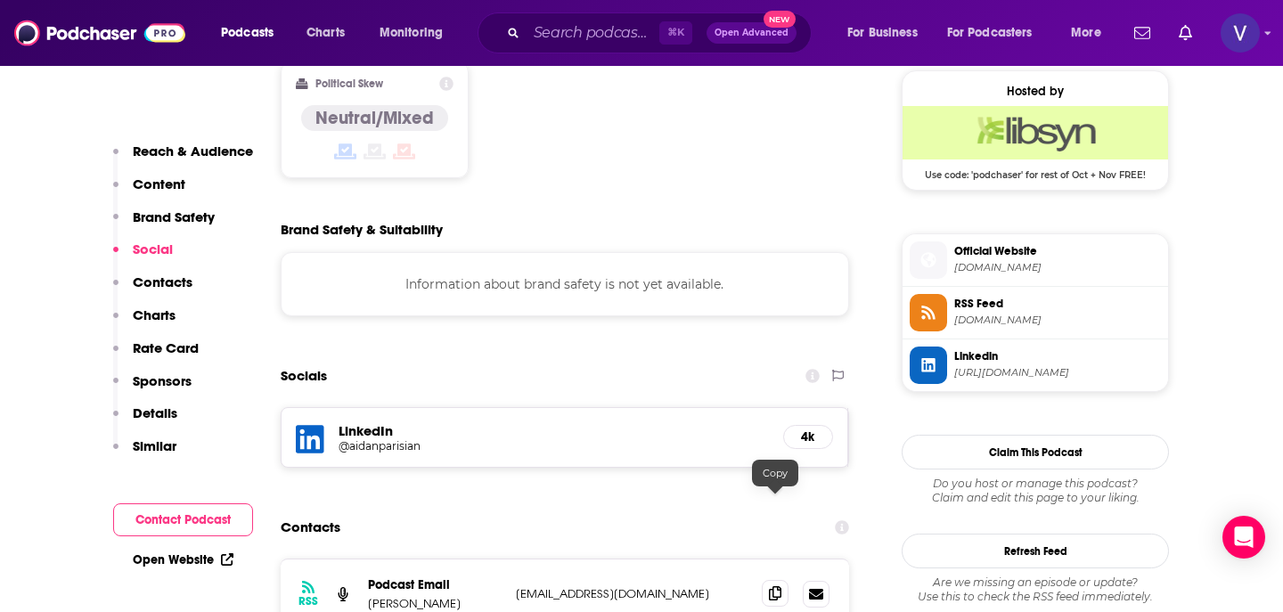
click at [780, 586] on icon at bounding box center [775, 593] width 12 height 14
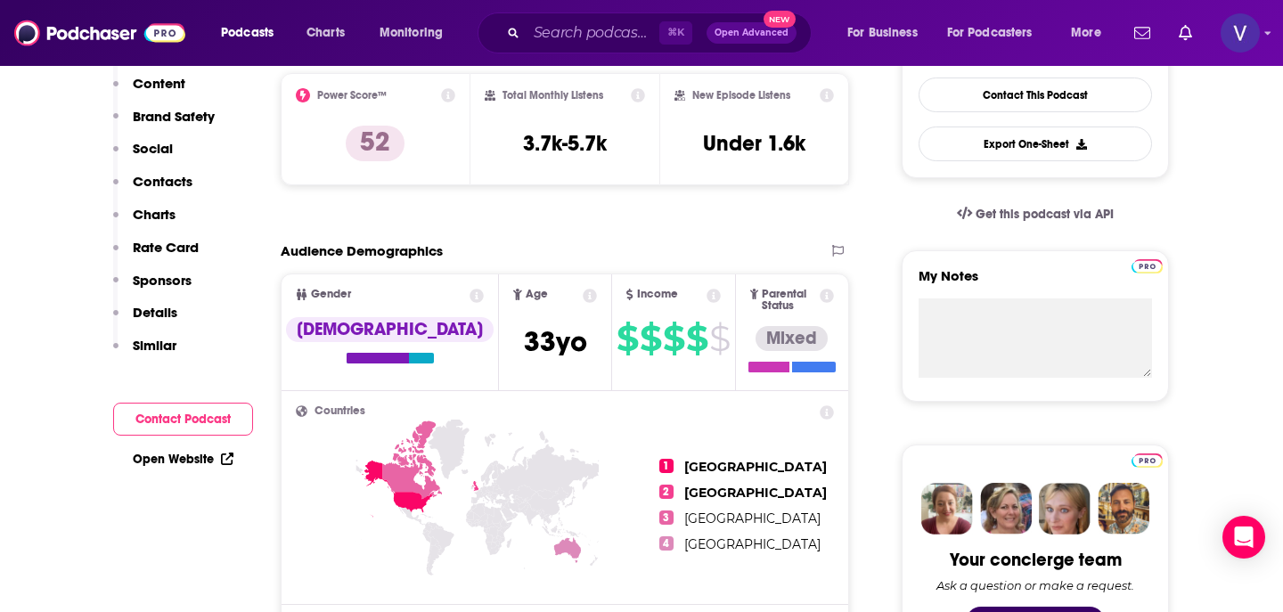
scroll to position [0, 0]
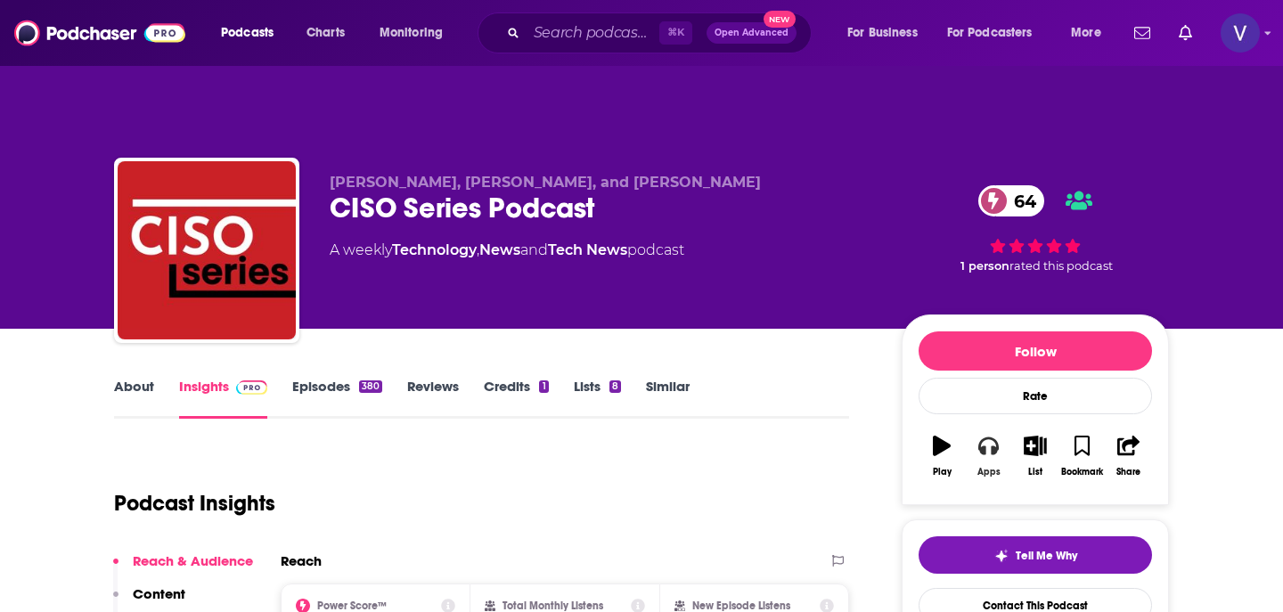
click at [986, 424] on button "Apps" at bounding box center [988, 456] width 46 height 64
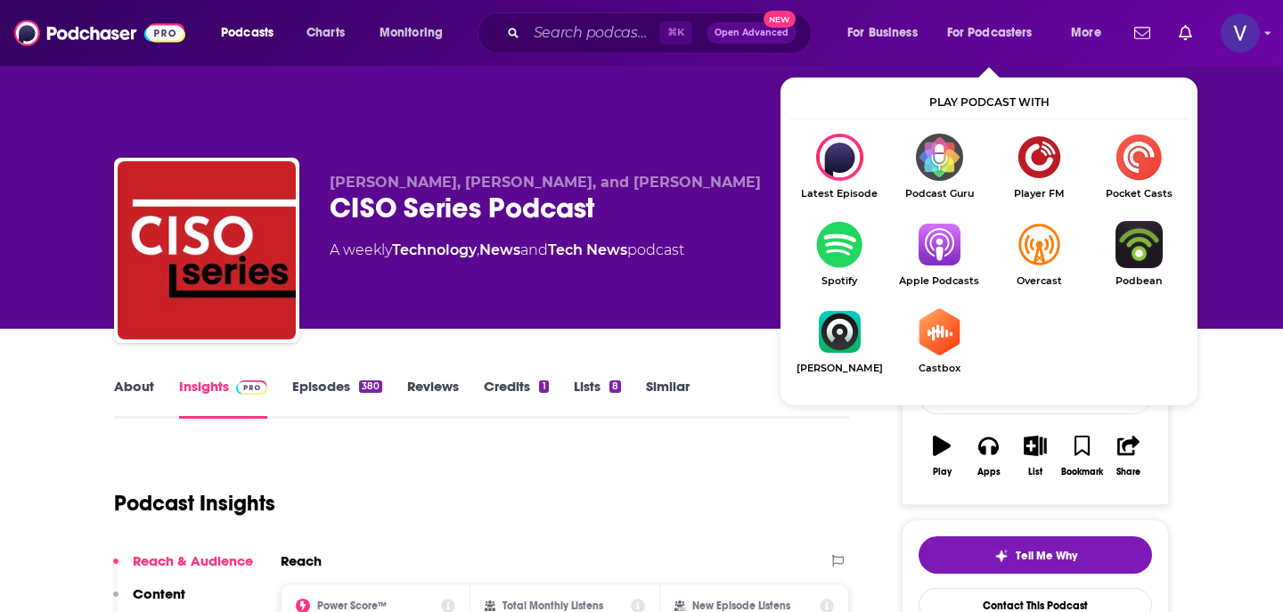
click at [930, 221] on img "Show Listen On dropdown" at bounding box center [939, 244] width 100 height 47
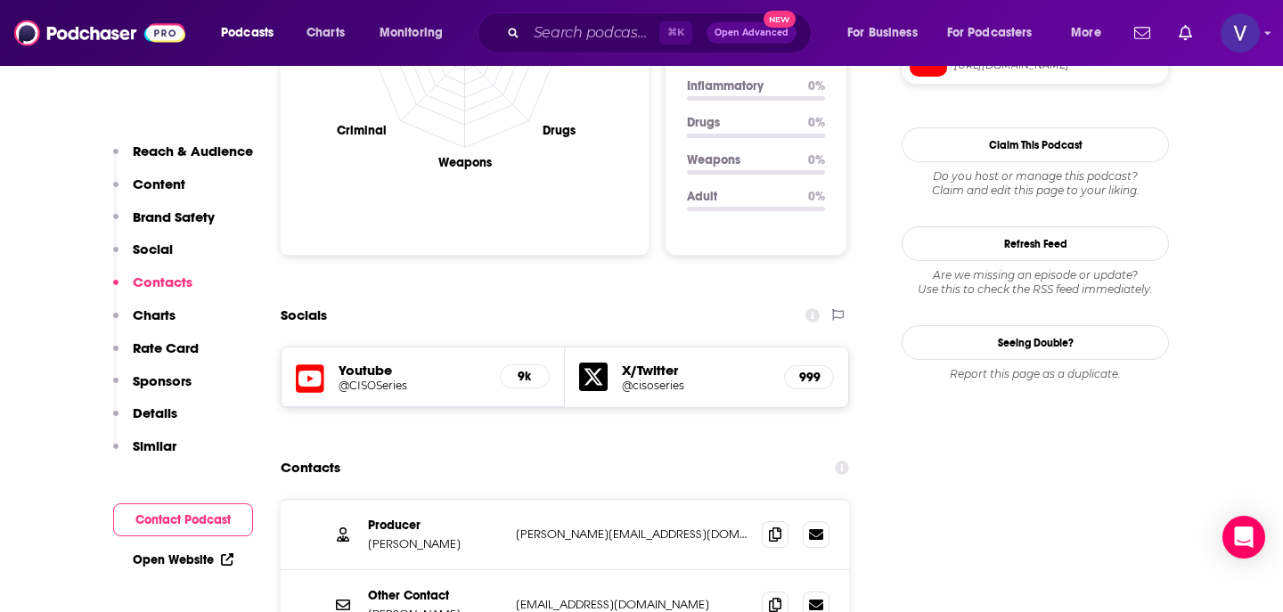
scroll to position [1836, 0]
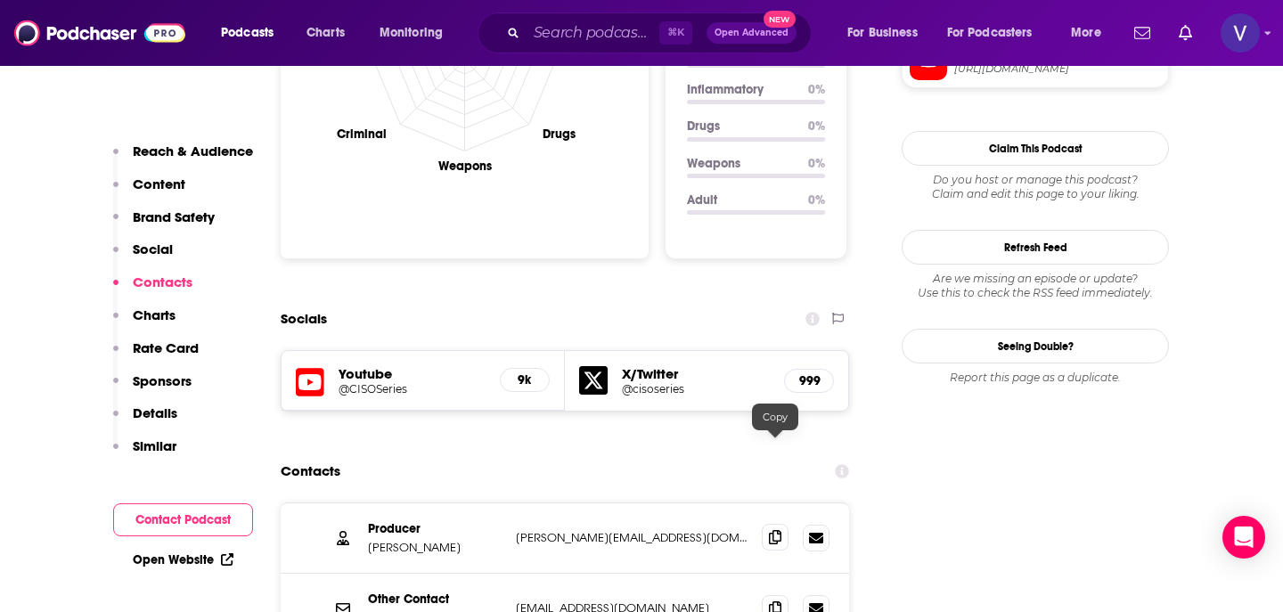
click at [775, 530] on icon at bounding box center [775, 537] width 12 height 14
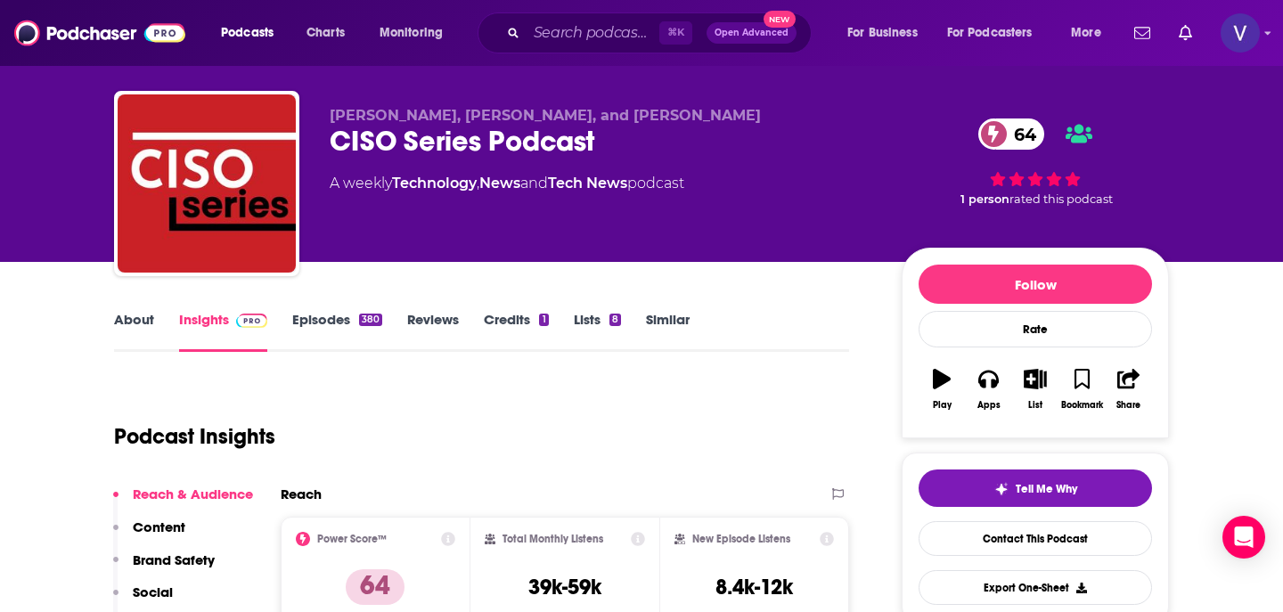
scroll to position [70, 0]
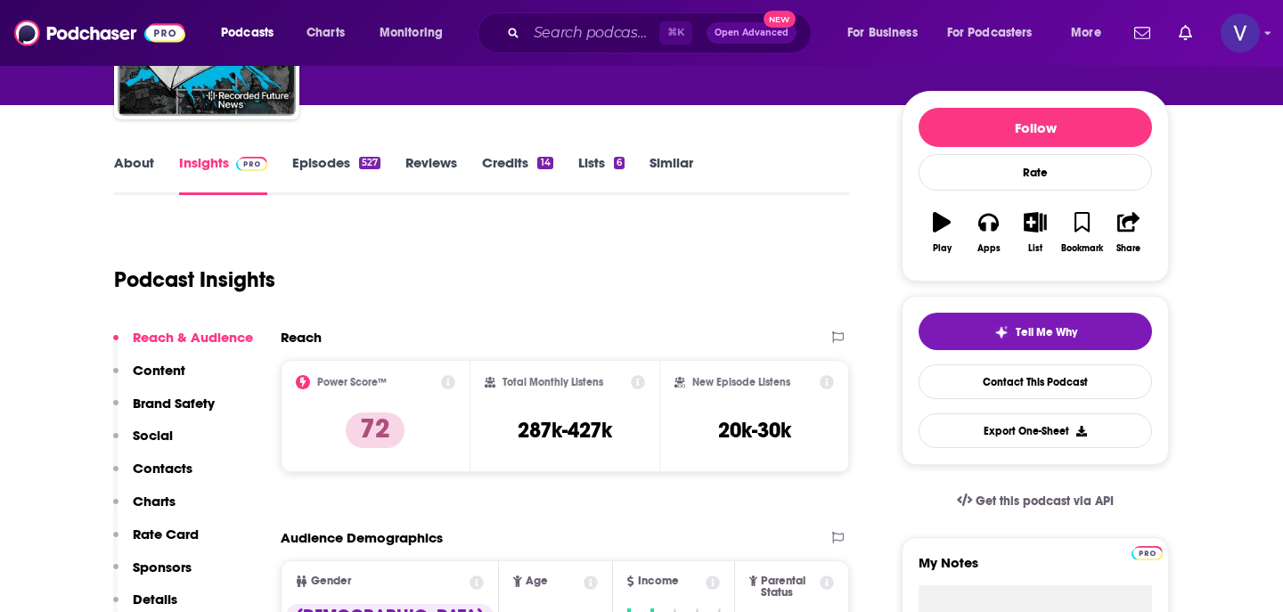
scroll to position [42, 0]
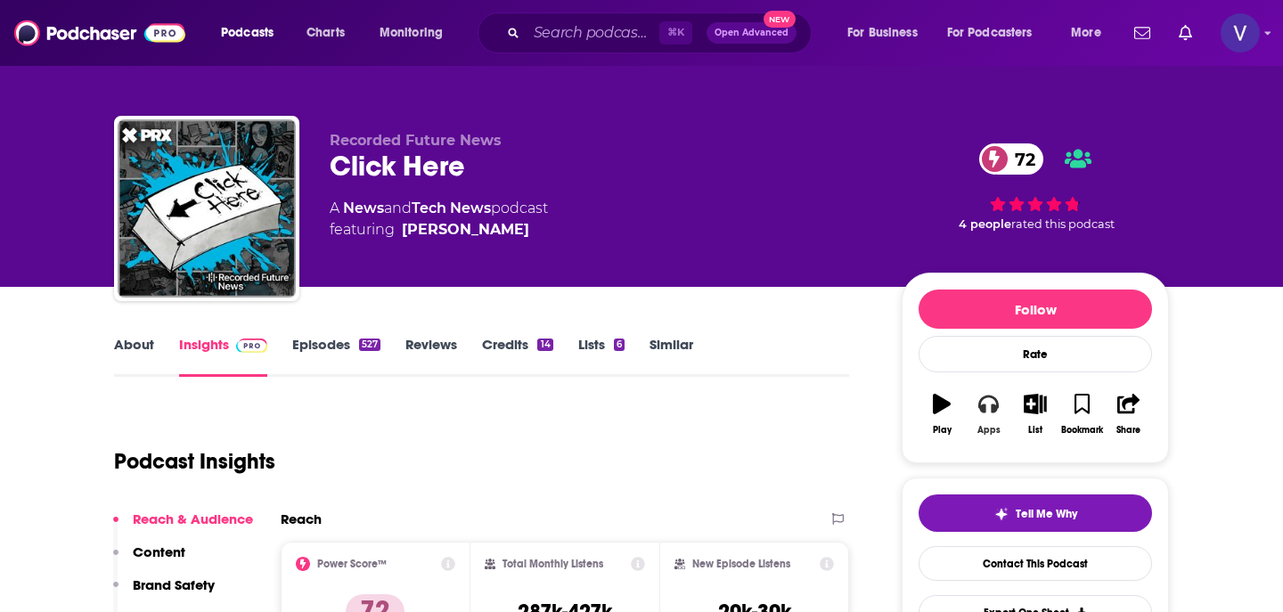
click at [990, 382] on button "Apps" at bounding box center [988, 414] width 46 height 64
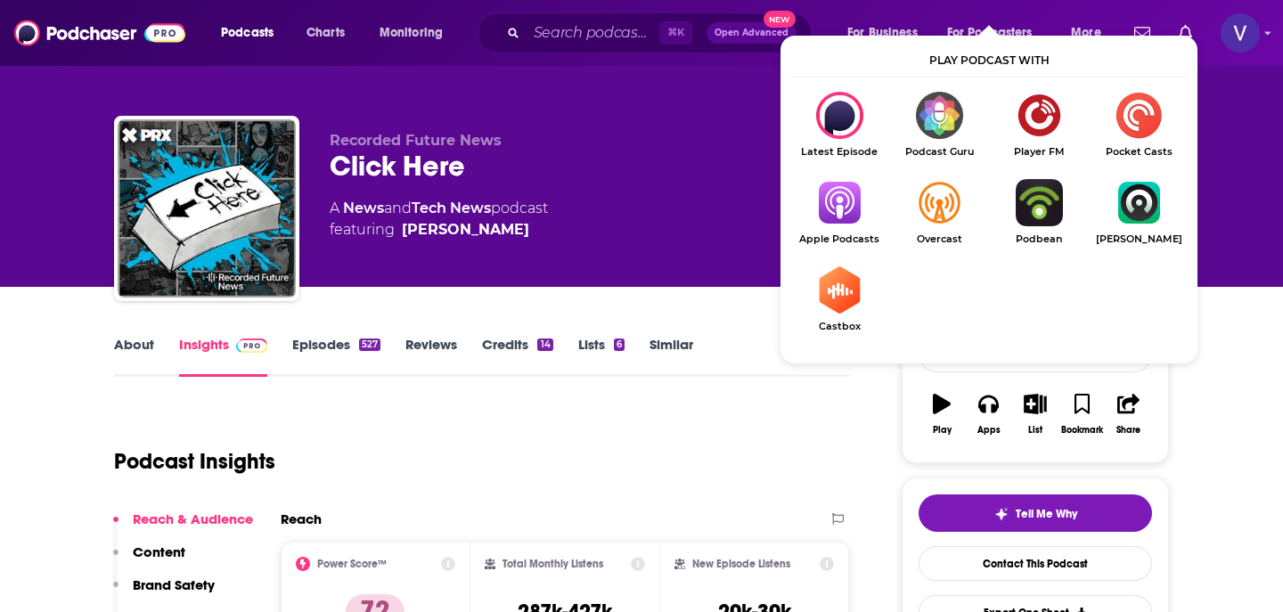
click at [849, 179] on img "Show Listen On dropdown" at bounding box center [839, 202] width 100 height 47
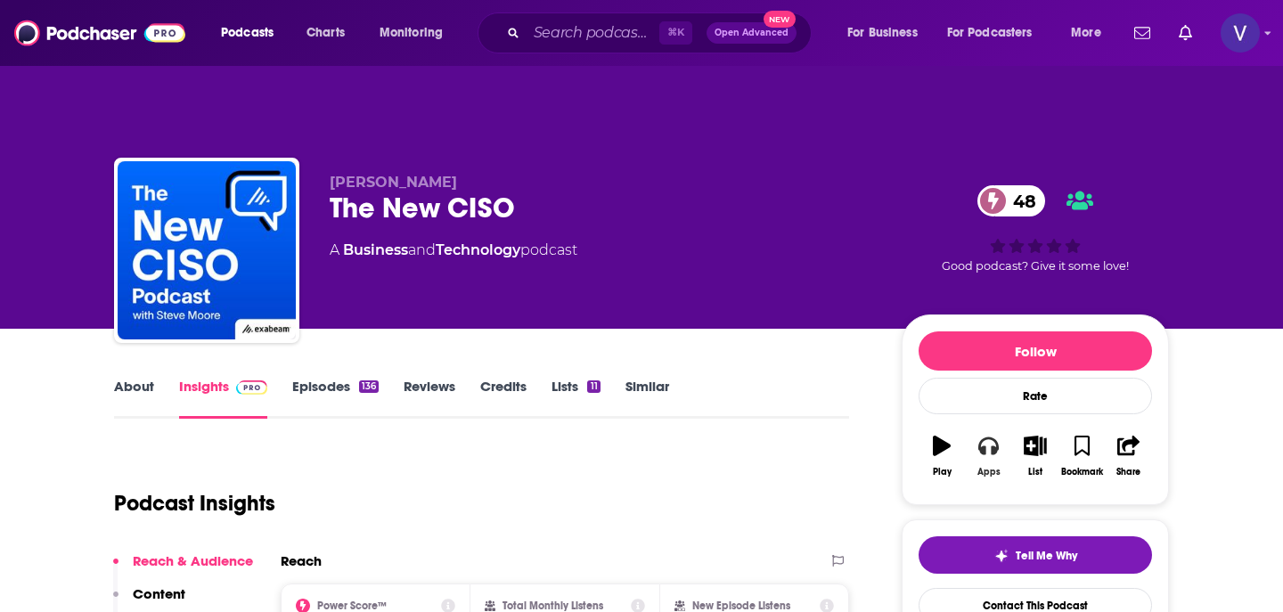
click at [987, 436] on icon "button" at bounding box center [988, 446] width 20 height 20
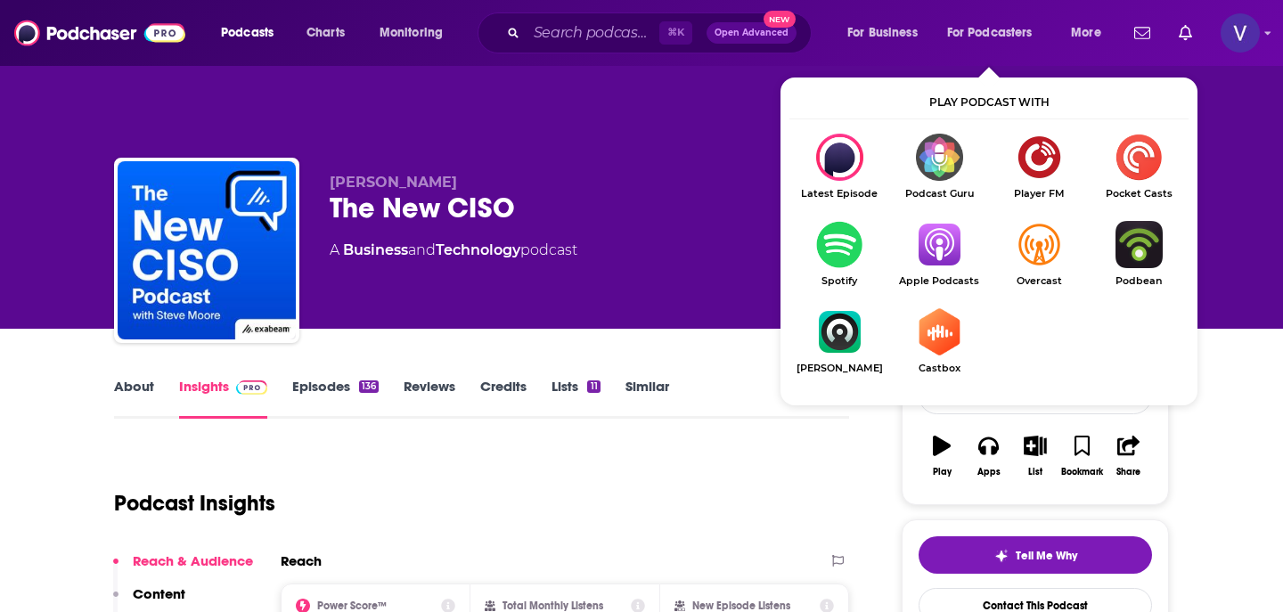
click at [934, 233] on link "Apple Podcasts" at bounding box center [939, 254] width 100 height 66
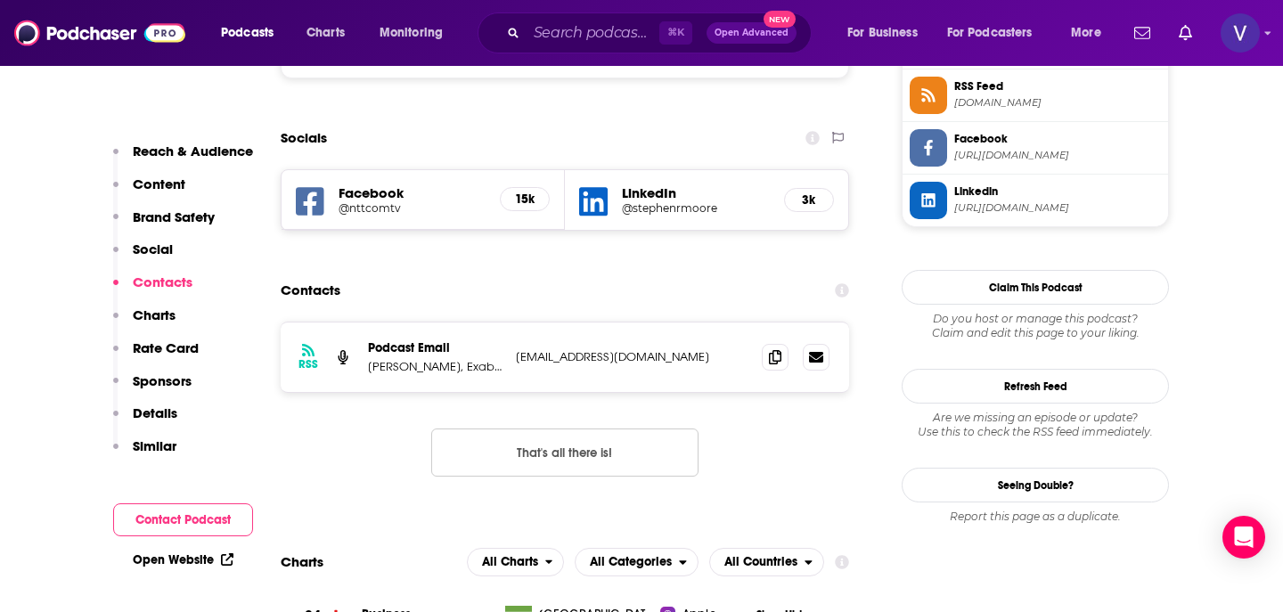
scroll to position [1696, 0]
click at [779, 350] on icon at bounding box center [775, 357] width 12 height 14
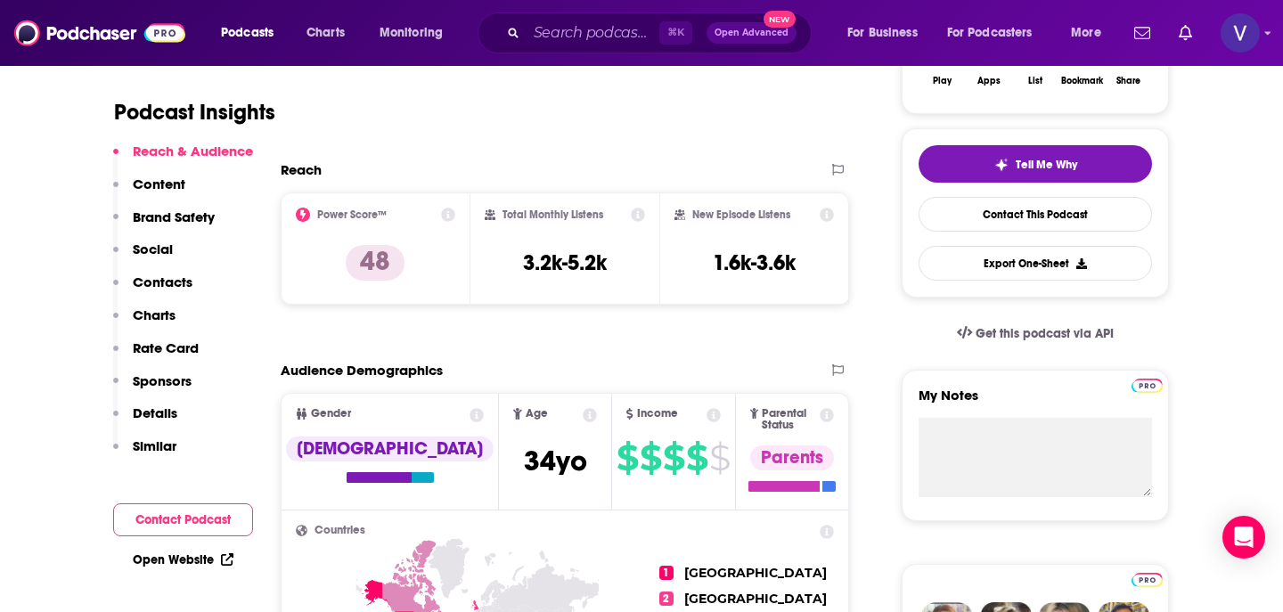
scroll to position [0, 0]
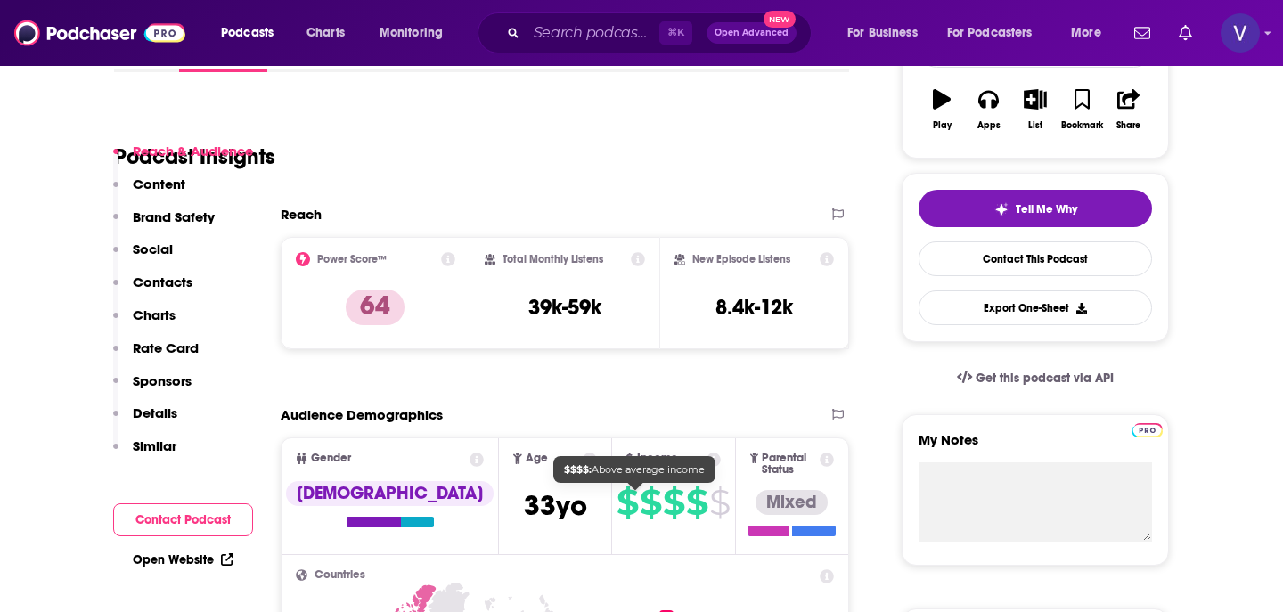
scroll to position [453, 0]
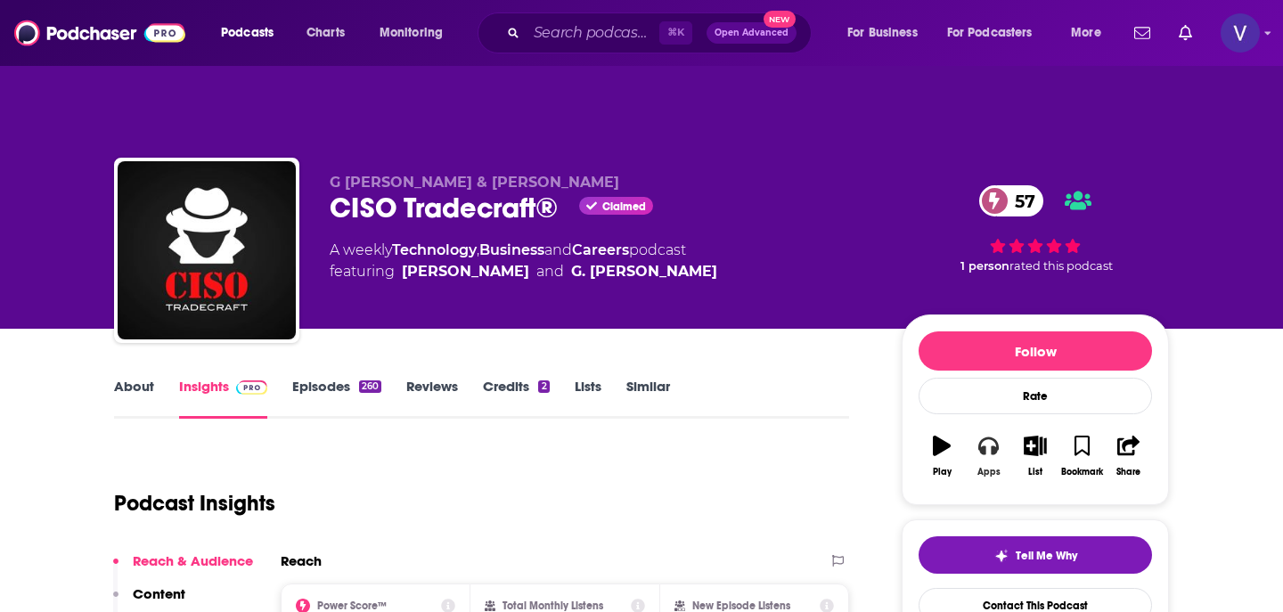
click at [988, 424] on button "Apps" at bounding box center [988, 456] width 46 height 64
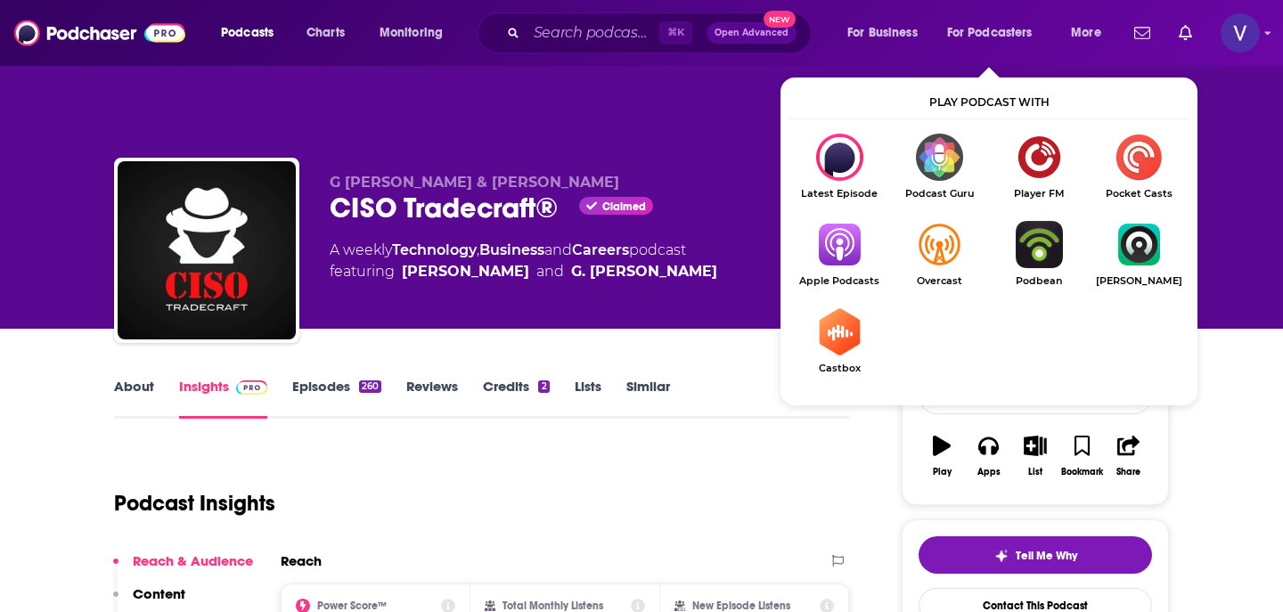
click at [836, 221] on img "Show Listen On dropdown" at bounding box center [839, 244] width 100 height 47
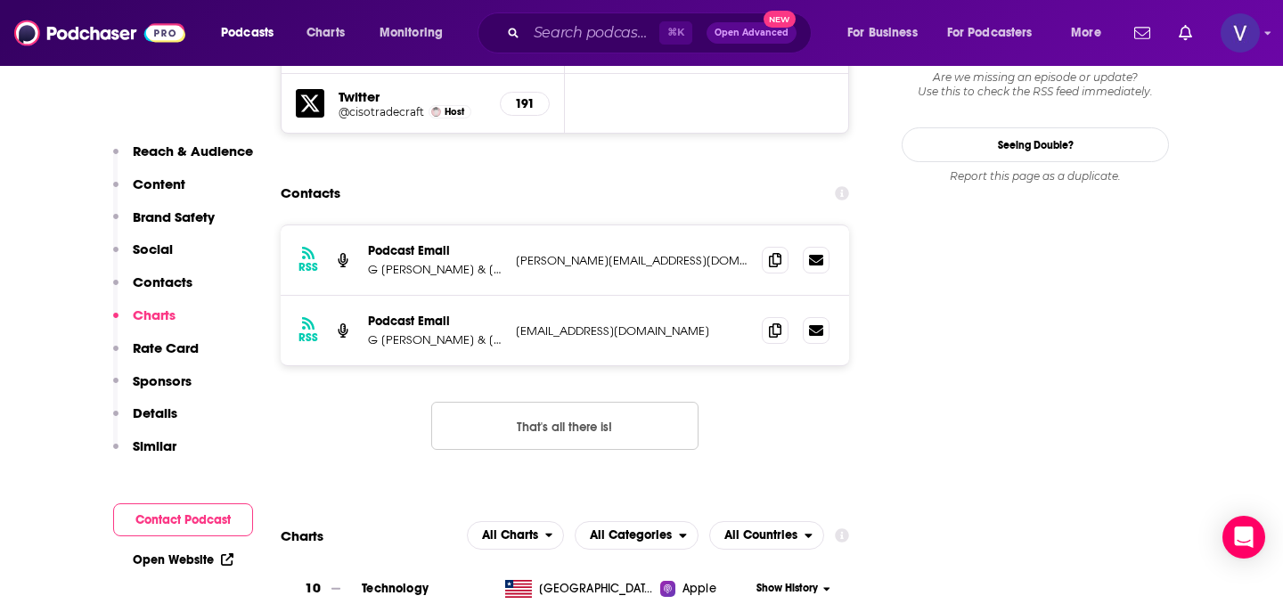
scroll to position [1839, 0]
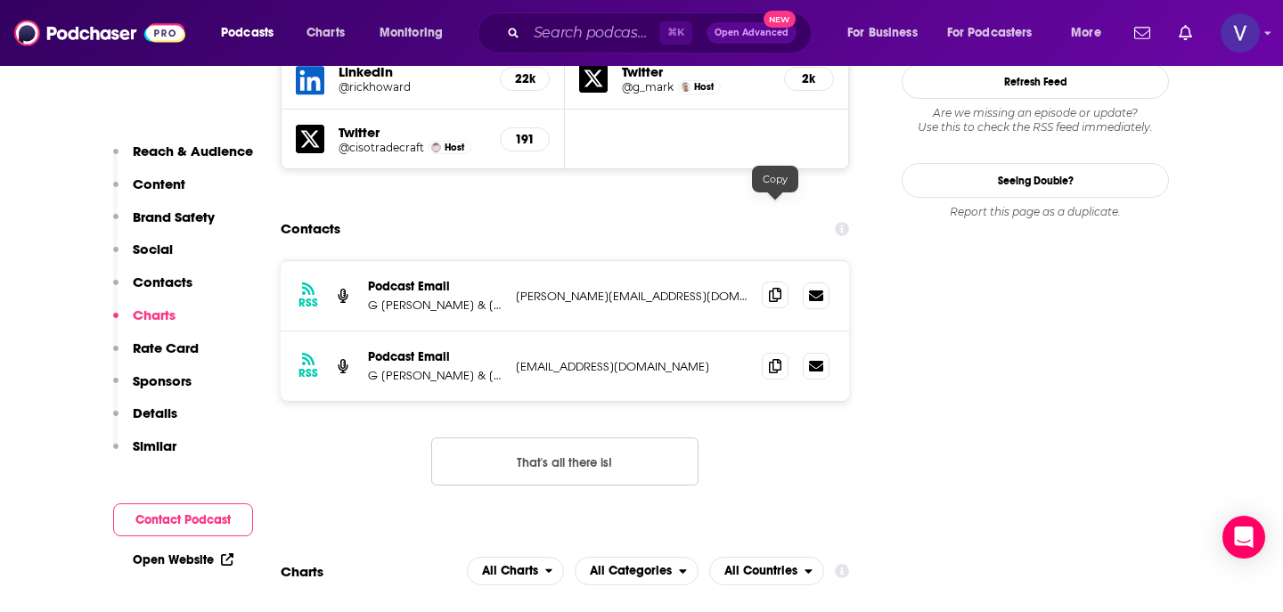
click at [779, 288] on icon at bounding box center [775, 295] width 12 height 14
click at [774, 358] on icon at bounding box center [775, 365] width 12 height 14
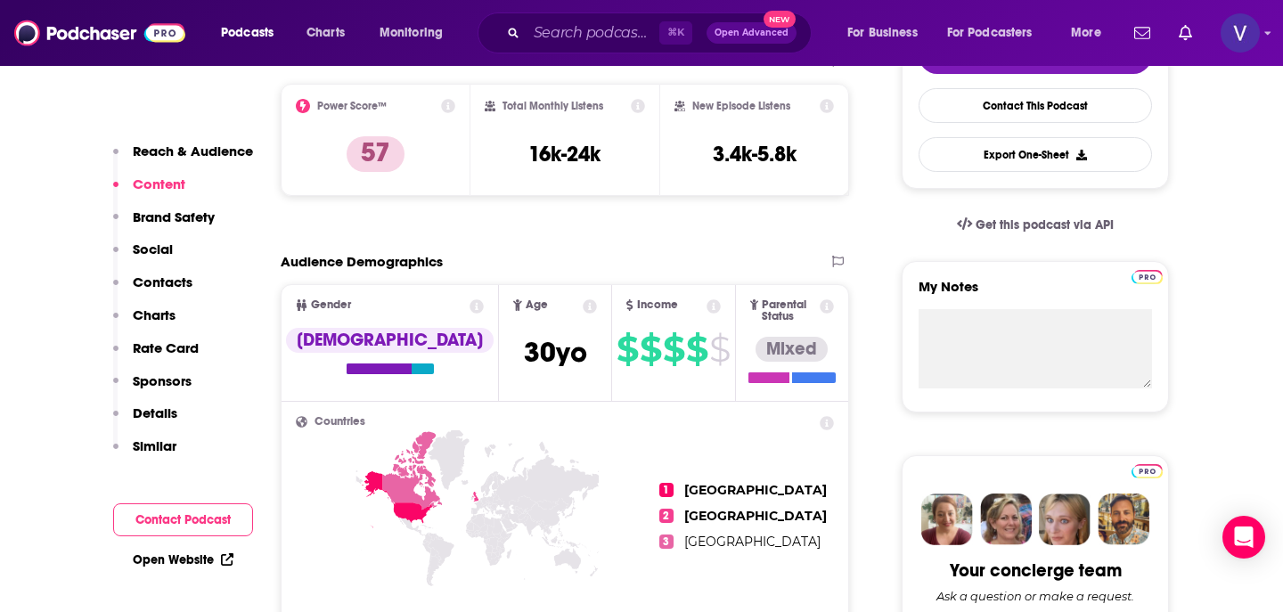
scroll to position [0, 0]
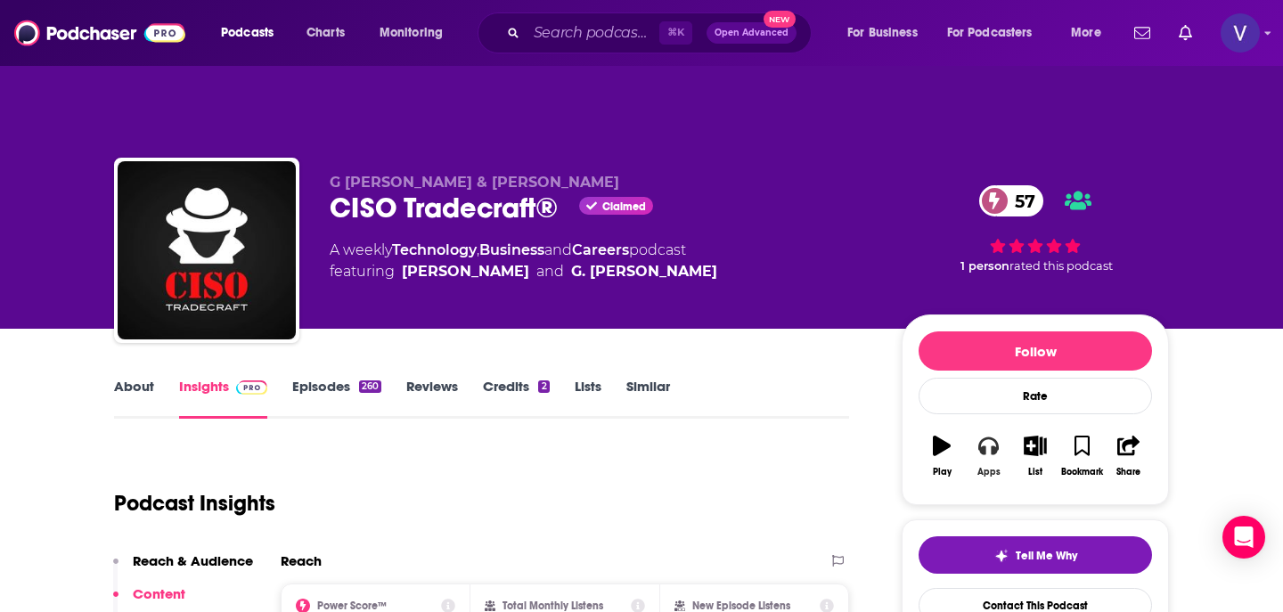
click at [991, 425] on button "Apps" at bounding box center [988, 456] width 46 height 64
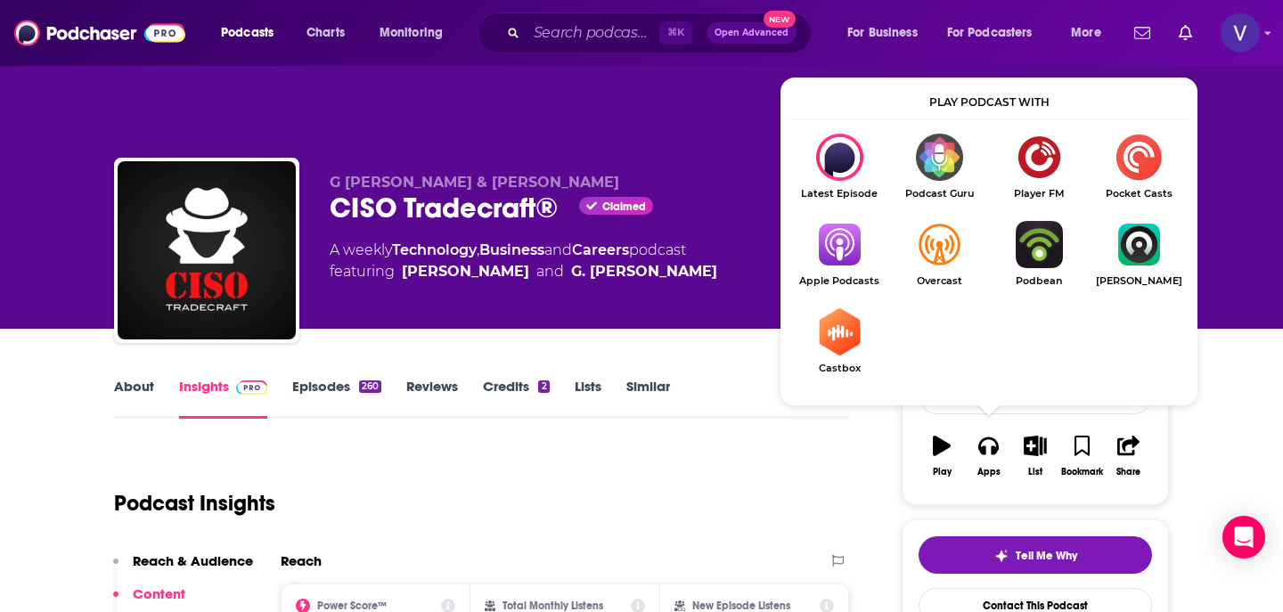
click at [852, 221] on img "Show Listen On dropdown" at bounding box center [839, 244] width 100 height 47
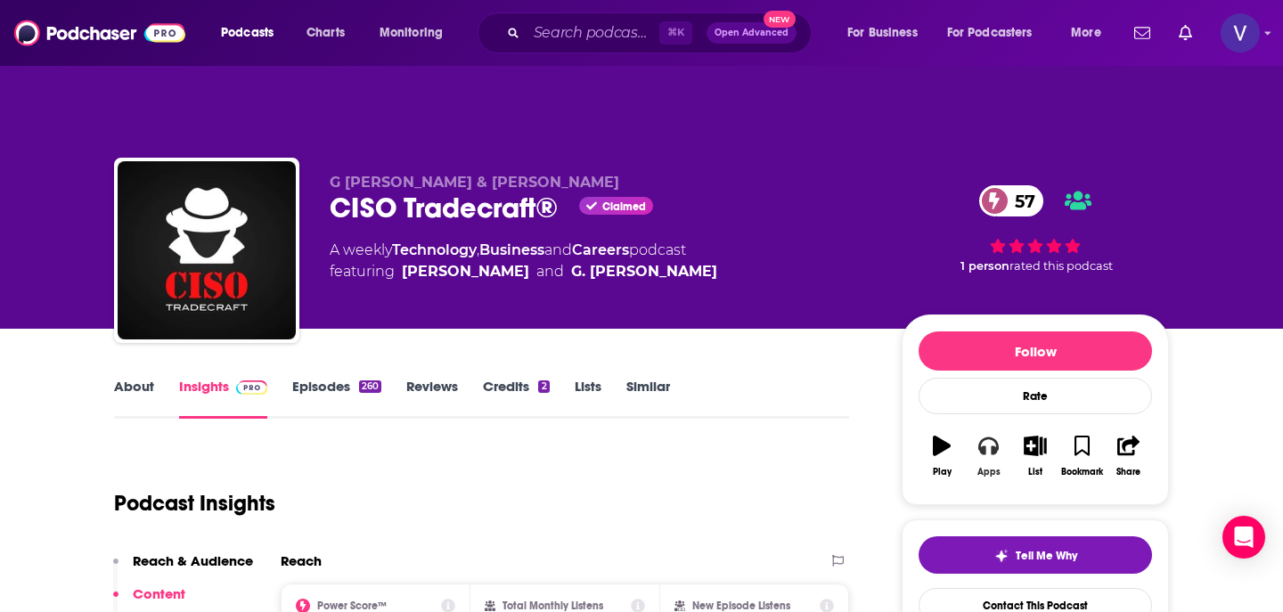
click at [987, 424] on button "Apps" at bounding box center [988, 456] width 46 height 64
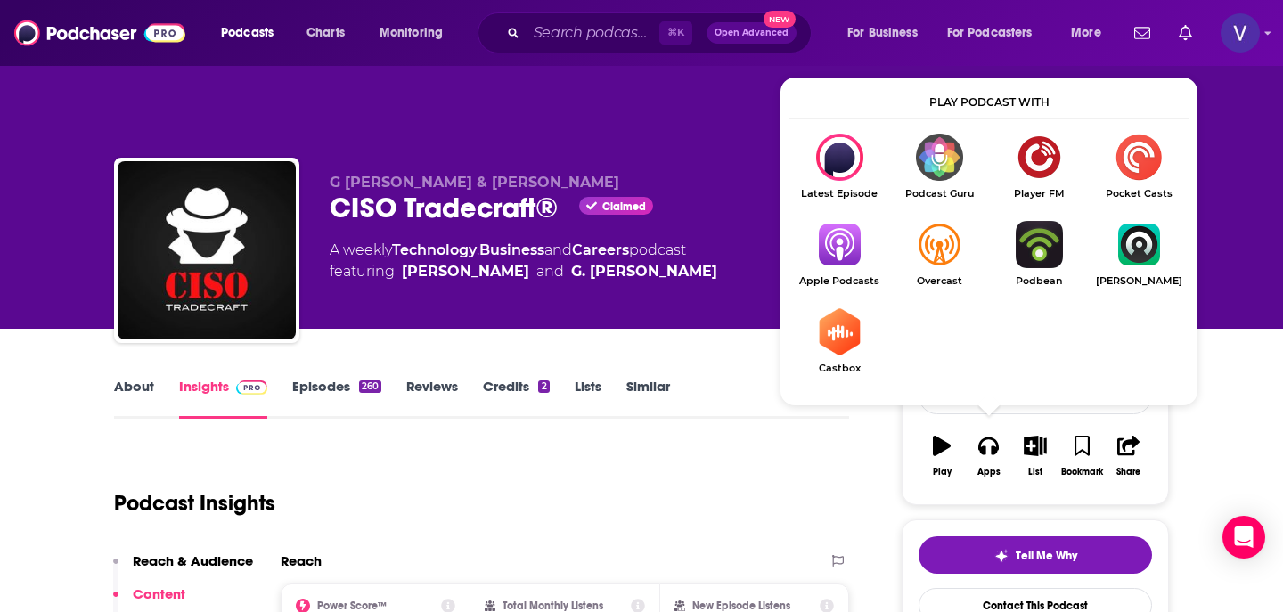
click at [756, 447] on div "Podcast Insights" at bounding box center [474, 492] width 721 height 91
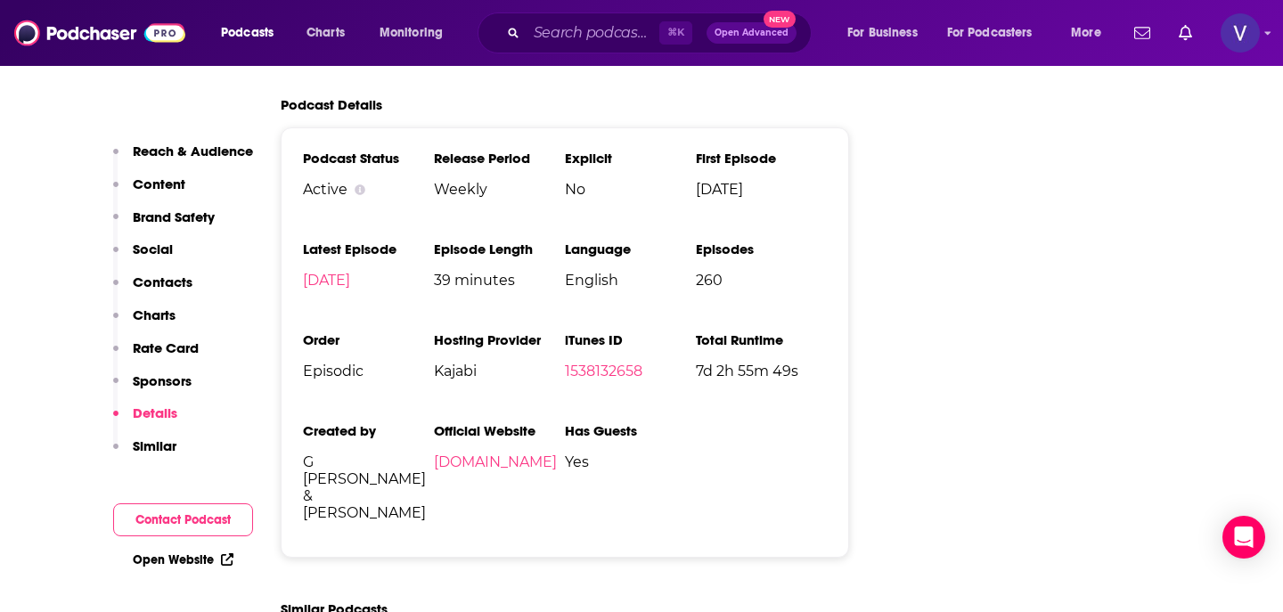
scroll to position [3132, 0]
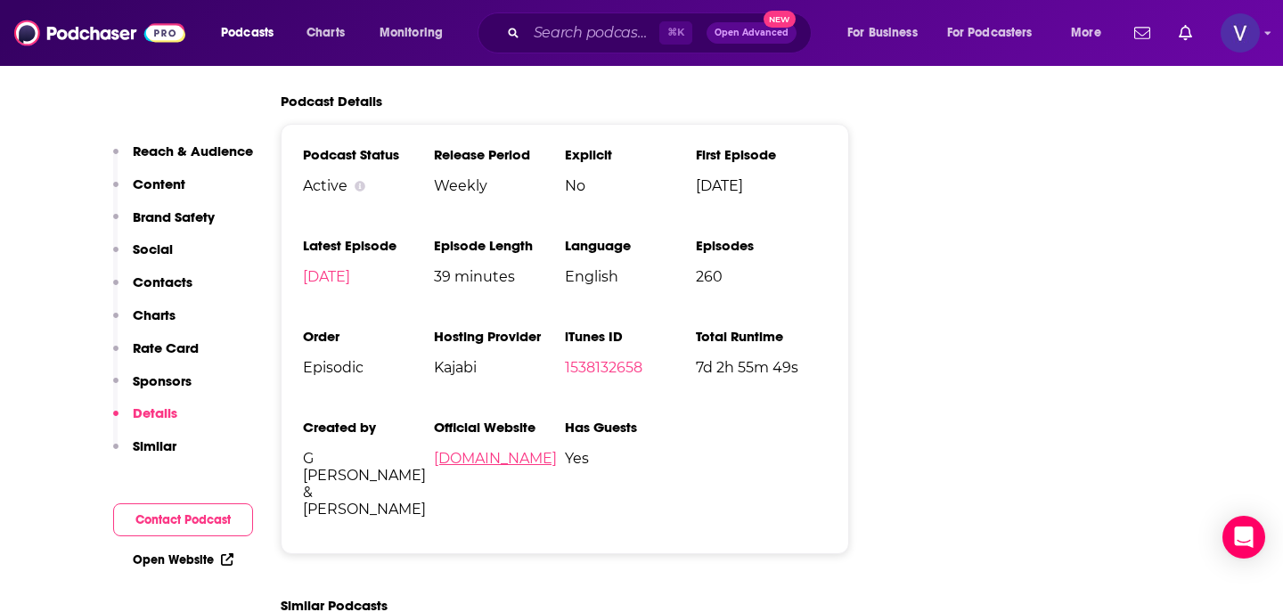
click at [487, 450] on link "[DOMAIN_NAME]" at bounding box center [495, 458] width 123 height 17
